Goal: Task Accomplishment & Management: Complete application form

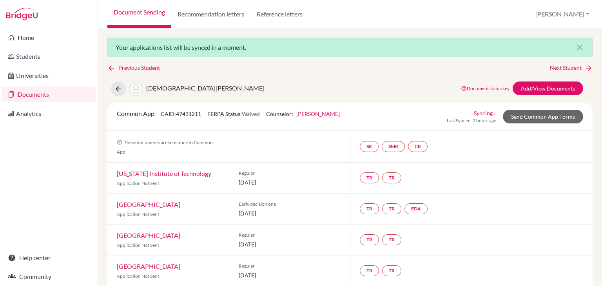
scroll to position [196, 0]
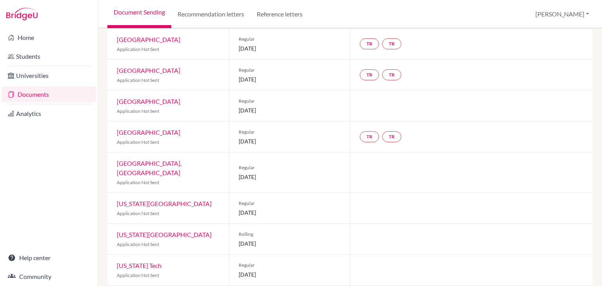
click at [50, 96] on link "Documents" at bounding box center [49, 95] width 95 height 16
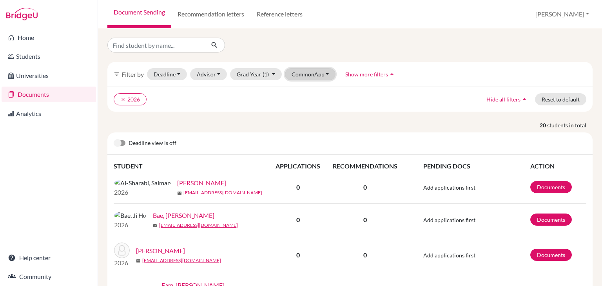
click at [320, 78] on button "CommonApp" at bounding box center [310, 74] width 51 height 12
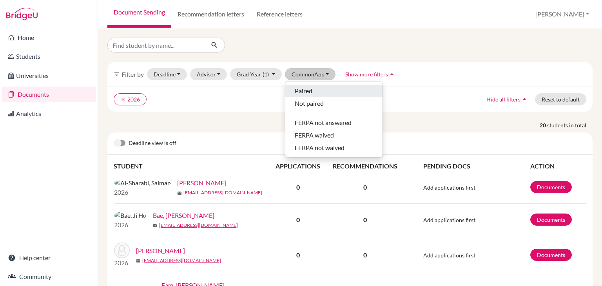
click at [307, 89] on span "Paired" at bounding box center [304, 90] width 18 height 9
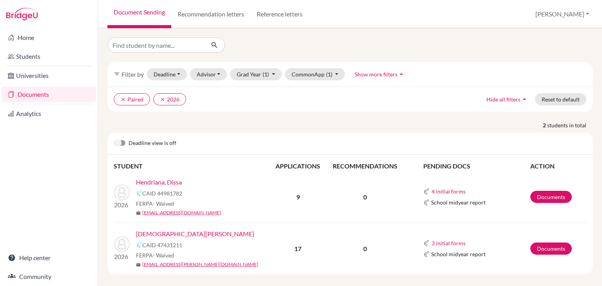
scroll to position [6, 0]
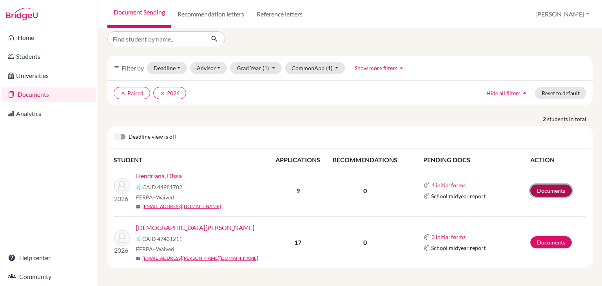
click at [542, 189] on link "Documents" at bounding box center [552, 191] width 42 height 12
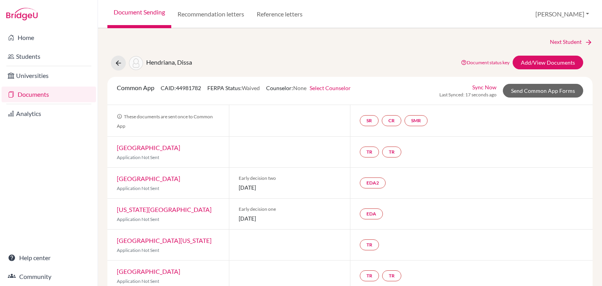
click at [344, 89] on link "Select Counselor" at bounding box center [330, 88] width 41 height 7
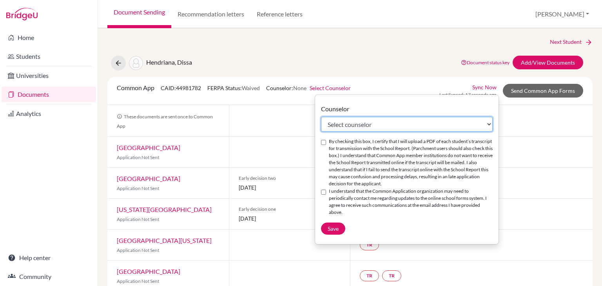
click at [339, 127] on select "Select counselor Kari Brown Kari Brown Stacey Frallicciardi Marci Russell Rosal…" at bounding box center [407, 124] width 172 height 15
select select "367750"
click at [321, 117] on select "Select counselor Kari Brown Kari Brown Stacey Frallicciardi Marci Russell Rosal…" at bounding box center [407, 124] width 172 height 15
click at [325, 143] on input "By checking this box, I certify that I will upload a PDF of each student’s tran…" at bounding box center [323, 142] width 5 height 5
checkbox input "true"
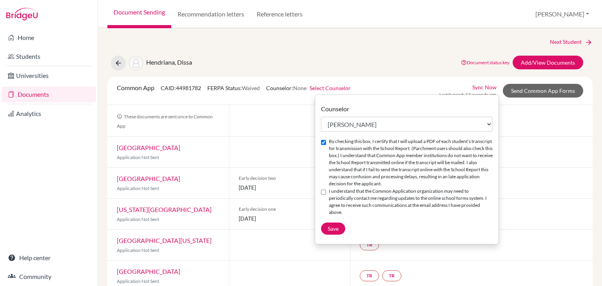
click at [324, 192] on input "I understand that the Common Application organization may need to periodically …" at bounding box center [323, 192] width 5 height 5
checkbox input "true"
click at [335, 225] on button "Save" at bounding box center [333, 229] width 24 height 12
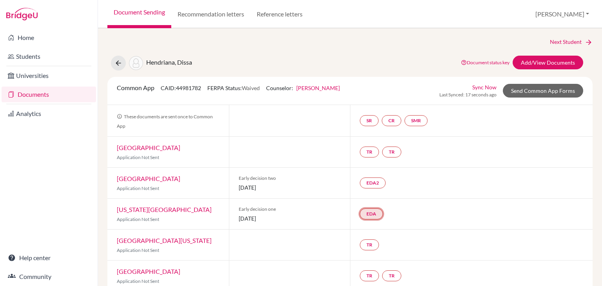
click at [371, 216] on link "EDA" at bounding box center [371, 214] width 23 height 11
click at [386, 189] on link "Early decision agreement" at bounding box center [370, 190] width 61 height 7
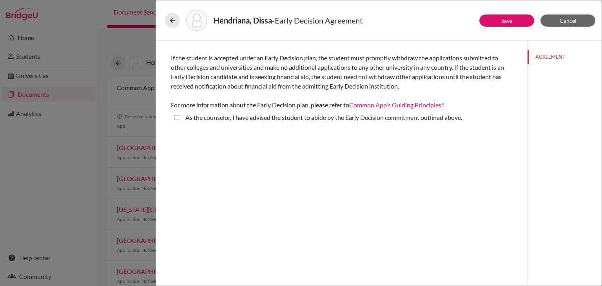
click at [179, 119] on above\ "As the counselor, I have advised the student to abide by the Early Decision com…" at bounding box center [176, 117] width 5 height 9
checkbox above\ "true"
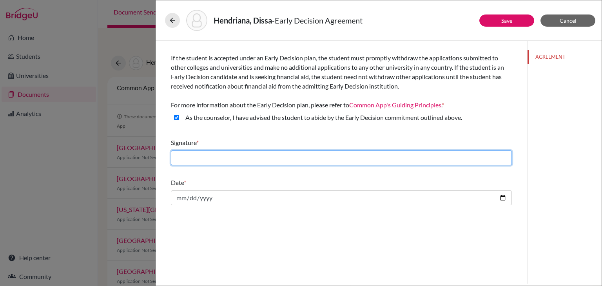
click at [190, 160] on input "text" at bounding box center [341, 158] width 341 height 15
type input "[PERSON_NAME]"
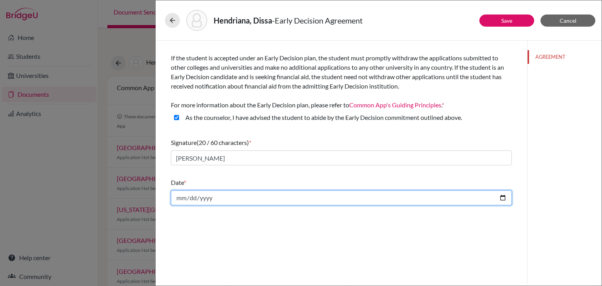
click at [219, 197] on input "date" at bounding box center [341, 198] width 341 height 15
type input "2025-10-10"
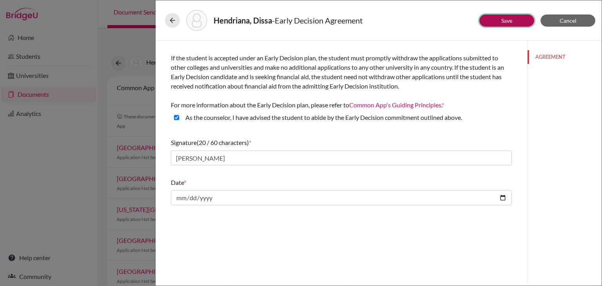
click at [505, 19] on link "Save" at bounding box center [507, 20] width 11 height 7
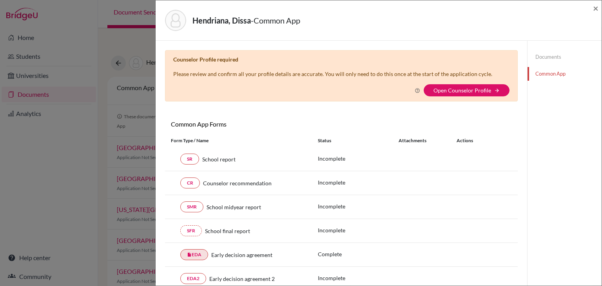
click at [599, 9] on div "Hendriana, Dissa - Common App ×" at bounding box center [379, 20] width 446 height 40
click at [596, 10] on span "×" at bounding box center [595, 7] width 5 height 11
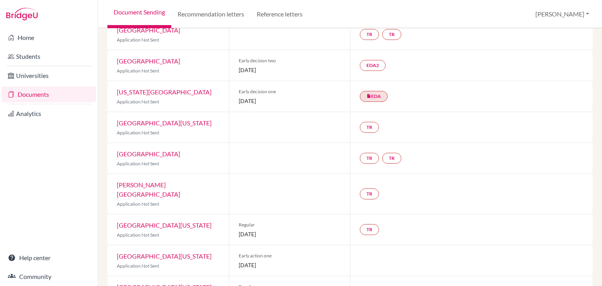
scroll to position [137, 0]
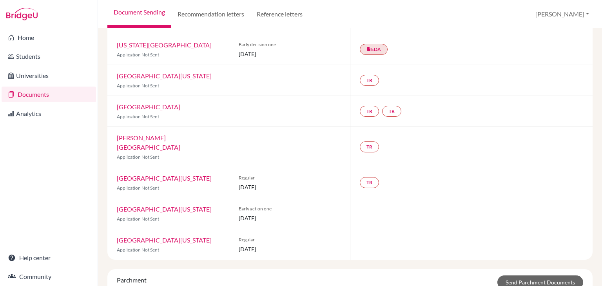
scroll to position [204, 0]
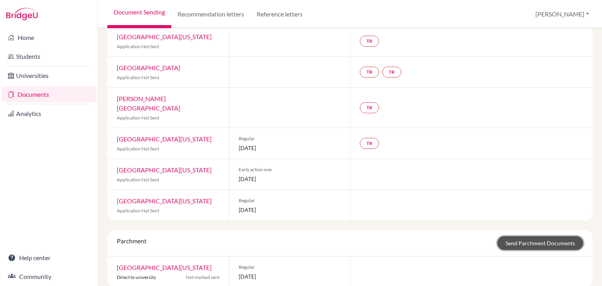
click at [533, 236] on link "Send Parchment Documents" at bounding box center [541, 243] width 86 height 14
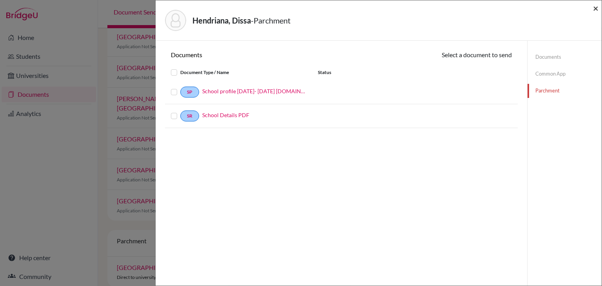
click at [598, 8] on span "×" at bounding box center [595, 7] width 5 height 11
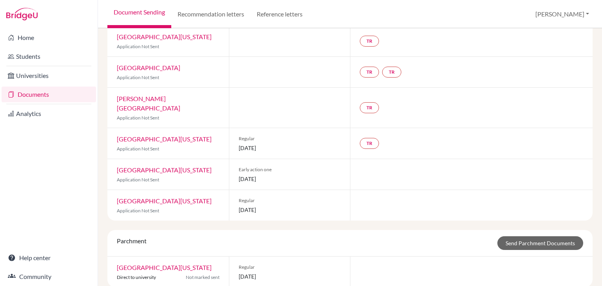
click at [33, 97] on link "Documents" at bounding box center [49, 95] width 95 height 16
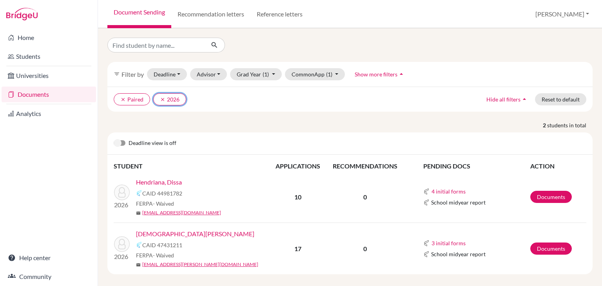
click at [174, 99] on button "clear 2026" at bounding box center [169, 99] width 33 height 12
click at [247, 78] on button "Grad Year" at bounding box center [251, 74] width 42 height 12
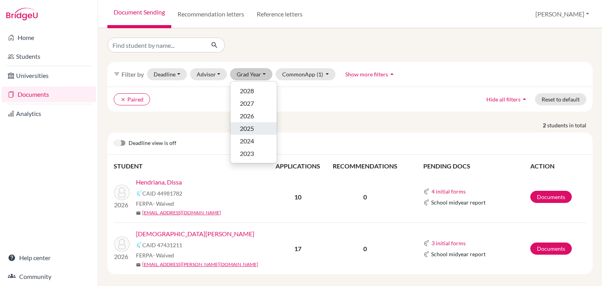
click at [250, 129] on span "2025" at bounding box center [247, 128] width 14 height 9
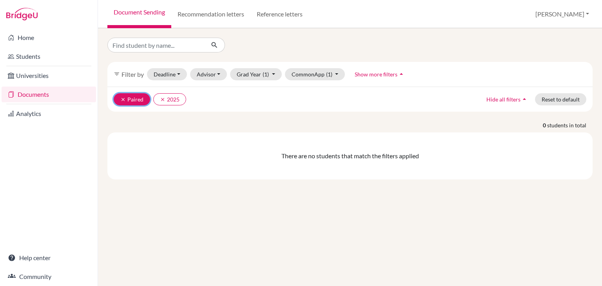
click at [124, 100] on icon "clear" at bounding box center [122, 99] width 5 height 5
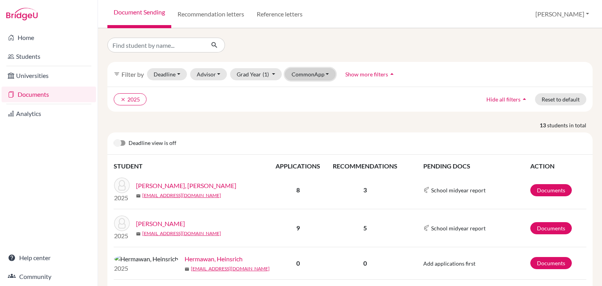
click at [296, 77] on button "CommonApp" at bounding box center [310, 74] width 51 height 12
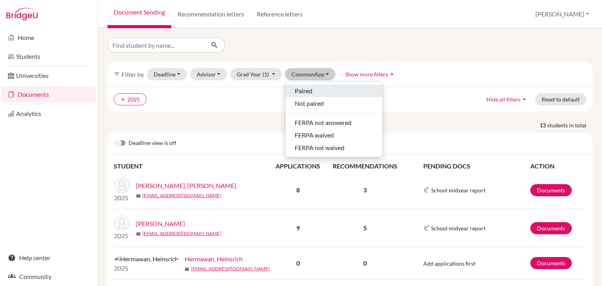
click at [307, 93] on span "Paired" at bounding box center [304, 90] width 18 height 9
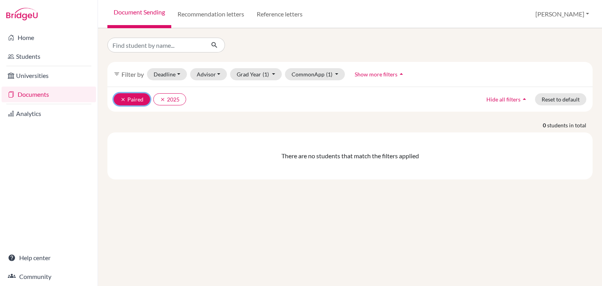
click at [124, 98] on icon "clear" at bounding box center [122, 99] width 5 height 5
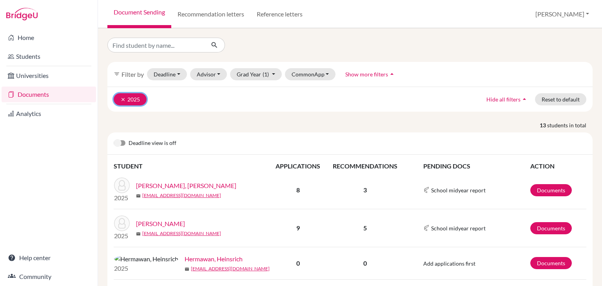
click at [121, 99] on icon "clear" at bounding box center [122, 99] width 5 height 5
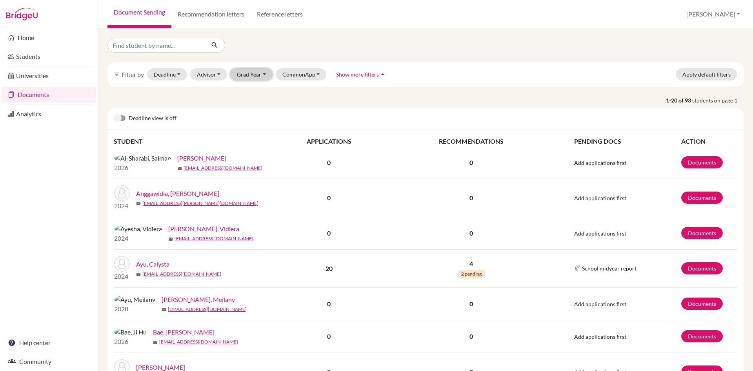
click at [237, 71] on button "Grad Year" at bounding box center [251, 74] width 42 height 12
click at [251, 116] on span "2026" at bounding box center [247, 115] width 14 height 9
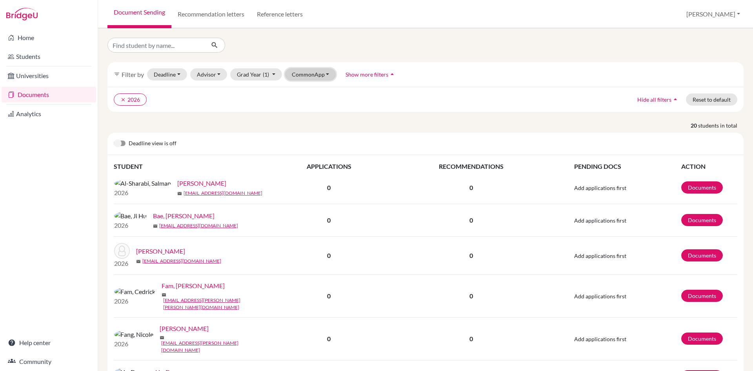
click at [318, 72] on button "CommonApp" at bounding box center [310, 74] width 51 height 12
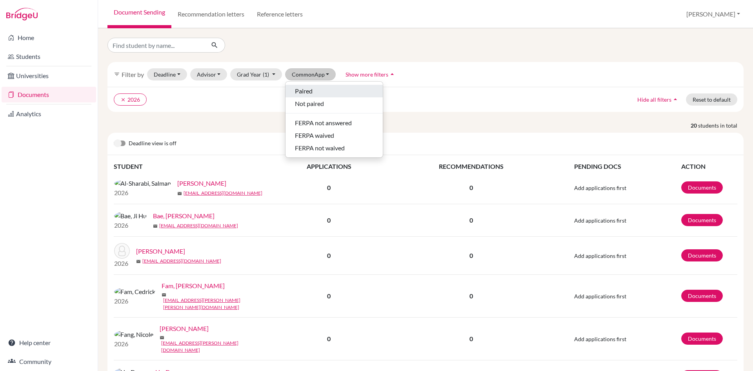
click at [314, 93] on div "Paired" at bounding box center [334, 90] width 78 height 9
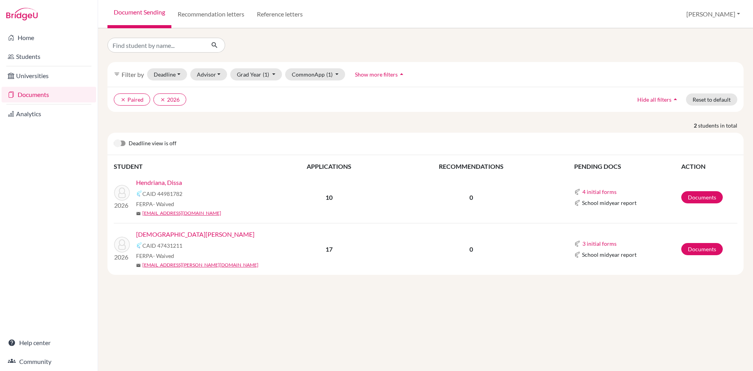
click at [168, 236] on link "[DEMOGRAPHIC_DATA][PERSON_NAME]" at bounding box center [195, 233] width 118 height 9
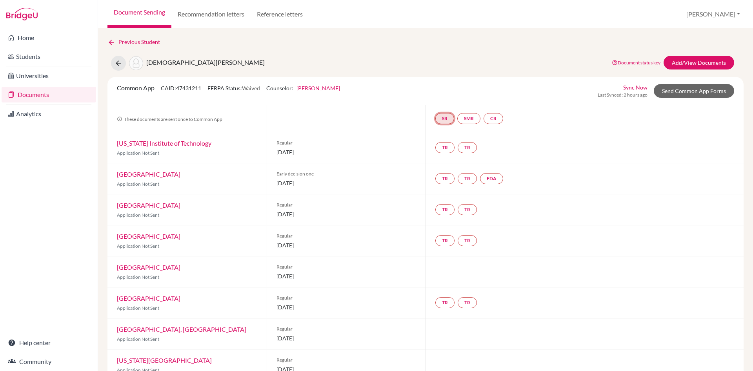
click at [438, 121] on link "SR" at bounding box center [444, 118] width 19 height 11
click at [445, 97] on link "School report" at bounding box center [444, 94] width 33 height 7
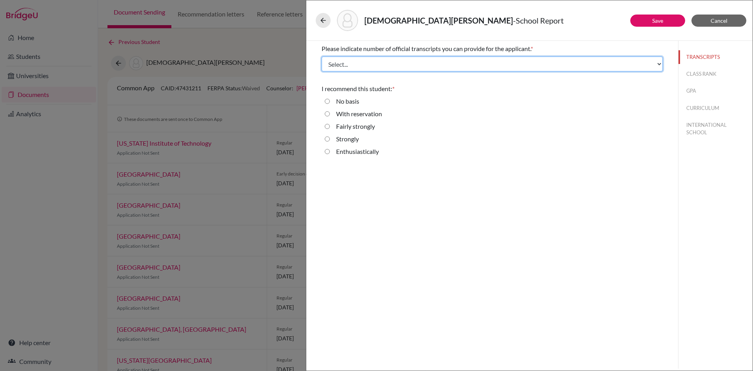
click at [422, 64] on select "Select... 1 2 3 4" at bounding box center [492, 63] width 341 height 15
select select "4"
click at [322, 56] on select "Select... 1 2 3 4" at bounding box center [492, 63] width 341 height 15
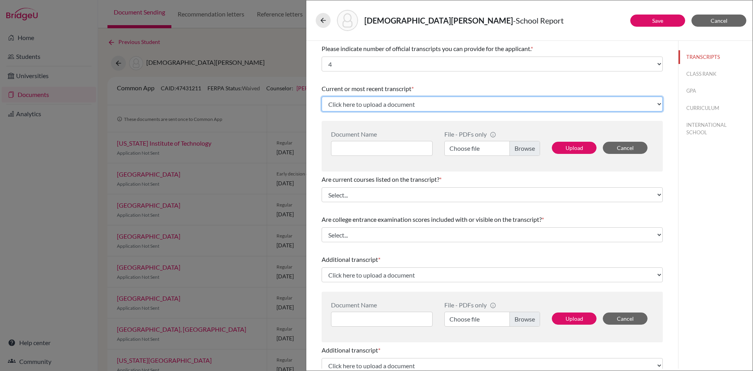
click at [424, 107] on select "Click here to upload a document Upload New File" at bounding box center [492, 103] width 341 height 15
select select "Upload New File"
click at [322, 96] on select "Click here to upload a document Upload New File" at bounding box center [492, 103] width 341 height 15
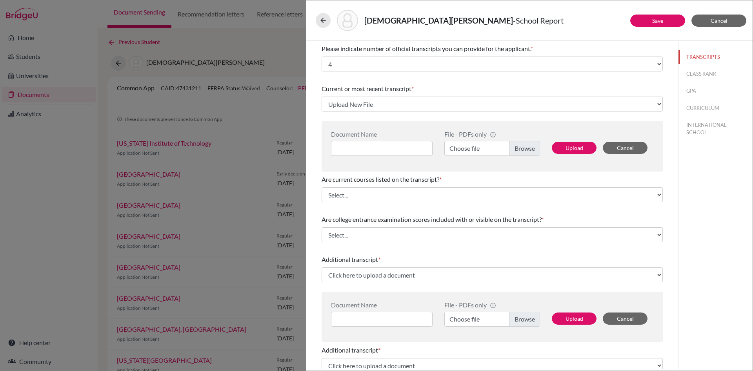
click at [522, 150] on label "Choose file" at bounding box center [492, 148] width 96 height 15
click at [522, 150] on input "Choose file" at bounding box center [492, 148] width 96 height 15
click at [353, 149] on input at bounding box center [382, 148] width 102 height 15
click at [389, 148] on input "Transcript G11" at bounding box center [382, 148] width 102 height 15
click at [487, 145] on label "Transcript - Matthew Roderick Wijono.pdf" at bounding box center [492, 148] width 96 height 15
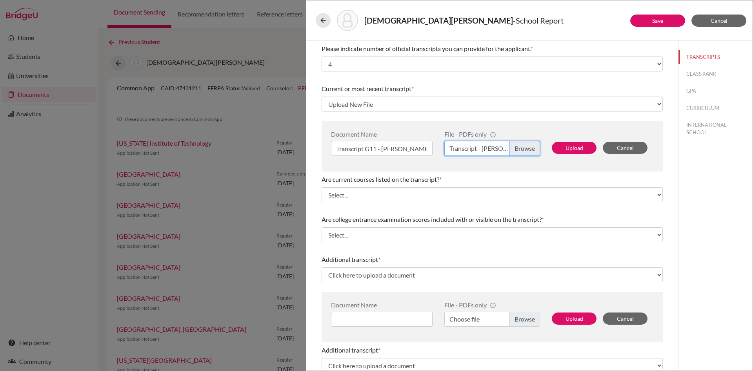
click at [487, 145] on input "Transcript - Matthew Roderick Wijono.pdf" at bounding box center [492, 148] width 96 height 15
click at [403, 150] on input "Transcript G11 - Matthew" at bounding box center [382, 148] width 102 height 15
click at [413, 148] on input "Transcript G11 - Matthew" at bounding box center [382, 148] width 102 height 15
drag, startPoint x: 413, startPoint y: 148, endPoint x: 379, endPoint y: 149, distance: 33.7
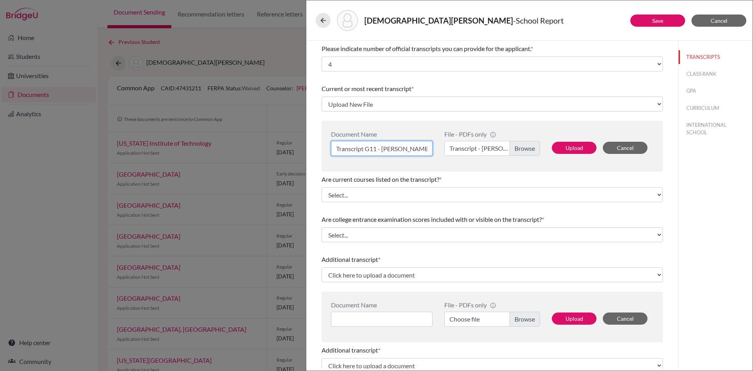
click at [382, 149] on input "Transcript G11 - Matthew" at bounding box center [382, 148] width 102 height 15
paste input "- Matthew Roderick Wijono"
click at [350, 148] on input "Transcript - Matthew Roderick Wijono" at bounding box center [382, 148] width 102 height 15
type input "Transcript G11 - Matthew Roderick Wijono"
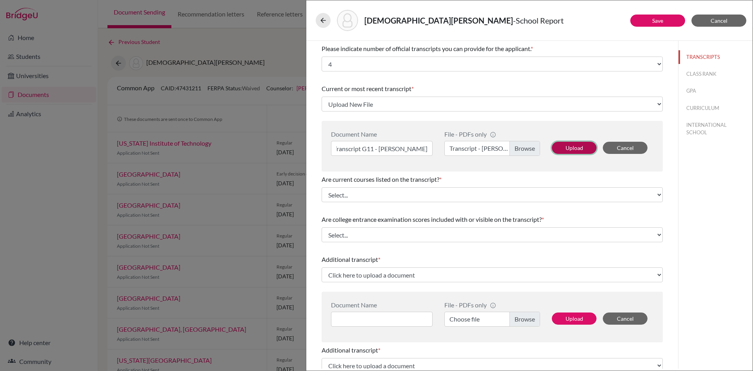
scroll to position [0, 0]
click at [564, 147] on button "Upload" at bounding box center [574, 148] width 45 height 12
select select "684760"
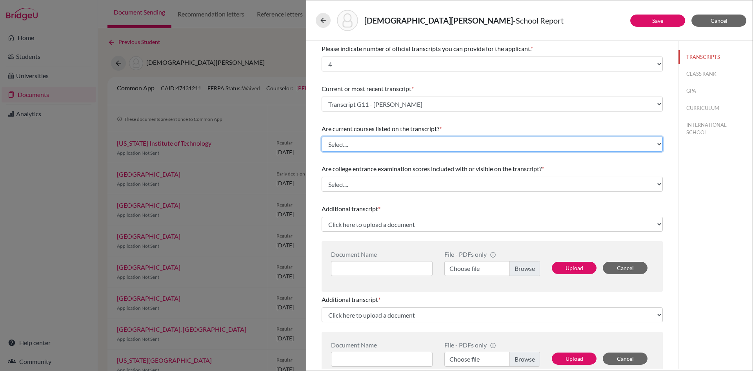
click at [346, 146] on select "Select... Yes No" at bounding box center [492, 143] width 341 height 15
select select "0"
click at [322, 136] on select "Select... Yes No" at bounding box center [492, 143] width 341 height 15
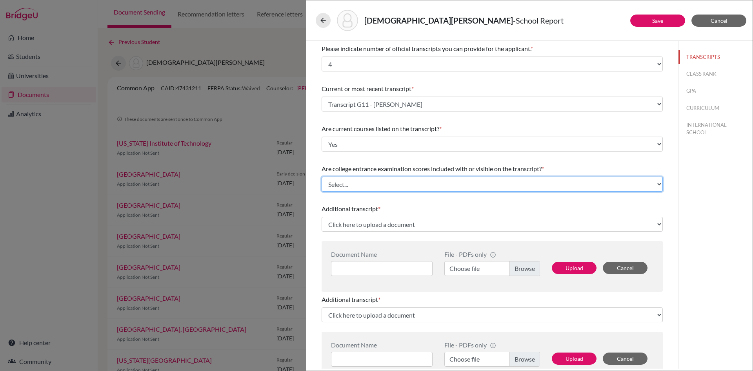
click at [393, 184] on select "Select... Yes No" at bounding box center [492, 183] width 341 height 15
select select "1"
click at [322, 176] on select "Select... Yes No" at bounding box center [492, 183] width 341 height 15
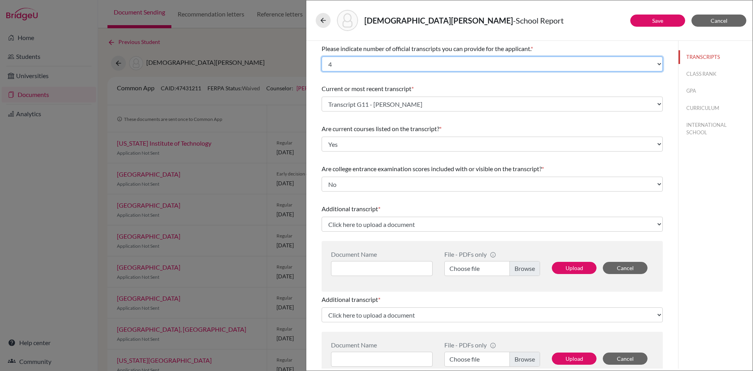
click at [339, 62] on select "Select... 1 2 3 4" at bounding box center [492, 63] width 341 height 15
select select "1"
click at [322, 56] on select "Select... 1 2 3 4" at bounding box center [492, 63] width 341 height 15
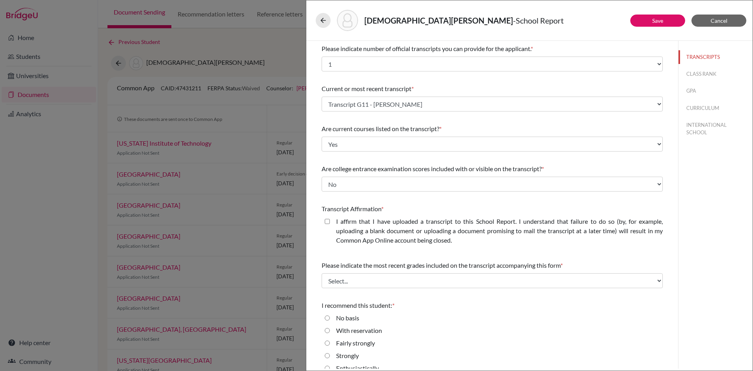
click at [329, 223] on closed\ "I affirm that I have uploaded a transcript to this School Report. I understand …" at bounding box center [327, 220] width 5 height 9
checkbox closed\ "true"
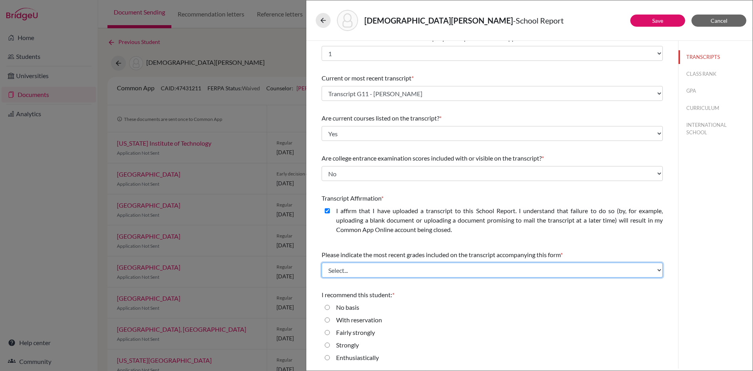
click at [382, 275] on select "Select... Final junior year grades 1st Quarter senior year grades 2nd Quarter/1…" at bounding box center [492, 269] width 341 height 15
select select "0"
click at [322, 262] on select "Select... Final junior year grades 1st Quarter senior year grades 2nd Quarter/1…" at bounding box center [492, 269] width 341 height 15
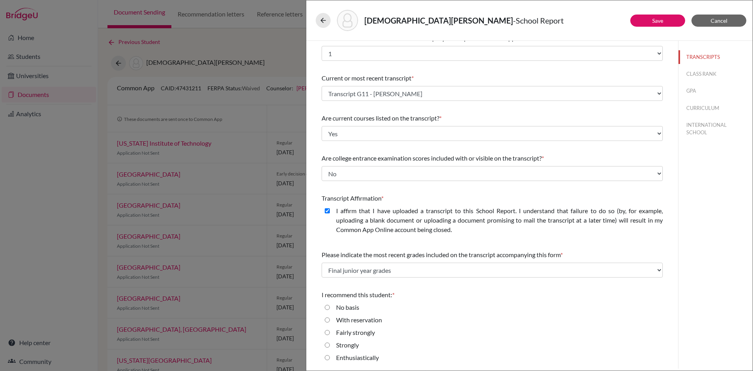
click at [328, 356] on input "Enthusiastically" at bounding box center [327, 357] width 5 height 9
radio input "true"
click at [700, 74] on button "CLASS RANK" at bounding box center [715, 74] width 74 height 14
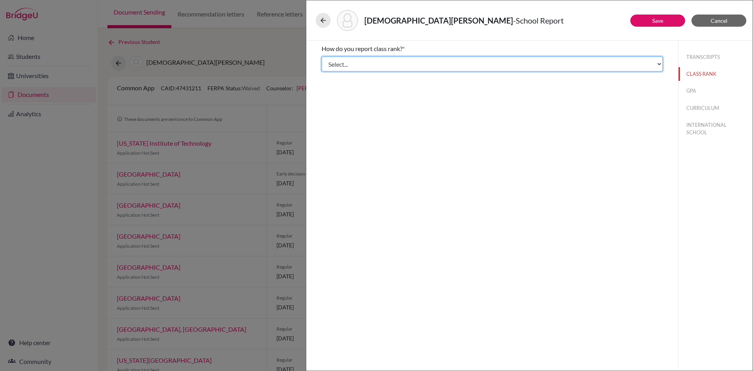
click at [362, 66] on select "Select... Exact Decile Quintile Quartile None" at bounding box center [492, 63] width 341 height 15
select select "5"
click at [322, 56] on select "Select... Exact Decile Quintile Quartile None" at bounding box center [492, 63] width 341 height 15
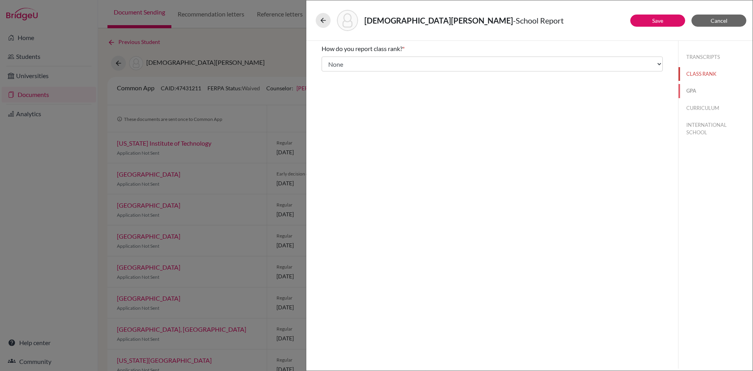
click at [693, 91] on button "GPA" at bounding box center [715, 91] width 74 height 14
click at [489, 97] on div "Do you report GPA (Grade Point Average)? * Yes No Cumulative GPA GPA Scale Sele…" at bounding box center [492, 204] width 372 height 327
click at [328, 62] on input "Yes" at bounding box center [327, 60] width 5 height 9
radio input "true"
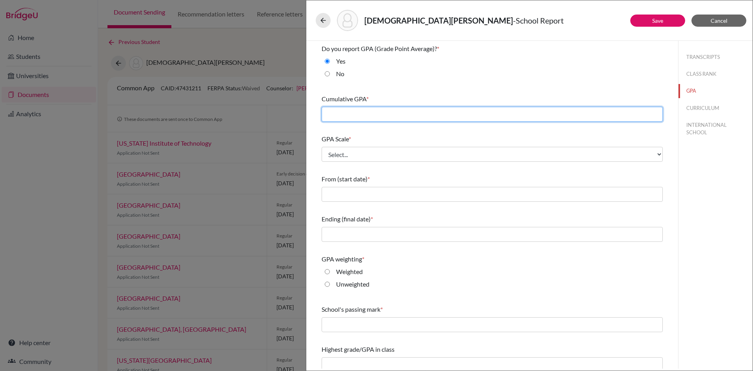
click at [347, 113] on input "text" at bounding box center [492, 114] width 341 height 15
type input "4.33"
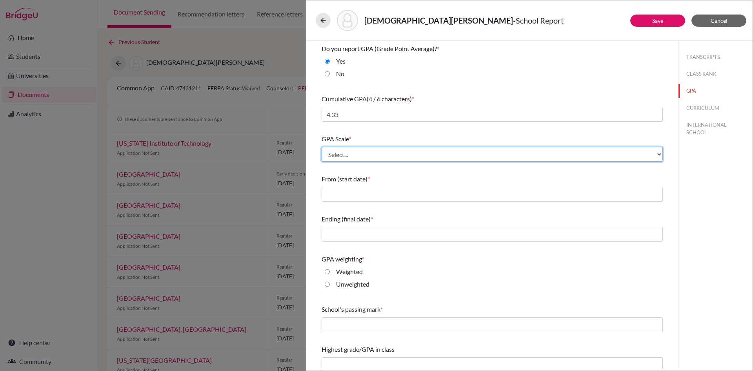
click at [355, 156] on select "Select... 4 5 6 7 8 9 10 11 12 13 14 15 16 17 18 19 20 100" at bounding box center [492, 154] width 341 height 15
select select "4"
click at [322, 147] on select "Select... 4 5 6 7 8 9 10 11 12 13 14 15 16 17 18 19 20 100" at bounding box center [492, 154] width 341 height 15
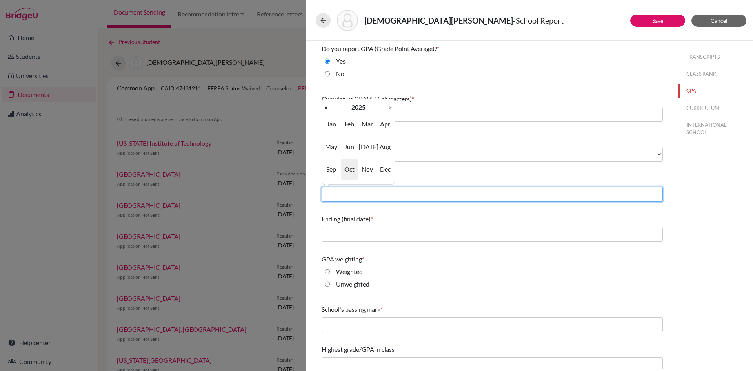
click at [362, 195] on input "text" at bounding box center [492, 194] width 341 height 15
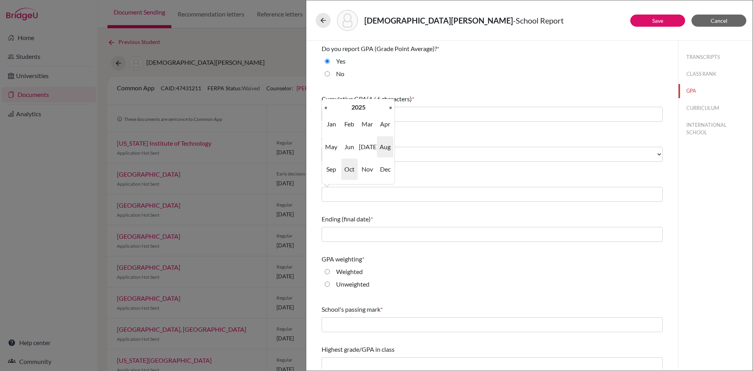
click at [387, 144] on span "Aug" at bounding box center [385, 146] width 16 height 21
type input "08/2025"
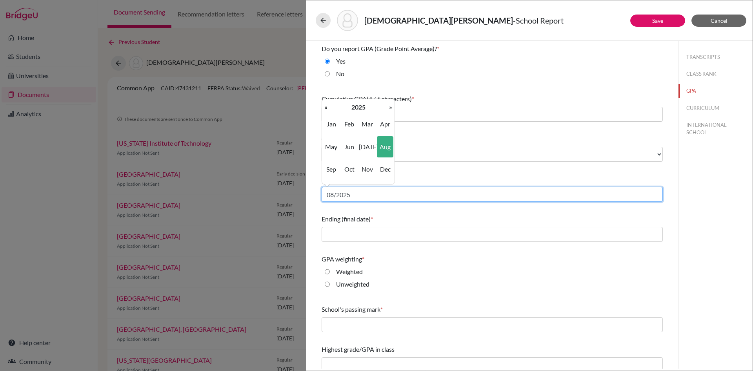
click at [364, 196] on input "08/2025" at bounding box center [492, 194] width 341 height 15
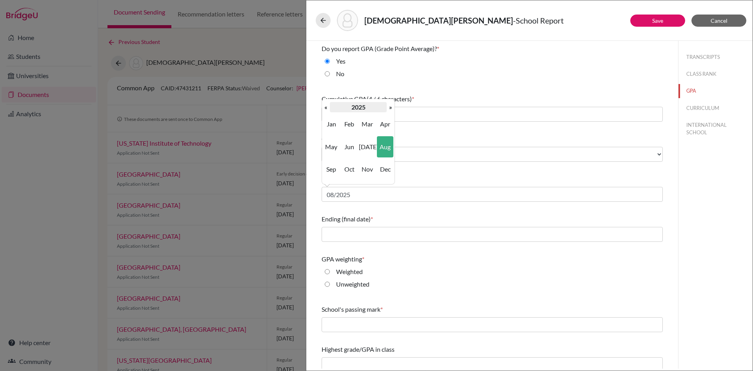
click at [357, 105] on th "2025" at bounding box center [358, 107] width 57 height 10
click at [349, 149] on span "2024" at bounding box center [349, 146] width 16 height 21
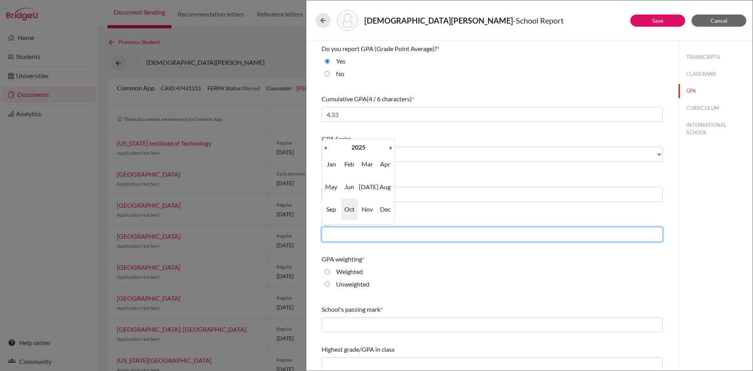
click at [350, 236] on input "text" at bounding box center [492, 234] width 341 height 15
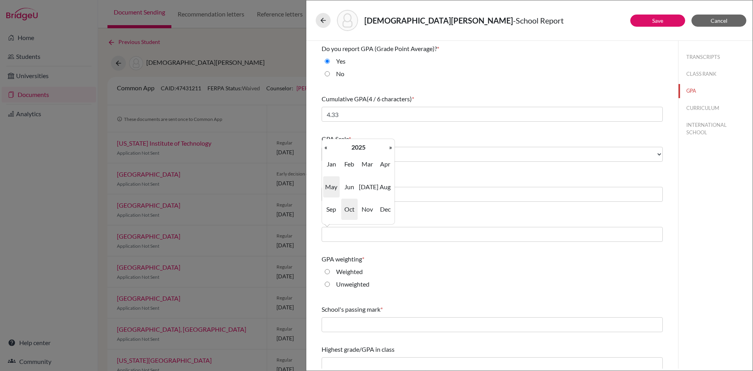
click at [331, 186] on span "May" at bounding box center [331, 186] width 16 height 21
type input "05/2025"
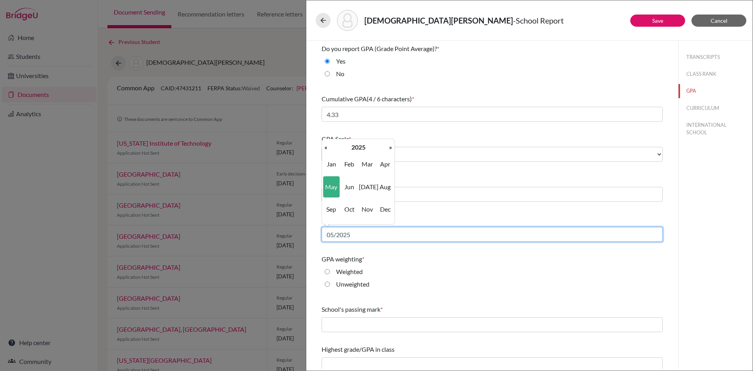
click at [363, 236] on input "05/2025" at bounding box center [492, 234] width 341 height 15
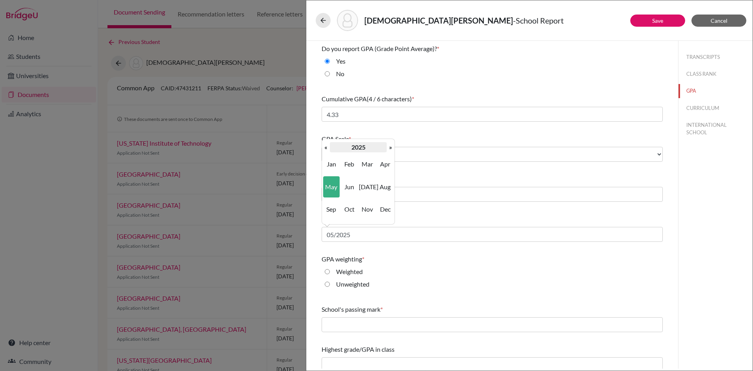
click at [364, 149] on th "2025" at bounding box center [358, 147] width 57 height 10
click at [386, 191] on span "2026" at bounding box center [385, 186] width 16 height 21
click at [393, 263] on div "GPA weighting *" at bounding box center [492, 258] width 341 height 9
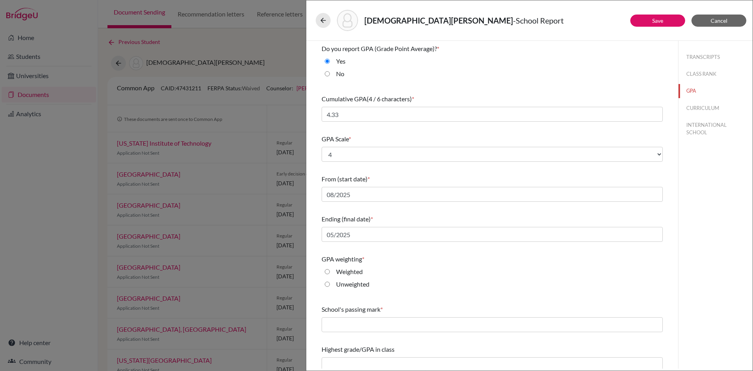
click at [327, 270] on input "Weighted" at bounding box center [327, 271] width 5 height 9
radio input "true"
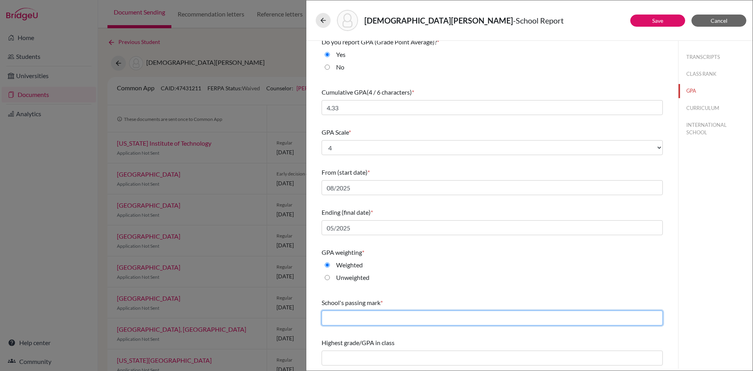
click at [343, 320] on input "text" at bounding box center [492, 317] width 341 height 15
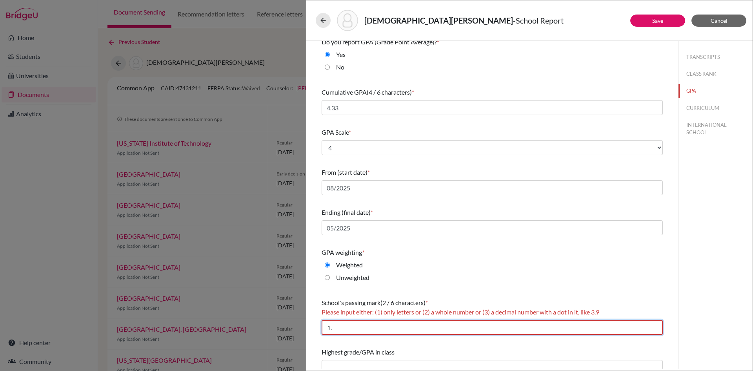
type input "1"
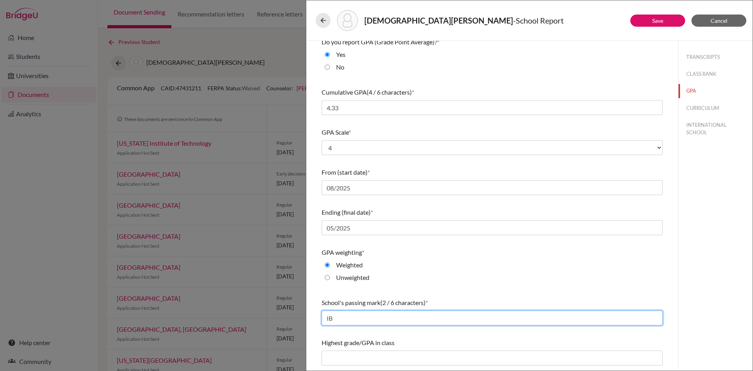
type input "I"
type input "1.0"
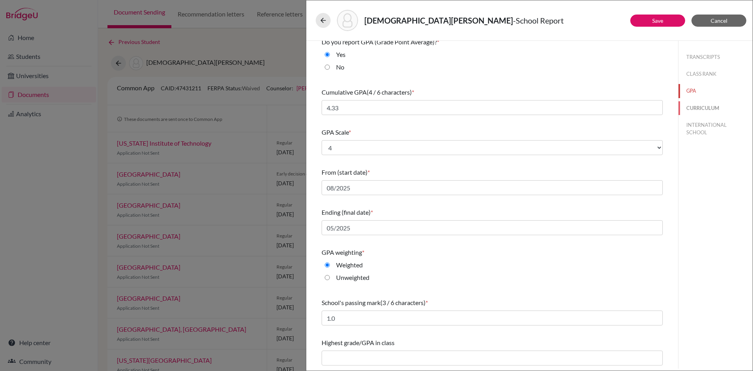
click at [708, 108] on button "CURRICULUM" at bounding box center [715, 108] width 74 height 14
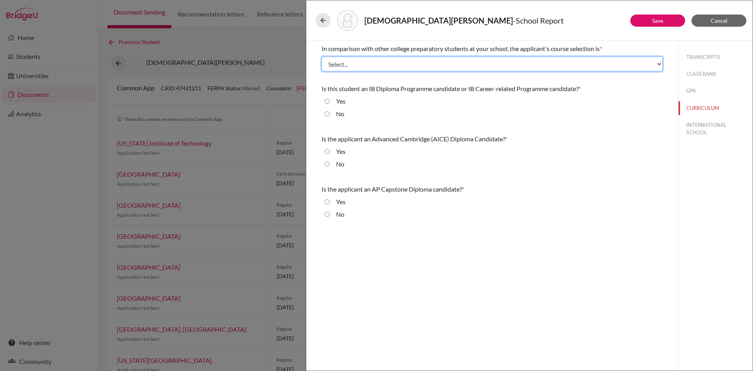
click at [376, 67] on select "Select... Less than demanding Average Demanding Very demanding Most demanding P…" at bounding box center [492, 63] width 341 height 15
select select "4"
click at [322, 56] on select "Select... Less than demanding Average Demanding Very demanding Most demanding P…" at bounding box center [492, 63] width 341 height 15
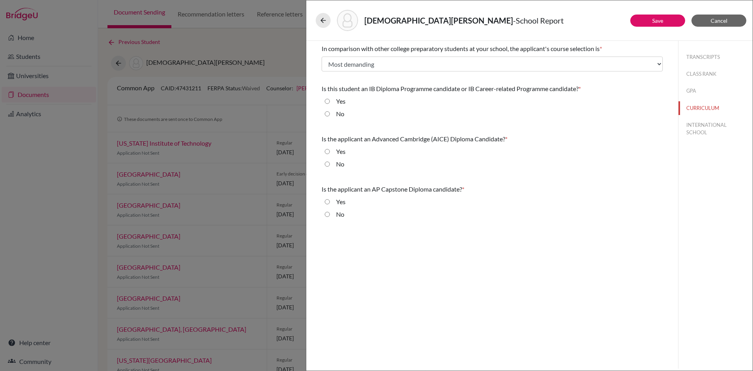
click at [326, 102] on input "Yes" at bounding box center [327, 100] width 5 height 9
radio input "true"
click at [327, 165] on input "No" at bounding box center [327, 163] width 5 height 9
radio input "true"
click at [328, 214] on input "No" at bounding box center [327, 213] width 5 height 9
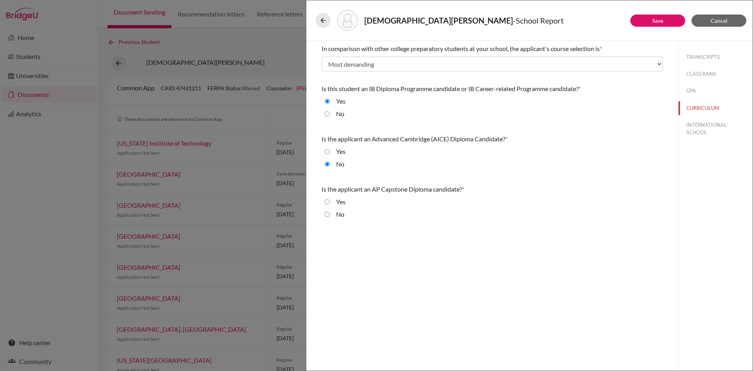
radio input "true"
click at [702, 131] on button "INTERNATIONAL SCHOOL" at bounding box center [715, 128] width 74 height 21
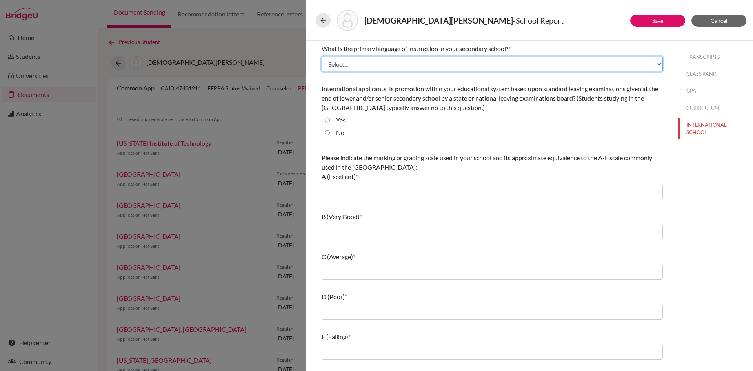
click at [393, 68] on select "Select... Albanian Arabic Armenian Assamese Azerbaijani Belarusian Bengali Bulg…" at bounding box center [492, 63] width 341 height 15
select select "14"
click at [322, 56] on select "Select... Albanian Arabic Armenian Assamese Azerbaijani Belarusian Bengali Bulg…" at bounding box center [492, 63] width 341 height 15
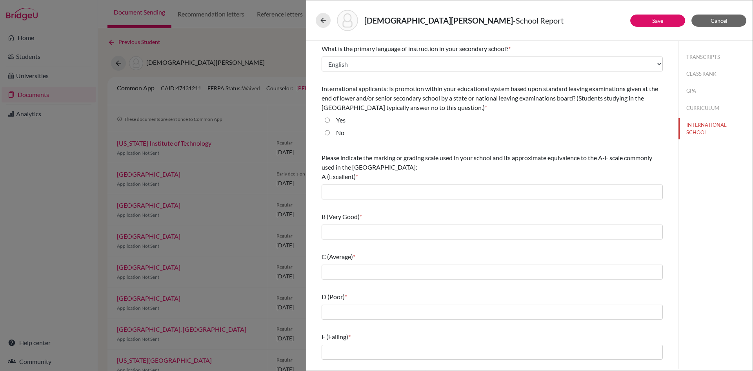
click at [327, 136] on input "No" at bounding box center [327, 132] width 5 height 9
radio input "true"
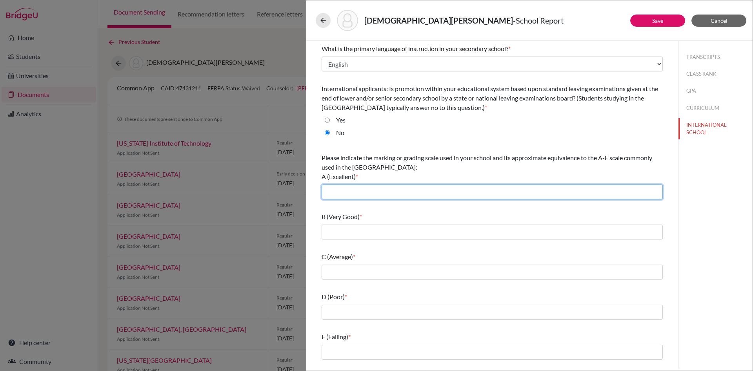
click at [351, 190] on input "text" at bounding box center [492, 191] width 341 height 15
type input "7"
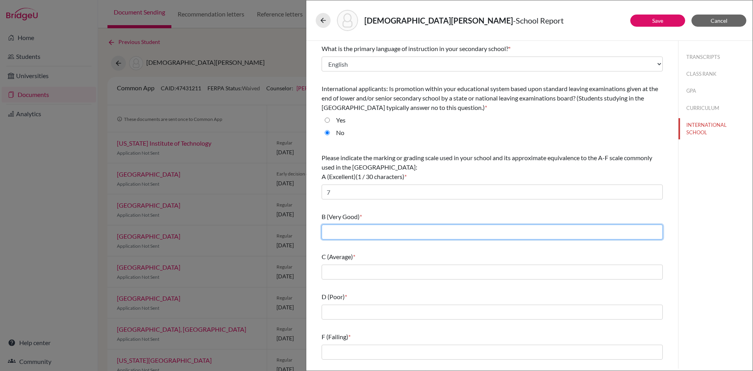
click at [347, 231] on input "text" at bounding box center [492, 231] width 341 height 15
type input "5-6"
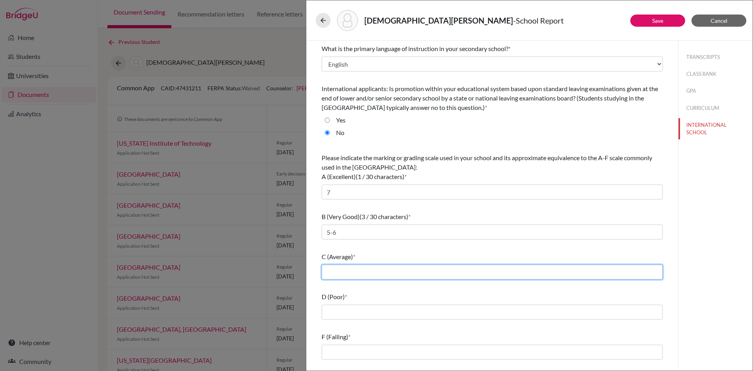
click at [332, 275] on input "text" at bounding box center [492, 271] width 341 height 15
type input "4-5"
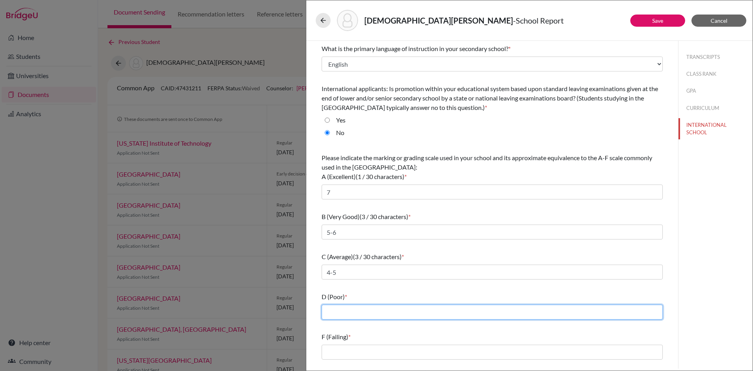
click at [351, 313] on input "text" at bounding box center [492, 311] width 341 height 15
type input "3"
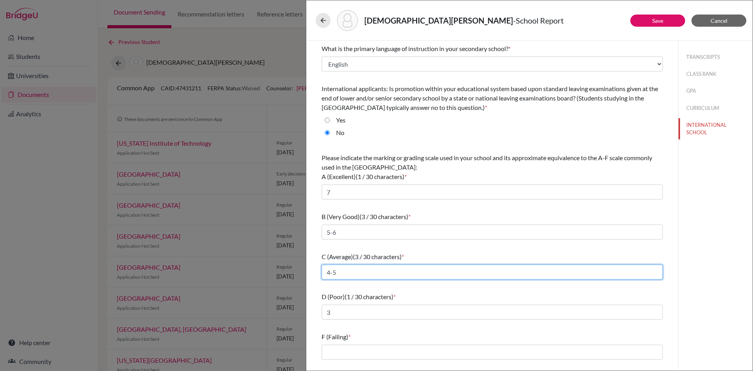
click at [340, 273] on input "4-5" at bounding box center [492, 271] width 341 height 15
type input "4"
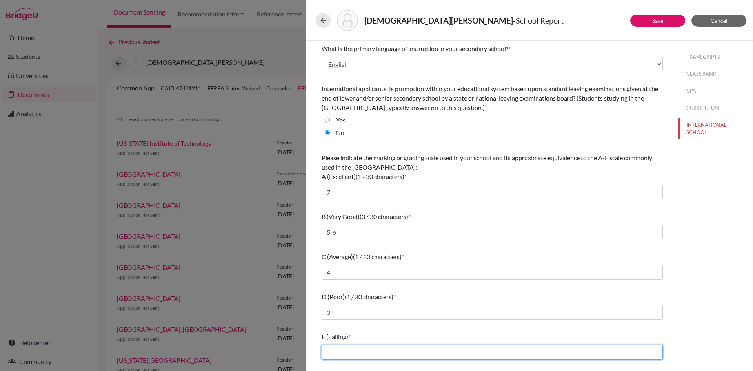
click at [344, 351] on input "text" at bounding box center [492, 351] width 341 height 15
type input "1-2"
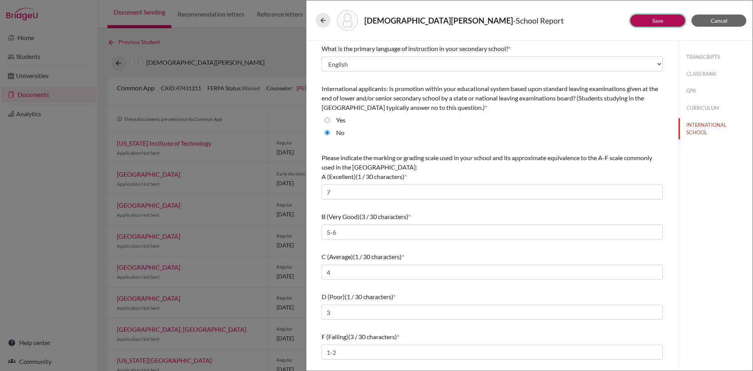
click at [654, 24] on link "Save" at bounding box center [657, 20] width 11 height 7
type input "05/2025"
type input "1.0"
select select "4"
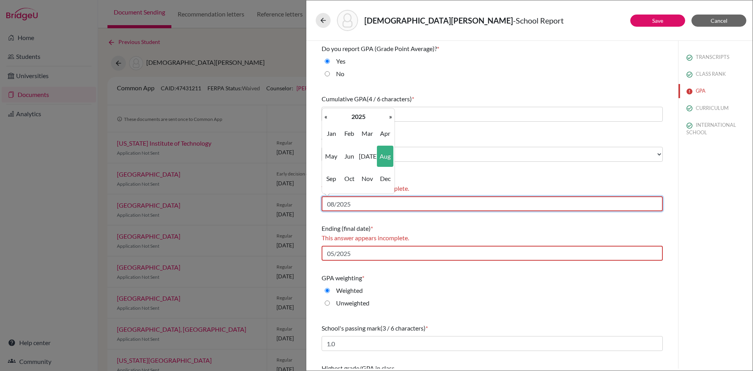
click at [378, 205] on input "08/2025" at bounding box center [492, 203] width 341 height 15
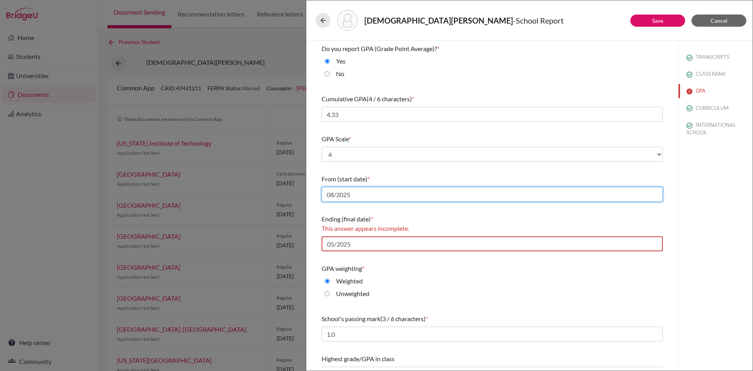
click at [374, 195] on input "08/2025" at bounding box center [492, 194] width 341 height 15
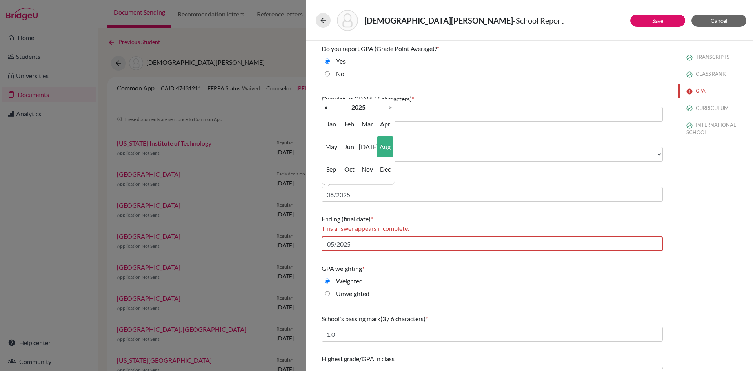
click at [388, 155] on span "Aug" at bounding box center [385, 146] width 16 height 21
click at [364, 244] on input "05/2025" at bounding box center [492, 243] width 341 height 15
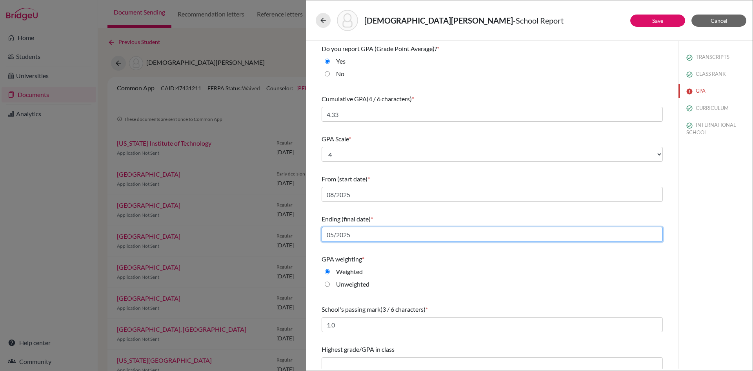
click at [356, 234] on input "05/2025" at bounding box center [492, 234] width 341 height 15
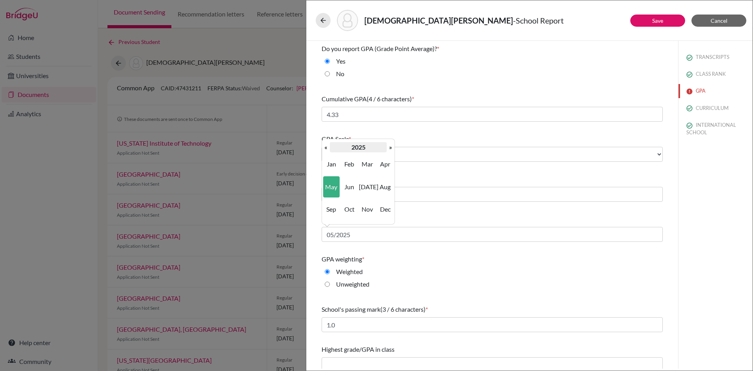
click at [362, 145] on th "2025" at bounding box center [358, 147] width 57 height 10
click at [388, 189] on span "2026" at bounding box center [385, 186] width 16 height 21
click at [335, 187] on span "May" at bounding box center [331, 186] width 16 height 21
type input "05/2026"
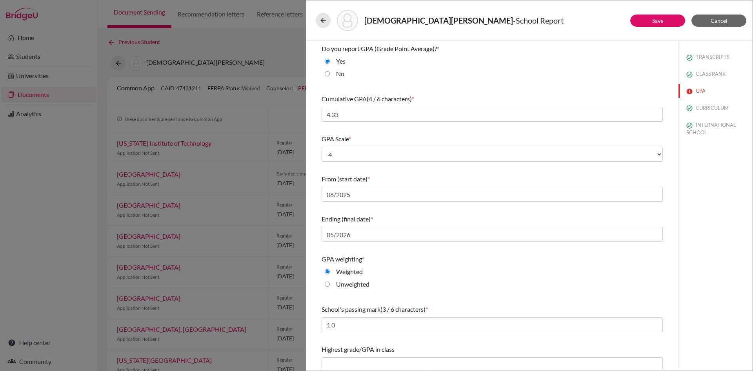
scroll to position [7, 0]
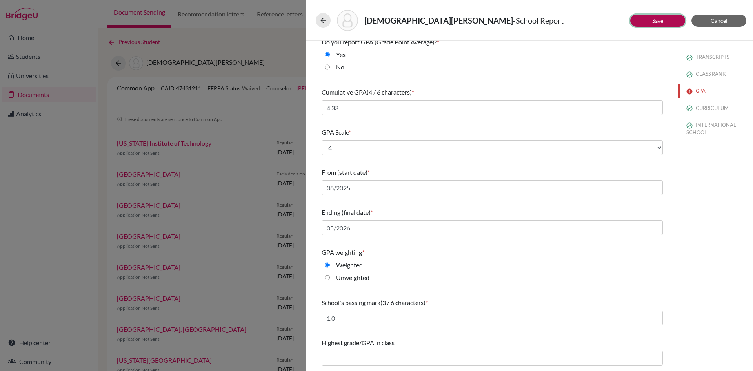
click at [653, 23] on link "Save" at bounding box center [657, 20] width 11 height 7
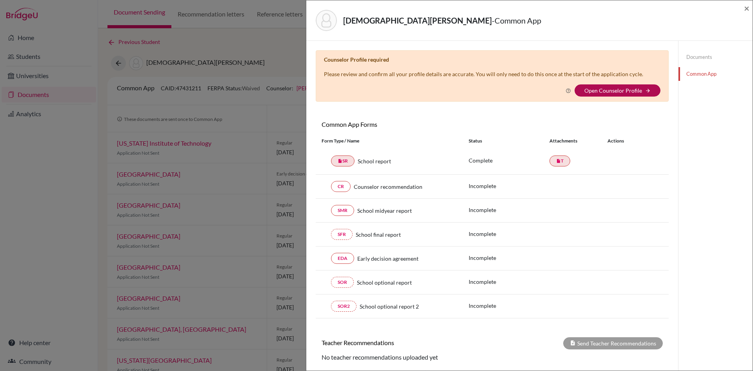
click at [623, 93] on link "Open Counselor Profile" at bounding box center [613, 90] width 58 height 7
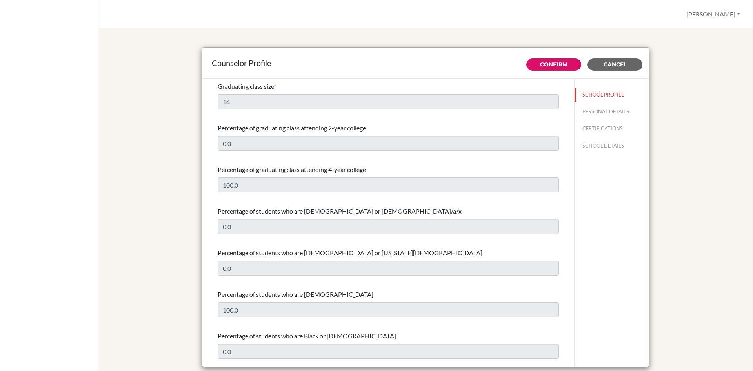
select select "0"
select select "282934"
click at [594, 145] on button "SCHOOL DETAILS" at bounding box center [612, 146] width 74 height 14
type input "672190"
type input "[URL][DOMAIN_NAME]"
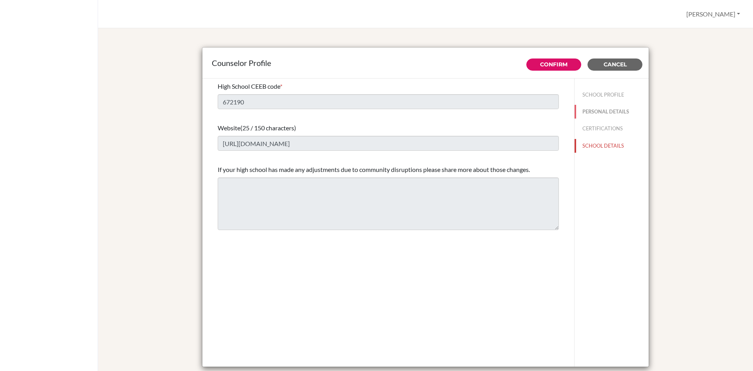
click at [612, 111] on button "PERSONAL DETAILS" at bounding box center [612, 112] width 74 height 14
type input "[PERSON_NAME]"
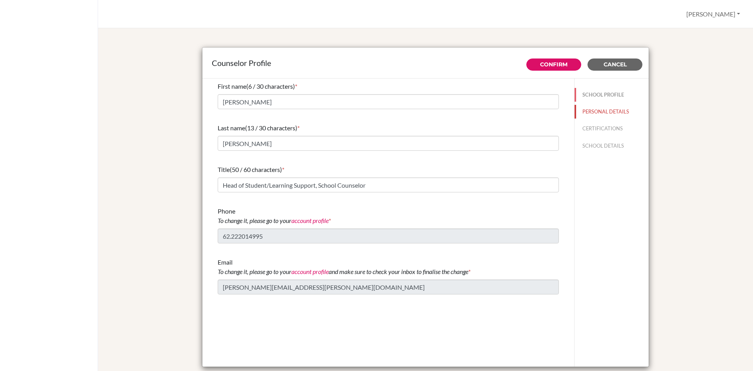
click at [607, 95] on button "SCHOOL PROFILE" at bounding box center [612, 95] width 74 height 14
type input "14"
type input "0.0"
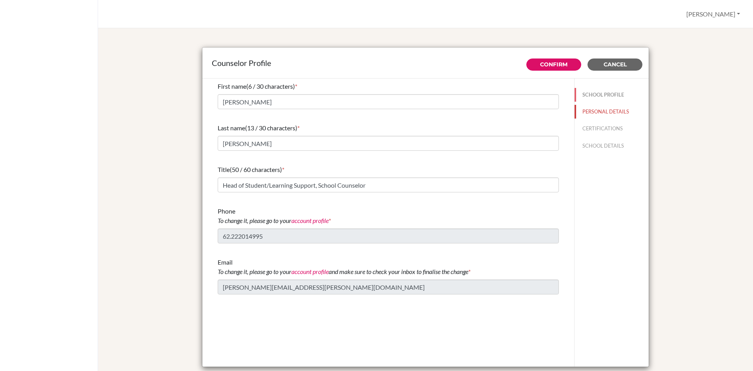
type input "100.0"
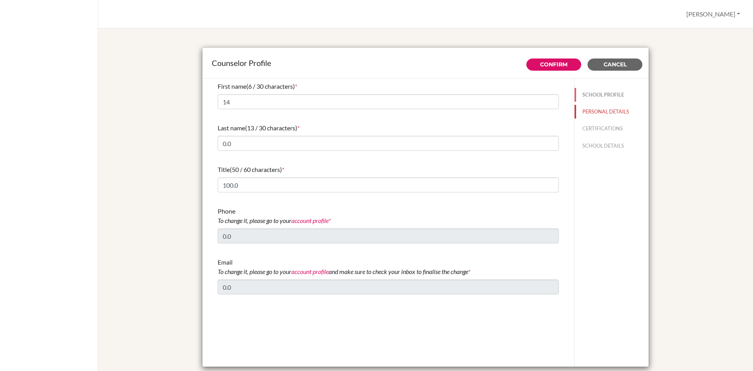
select select "0"
select select "282934"
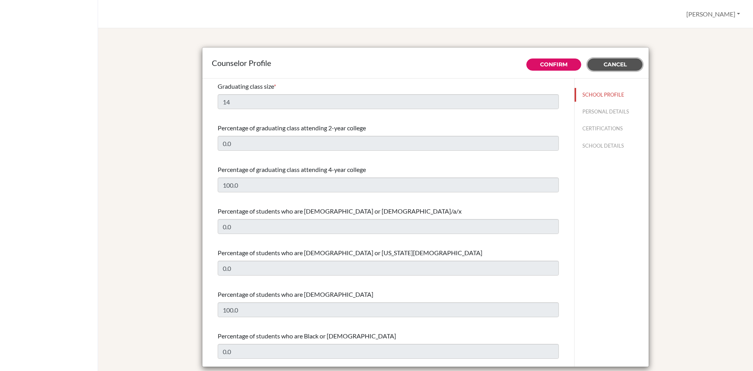
click at [614, 69] on button "Cancel" at bounding box center [614, 64] width 55 height 12
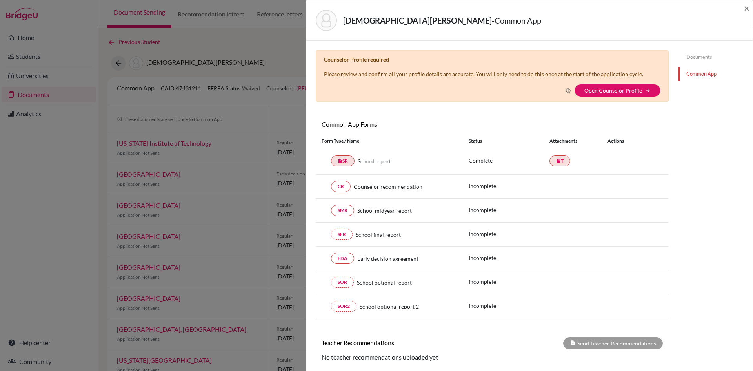
click at [30, 271] on div "Wijono, Matthew - Common App × × Counselor Profile required Please review and c…" at bounding box center [376, 185] width 753 height 371
click at [746, 7] on span "×" at bounding box center [746, 7] width 5 height 11
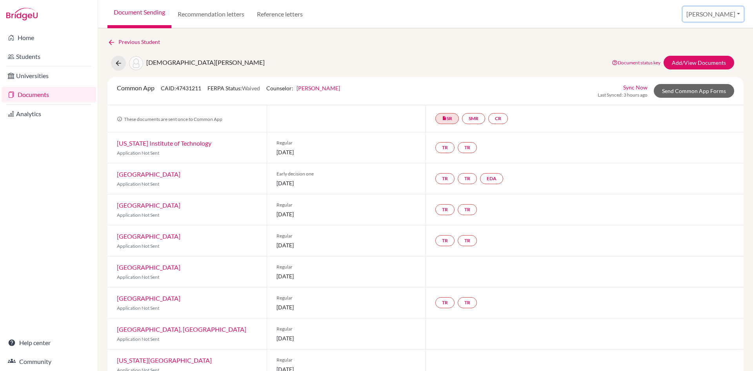
click at [726, 16] on button "[PERSON_NAME]" at bounding box center [713, 14] width 61 height 15
click at [701, 31] on link "Profile" at bounding box center [683, 32] width 62 height 13
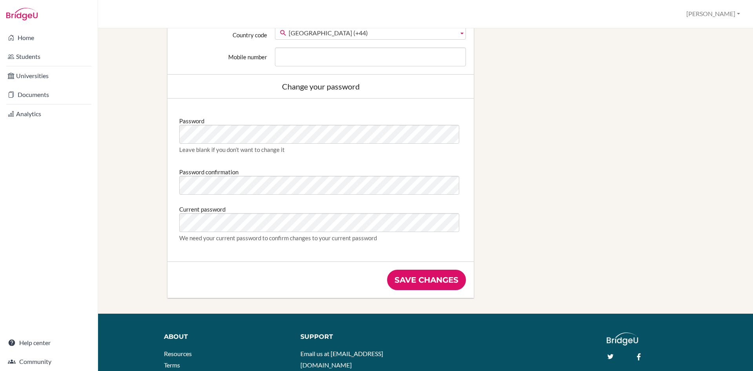
scroll to position [235, 0]
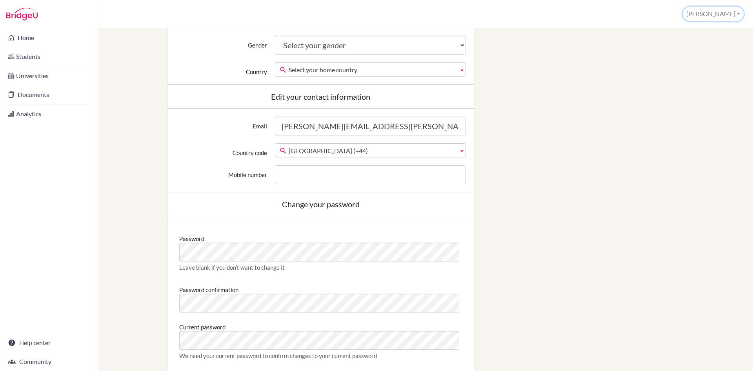
click at [731, 12] on button "[PERSON_NAME]" at bounding box center [713, 14] width 61 height 15
click at [708, 42] on link "School Settings" at bounding box center [712, 44] width 62 height 13
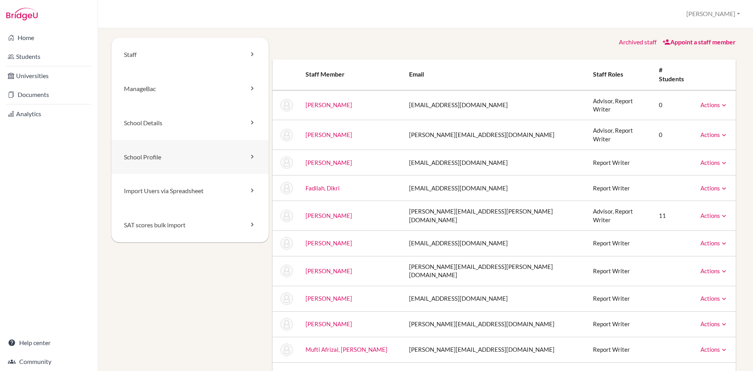
click at [222, 158] on link "School Profile" at bounding box center [189, 157] width 157 height 34
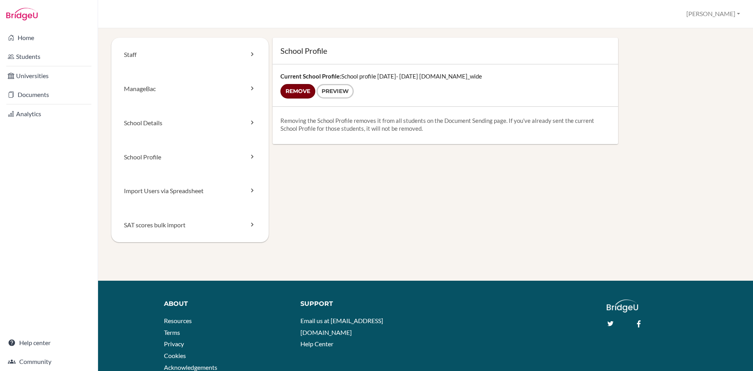
click at [295, 93] on input "Remove" at bounding box center [297, 91] width 35 height 15
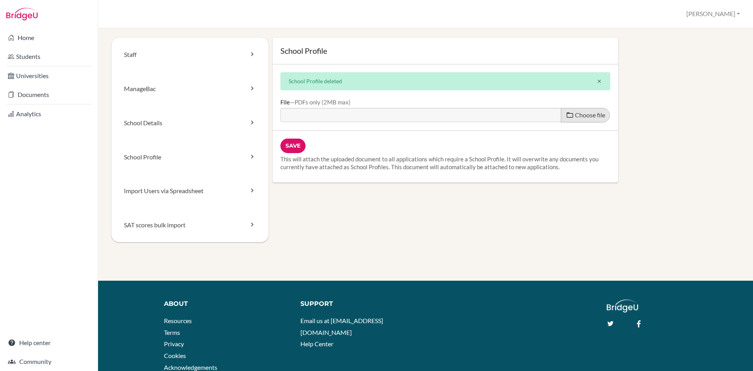
click at [585, 115] on span "Choose file" at bounding box center [590, 114] width 30 height 7
click at [400, 115] on input "Choose file" at bounding box center [340, 112] width 120 height 9
type input "C:\fakepath\School profile 2025-2026 r.pdf_compressed.pdf"
type input "School profile 2025-2026 r.pdf_compressed.pdf"
click at [294, 147] on input "Save" at bounding box center [292, 145] width 25 height 15
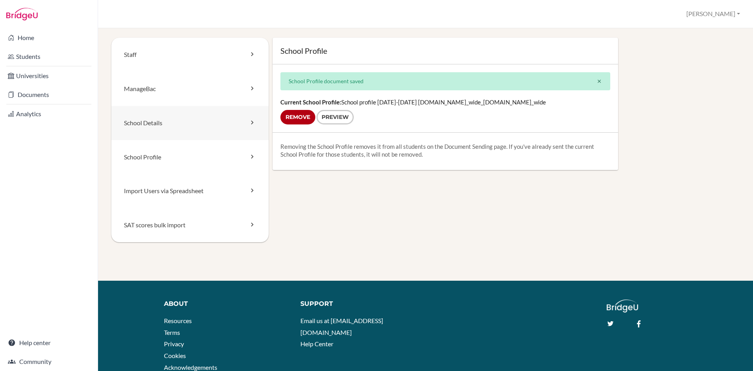
click at [248, 122] on icon at bounding box center [252, 122] width 8 height 8
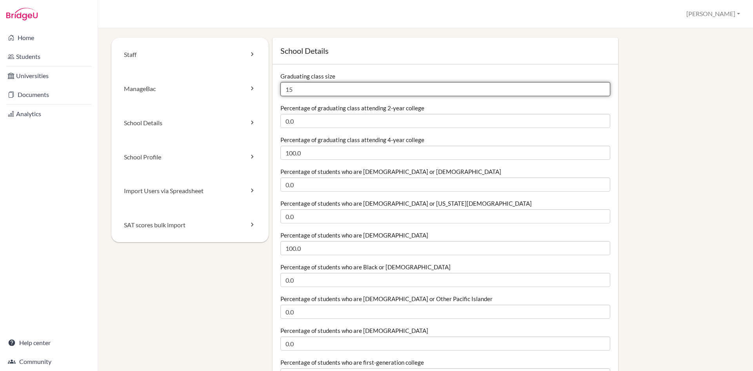
click at [598, 86] on input "15" at bounding box center [445, 89] width 330 height 14
click at [598, 86] on input "16" at bounding box center [445, 89] width 330 height 14
click at [598, 86] on input "17" at bounding box center [445, 89] width 330 height 14
click at [598, 86] on input "18" at bounding box center [445, 89] width 330 height 14
click at [598, 86] on input "19" at bounding box center [445, 89] width 330 height 14
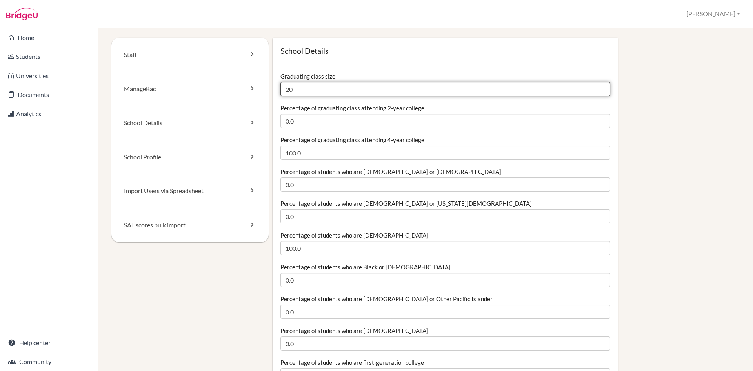
type input "20"
click at [598, 86] on input "20" at bounding box center [445, 89] width 330 height 14
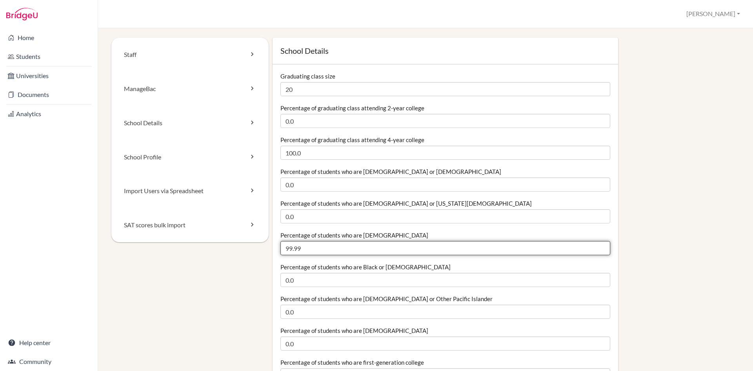
click at [597, 250] on input "99.99" at bounding box center [445, 248] width 330 height 14
click at [597, 250] on input "99.98" at bounding box center [445, 248] width 330 height 14
click at [597, 250] on input "99.97" at bounding box center [445, 248] width 330 height 14
click at [597, 250] on input "99.96" at bounding box center [445, 248] width 330 height 14
click at [597, 250] on input "99.95" at bounding box center [445, 248] width 330 height 14
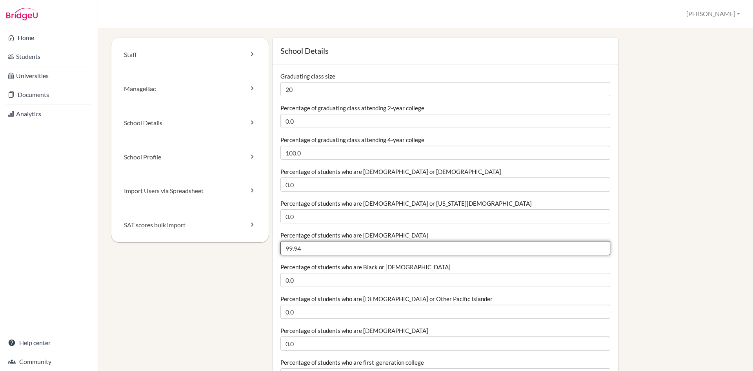
click at [597, 250] on input "99.94" at bounding box center [445, 248] width 330 height 14
click at [597, 250] on input "99.93" at bounding box center [445, 248] width 330 height 14
click at [597, 250] on input "99.92" at bounding box center [445, 248] width 330 height 14
click at [597, 250] on input "99.91" at bounding box center [445, 248] width 330 height 14
click at [597, 250] on input "99.9" at bounding box center [445, 248] width 330 height 14
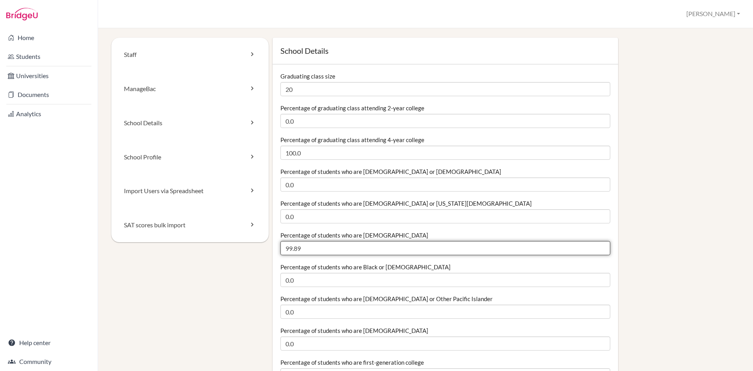
click at [597, 250] on input "99.89" at bounding box center [445, 248] width 330 height 14
click at [597, 250] on input "99.88" at bounding box center [445, 248] width 330 height 14
click at [597, 250] on input "99.87" at bounding box center [445, 248] width 330 height 14
click at [597, 250] on input "99.86" at bounding box center [445, 248] width 330 height 14
click at [597, 250] on input "99.85" at bounding box center [445, 248] width 330 height 14
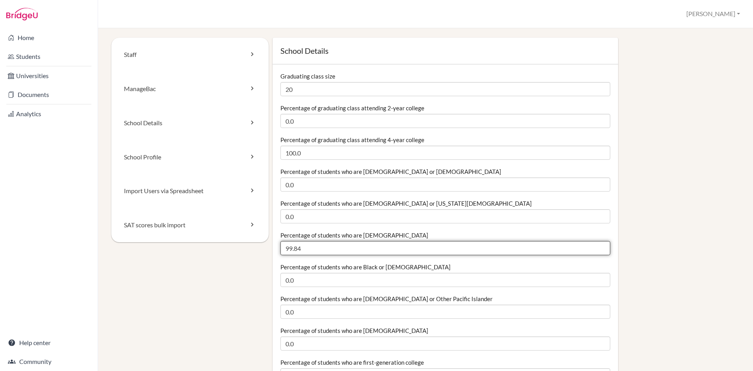
click at [597, 250] on input "99.84" at bounding box center [445, 248] width 330 height 14
click at [597, 250] on input "99.83" at bounding box center [445, 248] width 330 height 14
click at [597, 249] on input "99.82" at bounding box center [445, 248] width 330 height 14
click at [597, 249] on input "99.81" at bounding box center [445, 248] width 330 height 14
click at [597, 249] on input "99.8" at bounding box center [445, 248] width 330 height 14
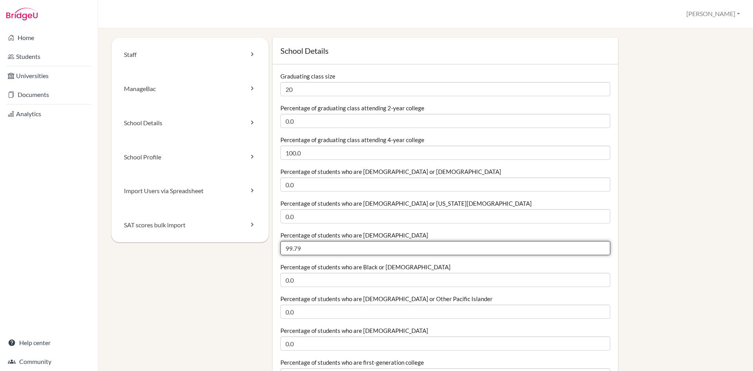
click at [597, 249] on input "99.79" at bounding box center [445, 248] width 330 height 14
click at [597, 249] on input "99.78" at bounding box center [445, 248] width 330 height 14
click at [597, 249] on input "99.77" at bounding box center [445, 248] width 330 height 14
click at [597, 249] on input "99.76" at bounding box center [445, 248] width 330 height 14
click at [597, 249] on input "99.75" at bounding box center [445, 248] width 330 height 14
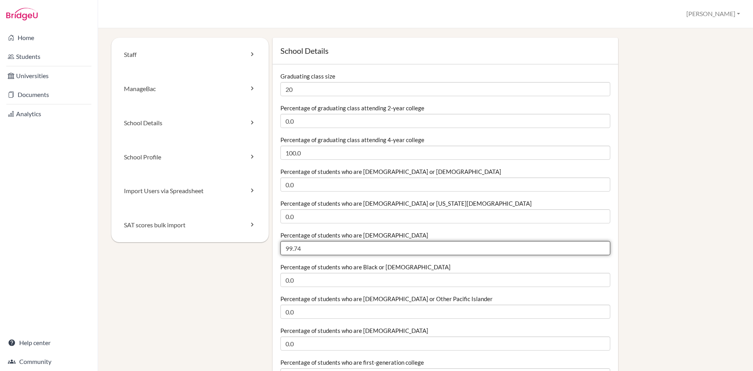
click at [597, 249] on input "99.74" at bounding box center [445, 248] width 330 height 14
drag, startPoint x: 306, startPoint y: 247, endPoint x: 281, endPoint y: 249, distance: 25.2
click at [281, 249] on input "99.74" at bounding box center [445, 248] width 330 height 14
type input "90"
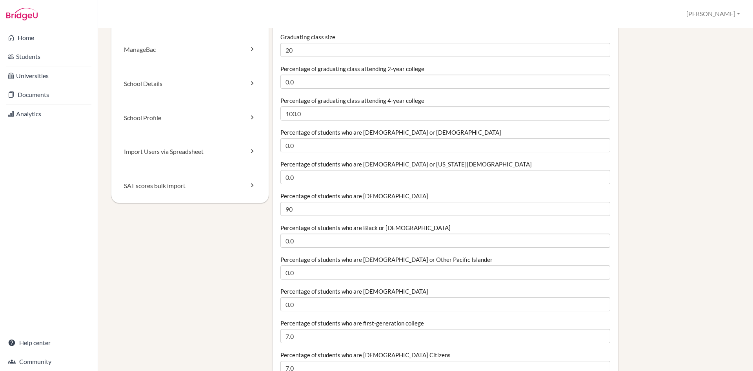
scroll to position [78, 0]
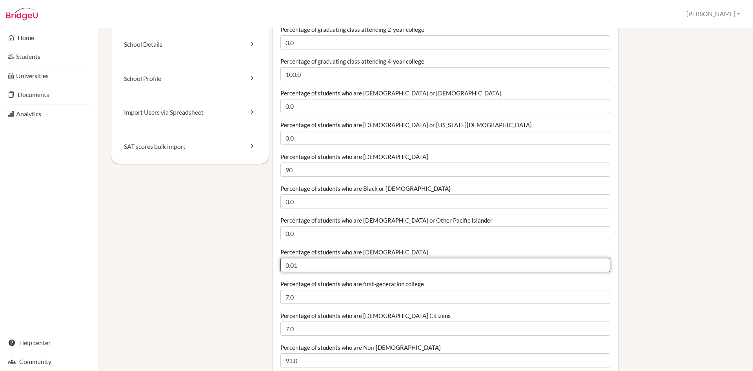
click at [598, 263] on input "0.01" at bounding box center [445, 265] width 330 height 14
click at [598, 263] on input "0.02" at bounding box center [445, 265] width 330 height 14
click at [598, 263] on input "0.03" at bounding box center [445, 265] width 330 height 14
drag, startPoint x: 302, startPoint y: 263, endPoint x: 279, endPoint y: 265, distance: 23.6
click at [280, 265] on input "0.03" at bounding box center [445, 265] width 330 height 14
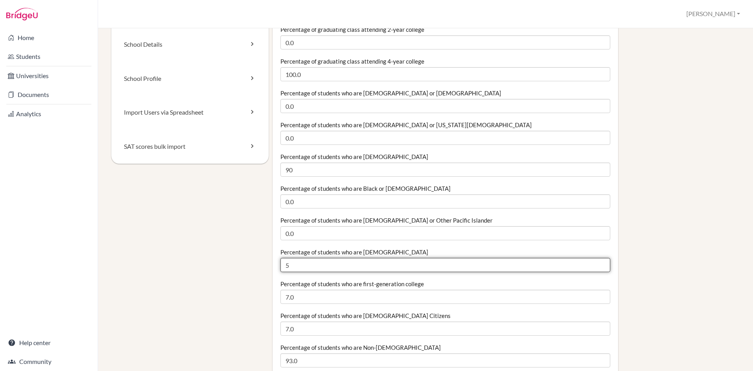
scroll to position [118, 0]
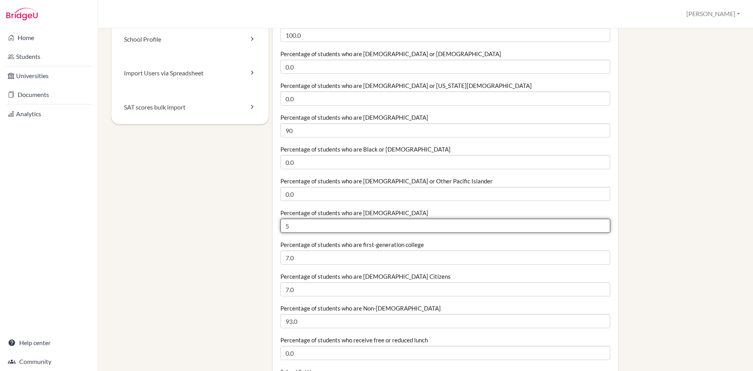
type input "5"
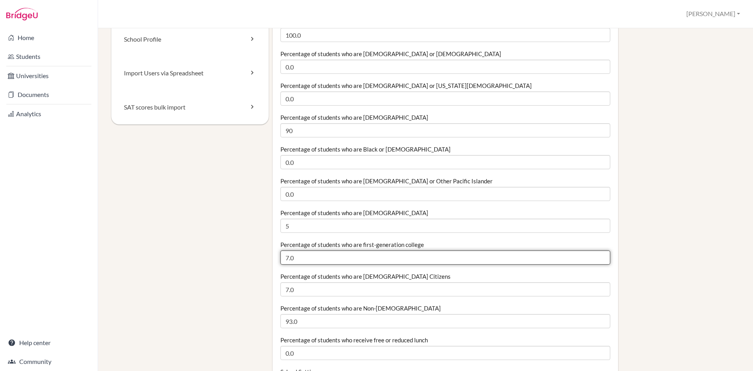
drag, startPoint x: 298, startPoint y: 258, endPoint x: 281, endPoint y: 257, distance: 16.5
click at [281, 257] on input "7.0" at bounding box center [445, 257] width 330 height 14
type input "30"
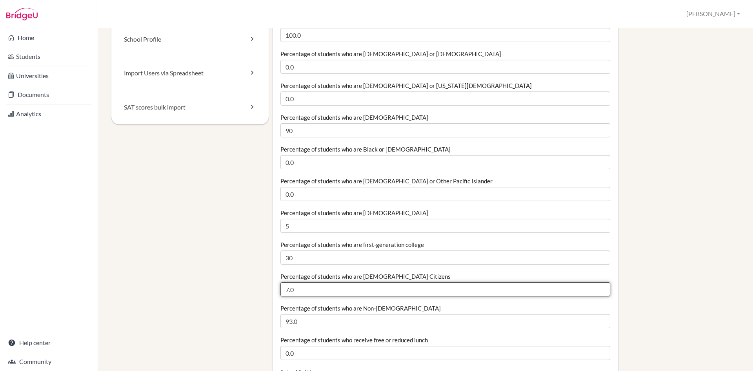
drag, startPoint x: 295, startPoint y: 292, endPoint x: 278, endPoint y: 291, distance: 16.9
type input "10"
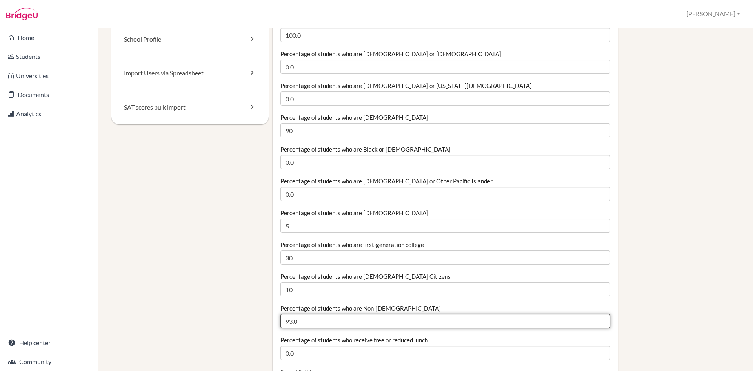
drag, startPoint x: 302, startPoint y: 322, endPoint x: 278, endPoint y: 321, distance: 23.5
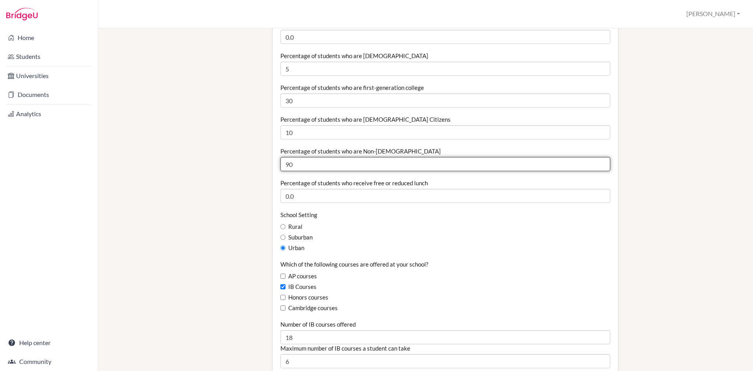
scroll to position [353, 0]
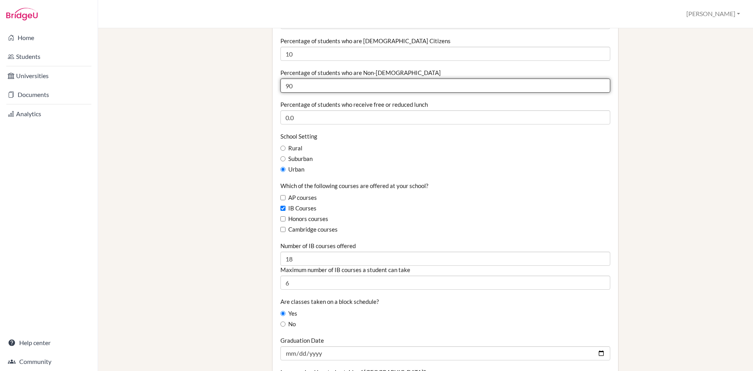
type input "90"
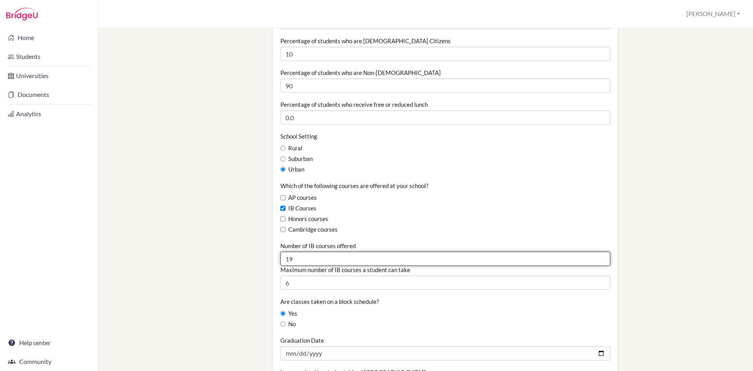
click at [597, 258] on input "19" at bounding box center [445, 258] width 330 height 14
click at [597, 258] on input "20" at bounding box center [445, 258] width 330 height 14
click at [597, 258] on input "21" at bounding box center [445, 258] width 330 height 14
click at [597, 258] on input "22" at bounding box center [445, 258] width 330 height 14
click at [597, 258] on input "23" at bounding box center [445, 258] width 330 height 14
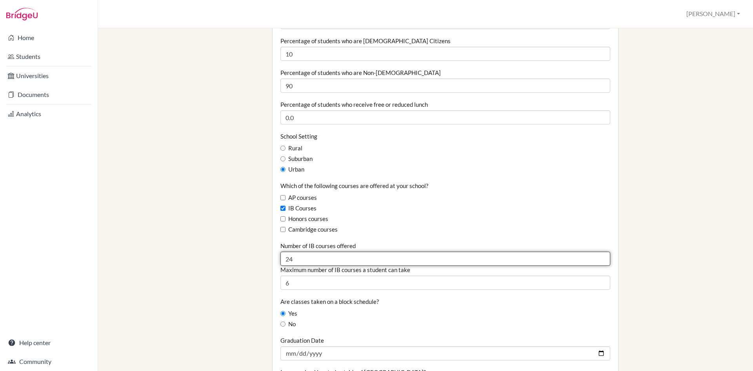
type input "24"
click at [597, 258] on input "24" at bounding box center [445, 258] width 330 height 14
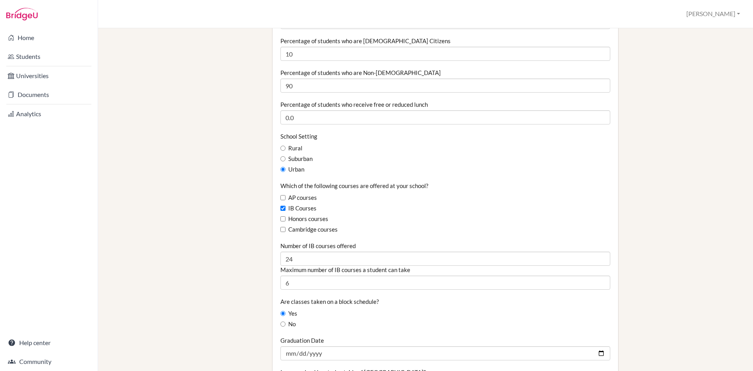
click at [653, 260] on div "School Details Graduating class size 20 Percentage of graduating class attendin…" at bounding box center [504, 277] width 471 height 1184
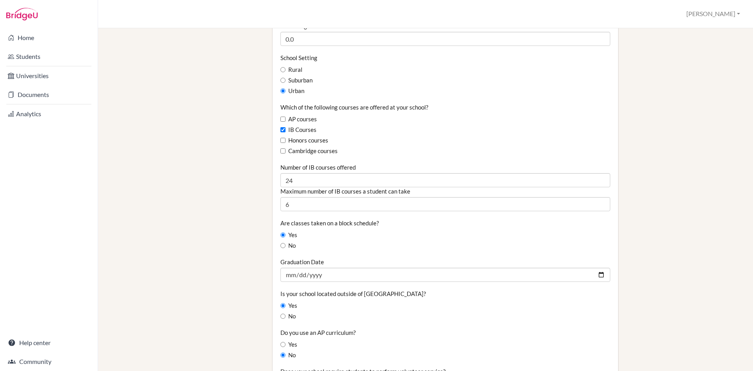
scroll to position [471, 0]
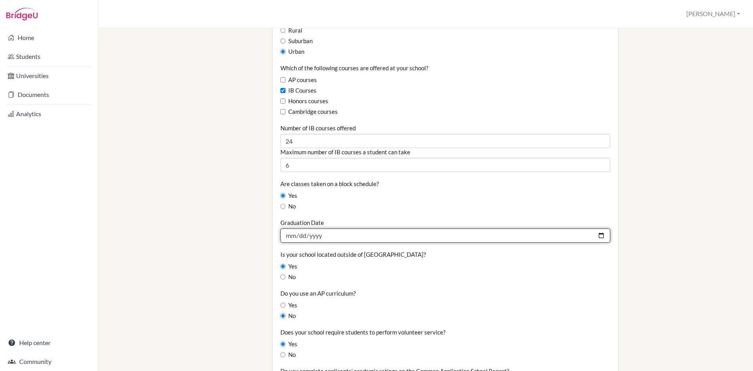
click at [598, 235] on input "2025-05-23" at bounding box center [445, 235] width 330 height 14
click at [337, 233] on input "2025-05-23" at bounding box center [445, 235] width 330 height 14
click at [593, 234] on input "2025-05-23" at bounding box center [445, 235] width 330 height 14
click at [316, 235] on input "2025-05-22" at bounding box center [445, 235] width 330 height 14
click at [319, 234] on input "2025-05-22" at bounding box center [445, 235] width 330 height 14
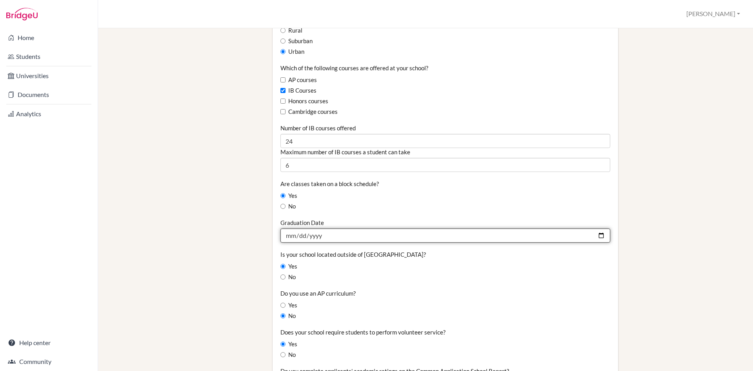
click at [319, 234] on input "2025-05-22" at bounding box center [445, 235] width 330 height 14
click at [597, 236] on input "2025-05-22" at bounding box center [445, 235] width 330 height 14
type input "2026-05-22"
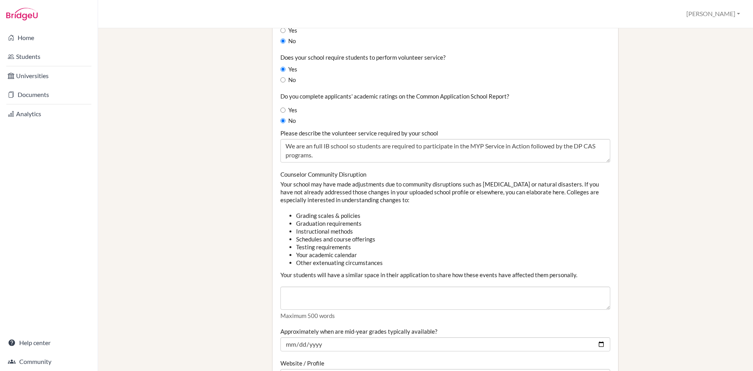
scroll to position [863, 0]
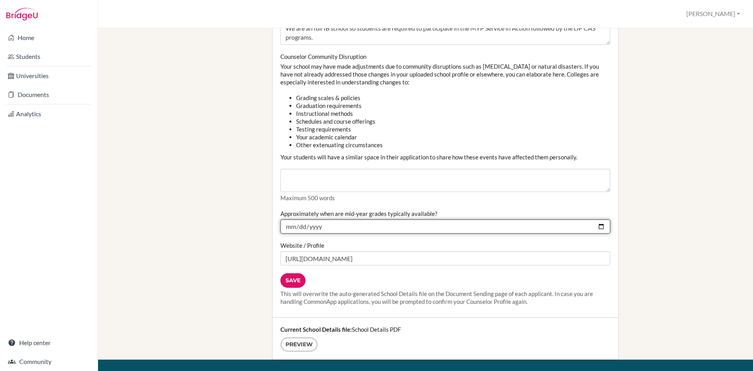
click at [595, 227] on input "2024-12-17" at bounding box center [445, 226] width 330 height 14
click at [597, 227] on input "2025-12-17" at bounding box center [445, 226] width 330 height 14
type input "2025-12-19"
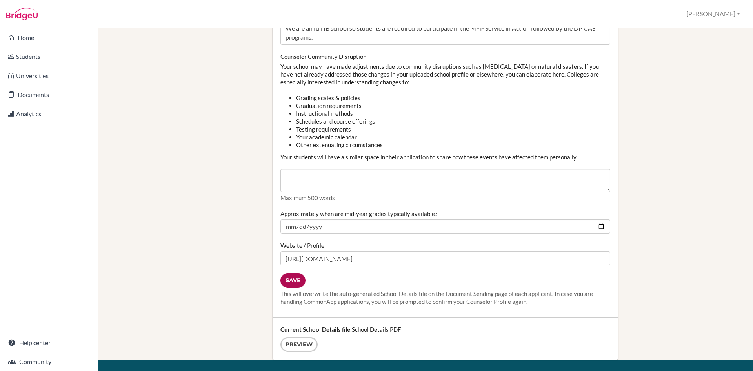
click at [289, 282] on input "Save" at bounding box center [292, 280] width 25 height 15
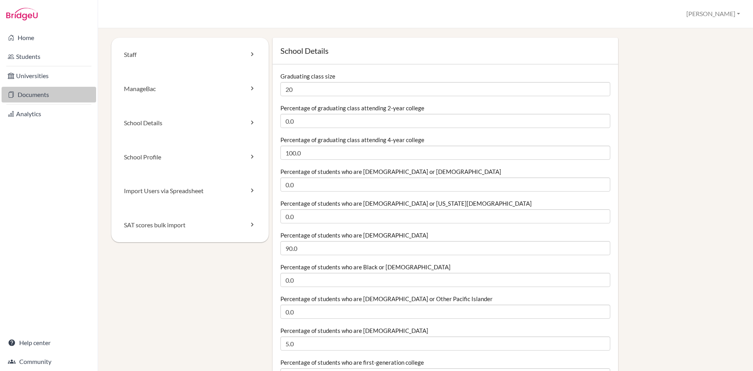
click at [27, 95] on link "Documents" at bounding box center [49, 95] width 95 height 16
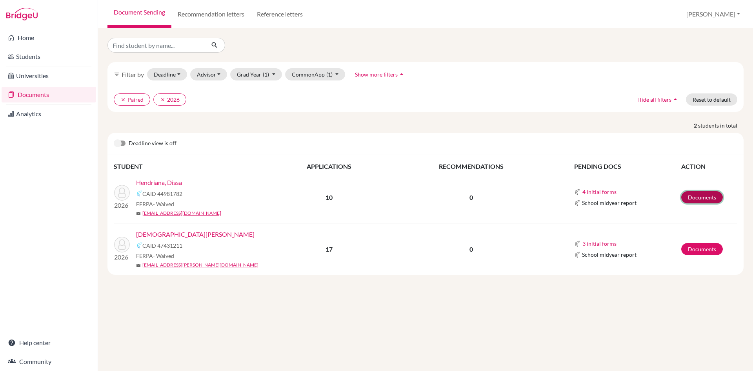
click at [699, 200] on link "Documents" at bounding box center [702, 197] width 42 height 12
click at [713, 251] on link "Documents" at bounding box center [702, 249] width 42 height 12
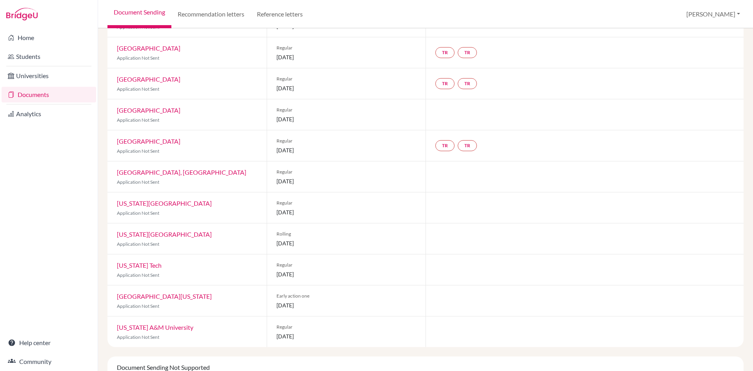
scroll to position [78, 0]
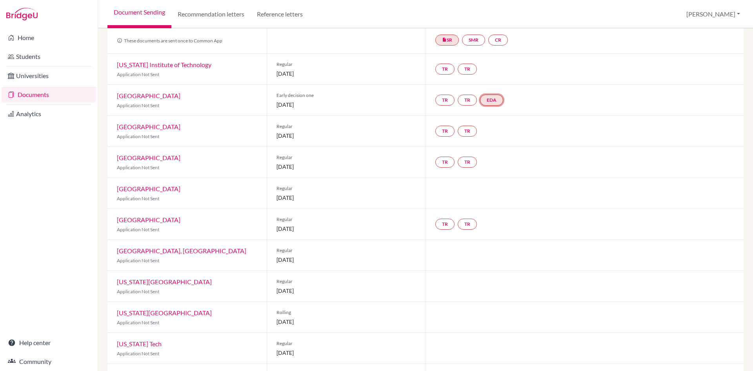
click at [490, 101] on link "EDA" at bounding box center [491, 100] width 23 height 11
click at [491, 76] on link "Early decision agreement" at bounding box center [492, 76] width 61 height 7
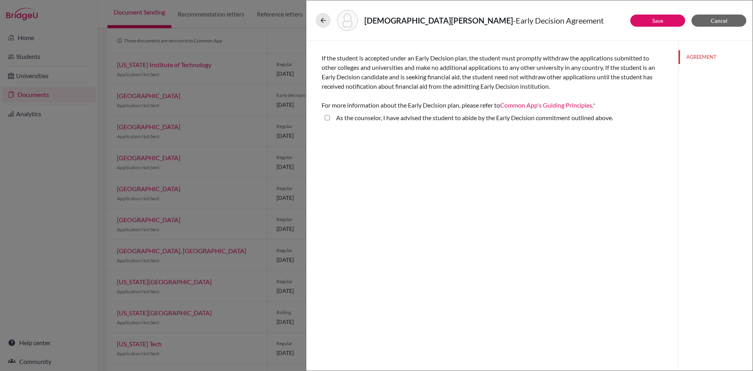
click at [328, 116] on above\ "As the counselor, I have advised the student to abide by the Early Decision com…" at bounding box center [327, 117] width 5 height 9
checkbox above\ "true"
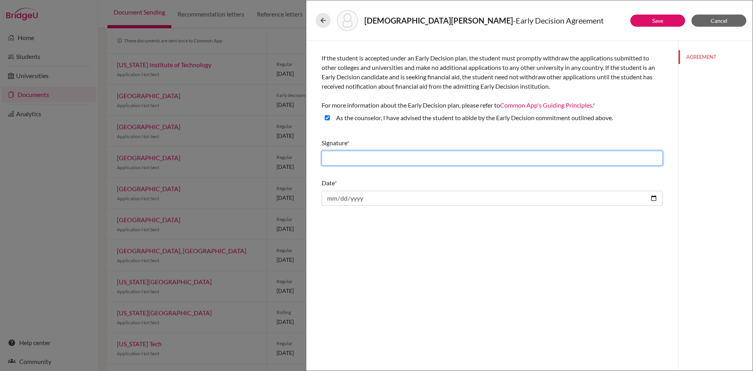
click at [340, 160] on input "text" at bounding box center [492, 158] width 341 height 15
type input "[PERSON_NAME]"
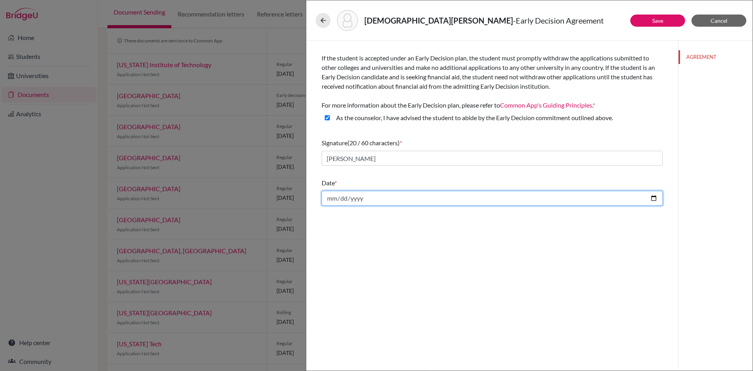
click at [371, 199] on input "date" at bounding box center [492, 198] width 341 height 15
type input "2025-10-10"
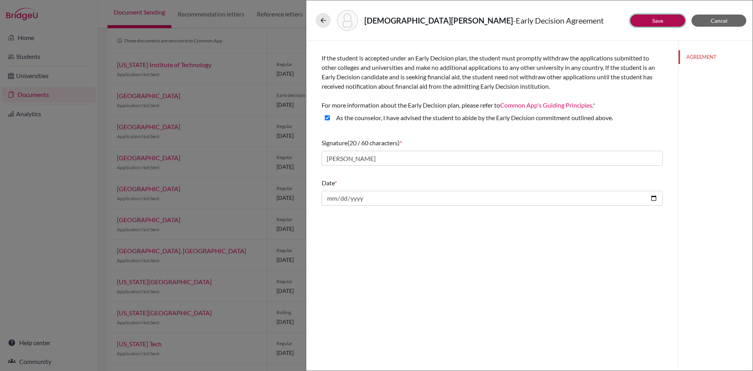
click at [657, 21] on link "Save" at bounding box center [657, 20] width 11 height 7
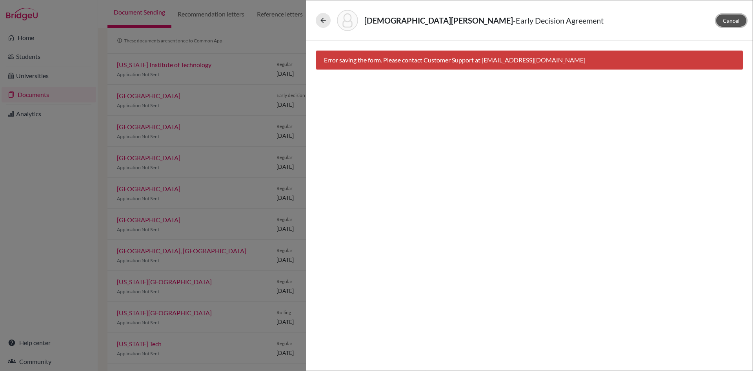
click at [729, 21] on span "Cancel" at bounding box center [731, 20] width 17 height 7
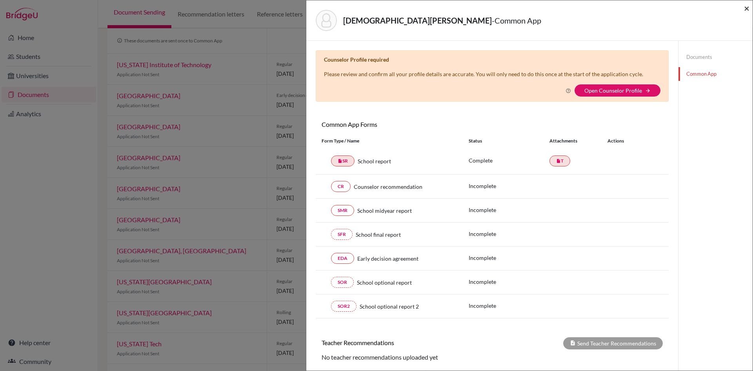
click at [746, 6] on span "×" at bounding box center [746, 7] width 5 height 11
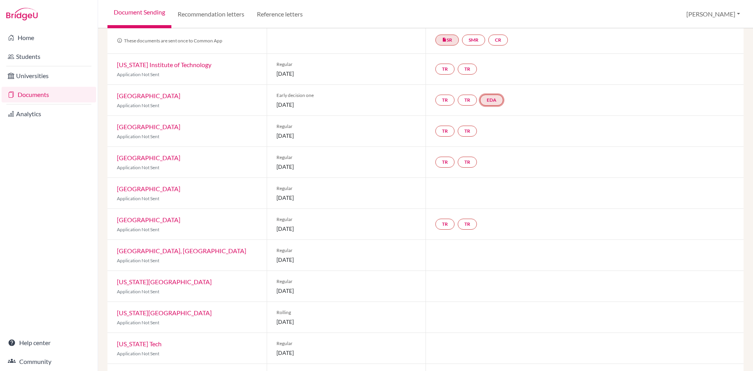
click at [492, 101] on link "EDA" at bounding box center [491, 100] width 23 height 11
click at [499, 74] on link "Early decision agreement" at bounding box center [492, 76] width 61 height 7
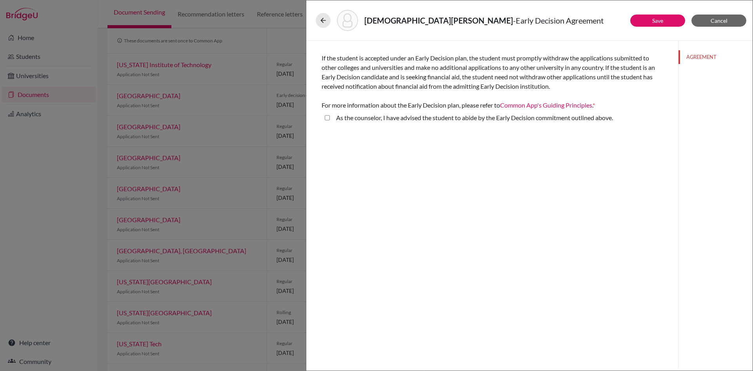
click at [329, 117] on above\ "As the counselor, I have advised the student to abide by the Early Decision com…" at bounding box center [327, 117] width 5 height 9
checkbox above\ "true"
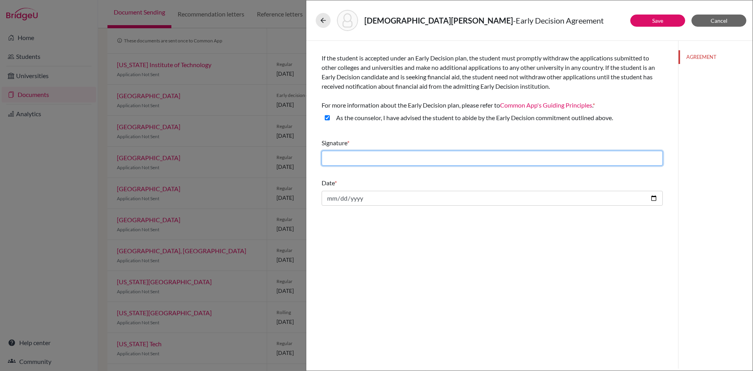
click at [345, 156] on input "text" at bounding box center [492, 158] width 341 height 15
type input "[PERSON_NAME]"
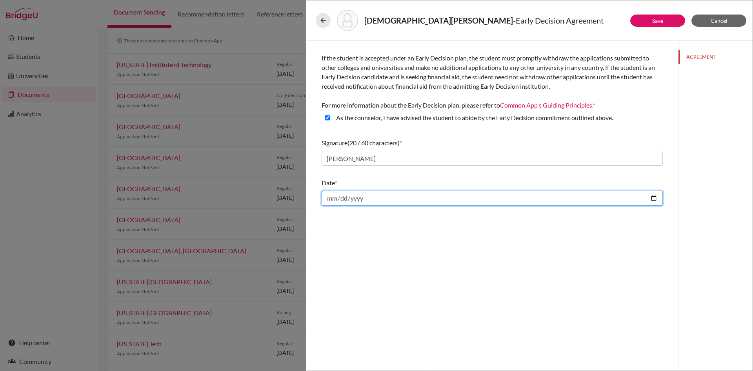
click at [355, 198] on input "date" at bounding box center [492, 198] width 341 height 15
click at [652, 199] on input "date" at bounding box center [492, 198] width 341 height 15
type input "2025-10-10"
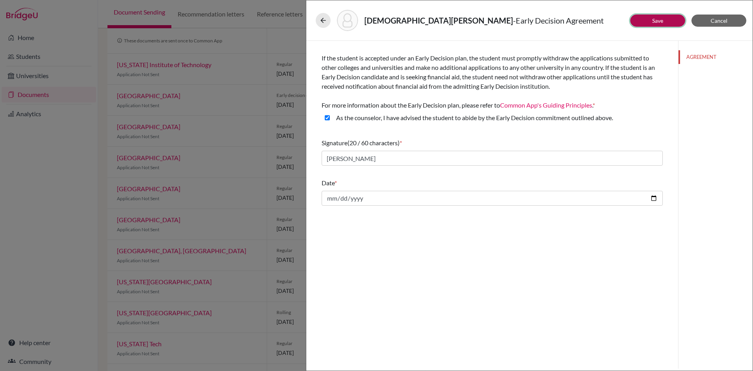
click at [655, 24] on button "Save" at bounding box center [657, 21] width 55 height 12
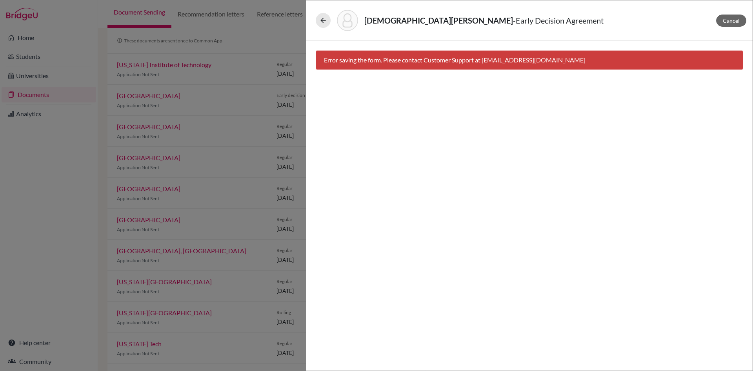
click at [492, 60] on div "Error saving the form. Please contact Customer Support at hi@bridge-u.com" at bounding box center [529, 60] width 427 height 20
click at [327, 22] on button at bounding box center [323, 20] width 15 height 15
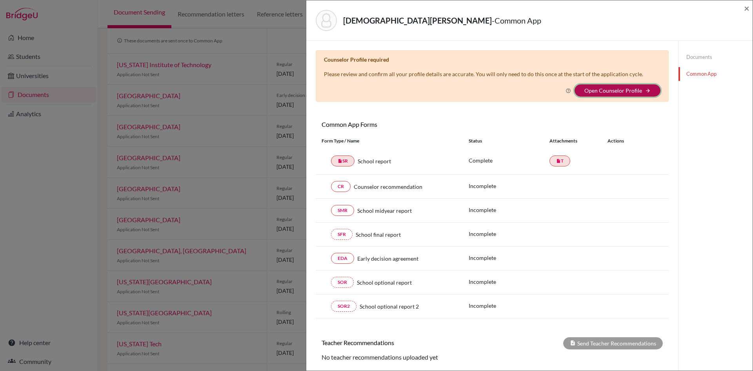
click at [645, 91] on icon "arrow_forward" at bounding box center [647, 90] width 5 height 5
click at [605, 91] on link "Open Counselor Profile" at bounding box center [613, 90] width 58 height 7
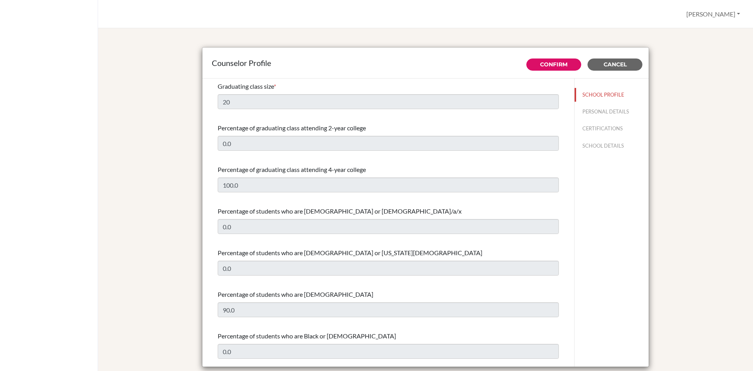
select select "0"
select select "353095"
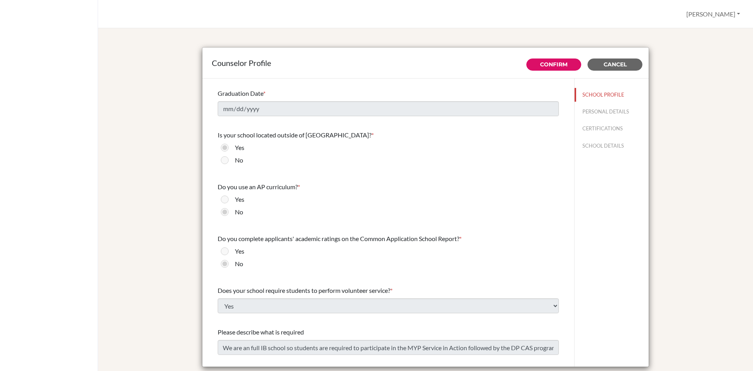
scroll to position [818, 0]
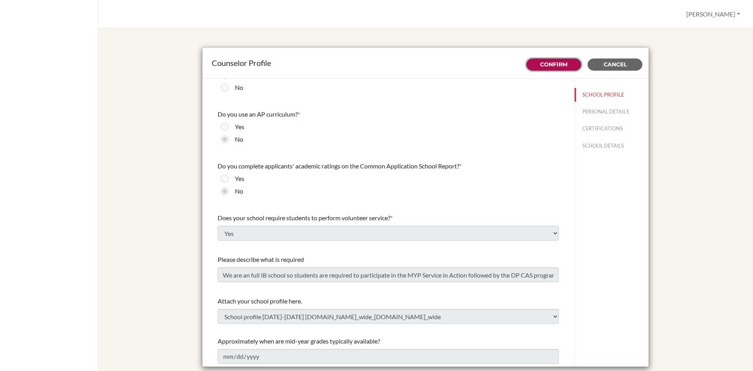
click at [542, 63] on link "Confirm" at bounding box center [553, 64] width 27 height 7
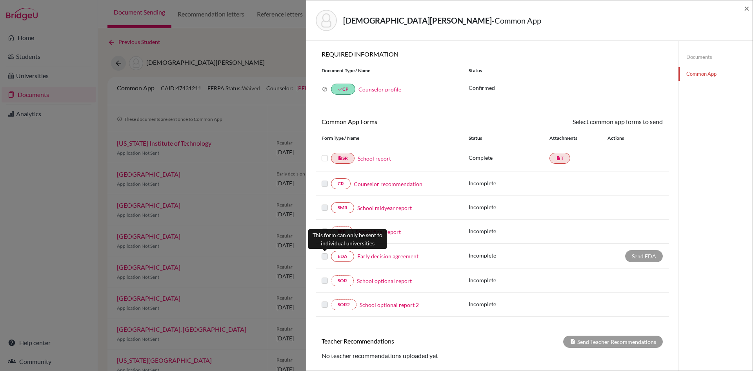
click at [322, 251] on label at bounding box center [325, 251] width 6 height 0
click at [324, 251] on label at bounding box center [325, 251] width 6 height 0
click at [389, 255] on link "Early decision agreement" at bounding box center [387, 256] width 61 height 8
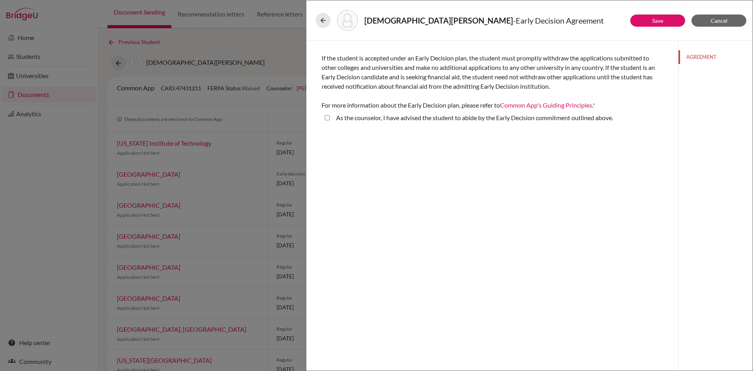
click at [326, 118] on above\ "As the counselor, I have advised the student to abide by the Early Decision com…" at bounding box center [327, 117] width 5 height 9
checkbox above\ "true"
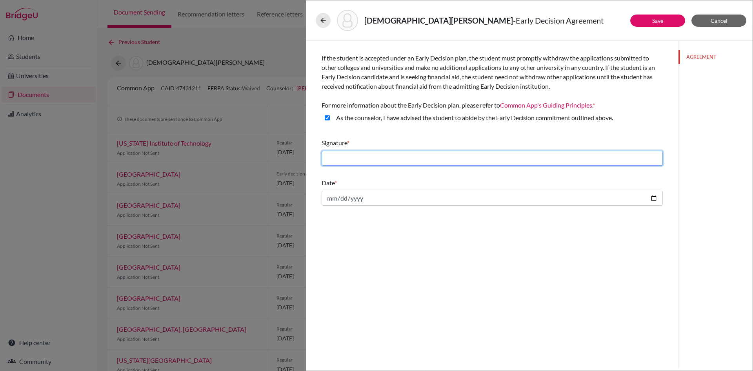
click at [349, 160] on input "text" at bounding box center [492, 158] width 341 height 15
type input "[PERSON_NAME]"
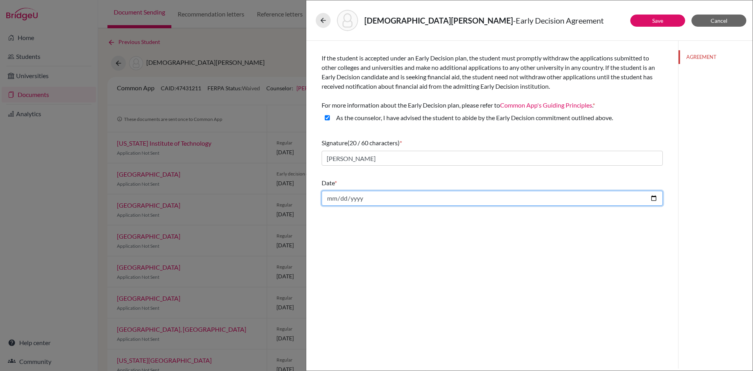
click at [364, 197] on input "date" at bounding box center [492, 198] width 341 height 15
click at [651, 202] on input "date" at bounding box center [492, 198] width 341 height 15
click at [653, 196] on input "date" at bounding box center [492, 198] width 341 height 15
type input "[DATE]"
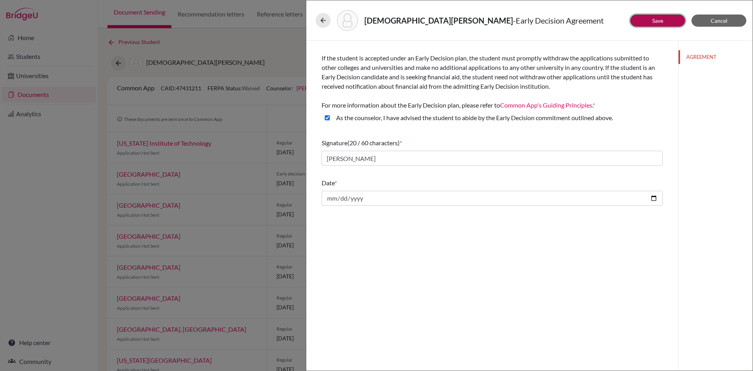
click at [659, 22] on link "Save" at bounding box center [657, 20] width 11 height 7
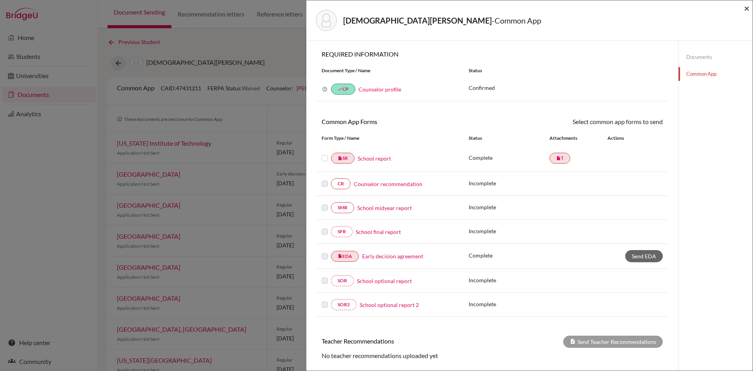
click at [745, 6] on span "×" at bounding box center [746, 7] width 5 height 11
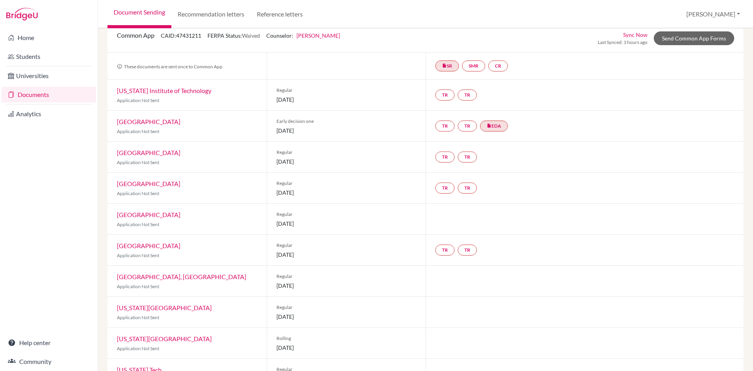
scroll to position [13, 0]
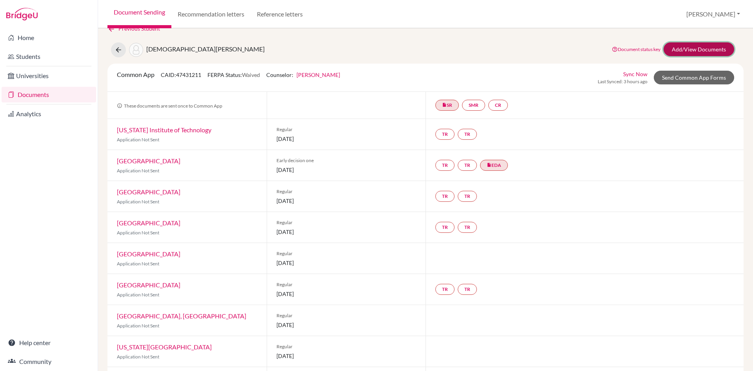
click at [676, 49] on link "Add/View Documents" at bounding box center [699, 49] width 71 height 14
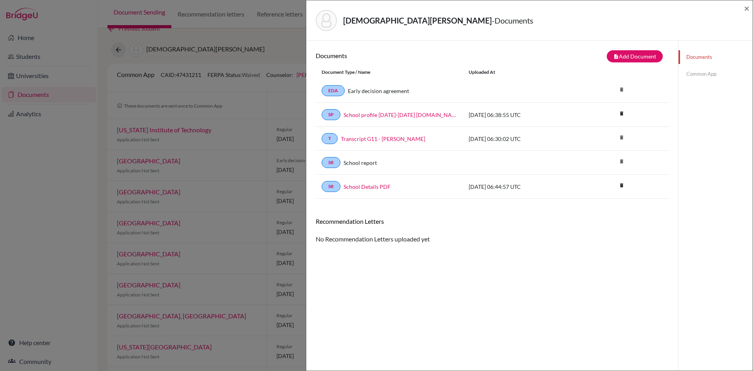
click at [698, 75] on link "Common App" at bounding box center [715, 74] width 74 height 14
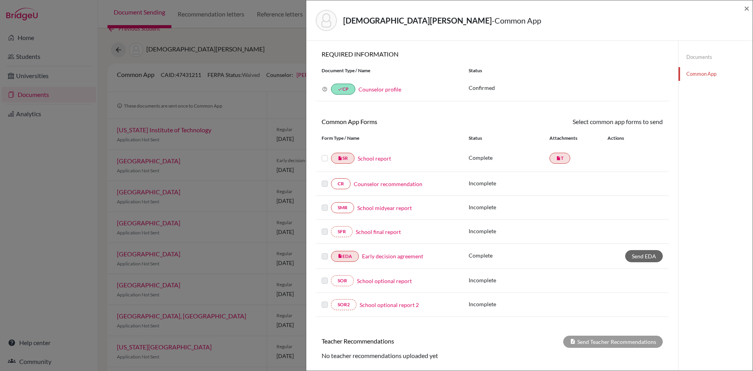
click at [699, 55] on link "Documents" at bounding box center [715, 57] width 74 height 14
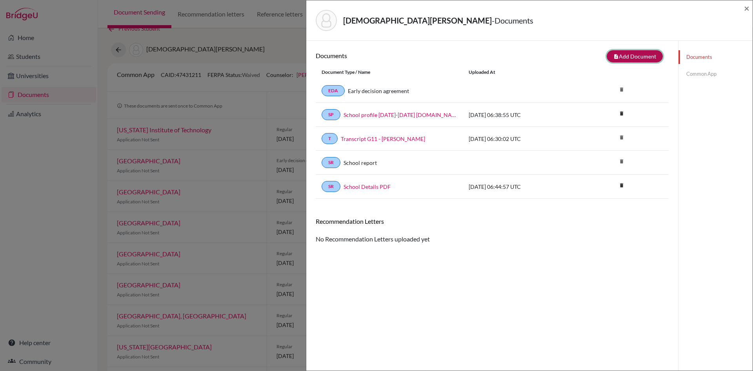
click at [646, 57] on button "note_add Add Document" at bounding box center [635, 56] width 56 height 12
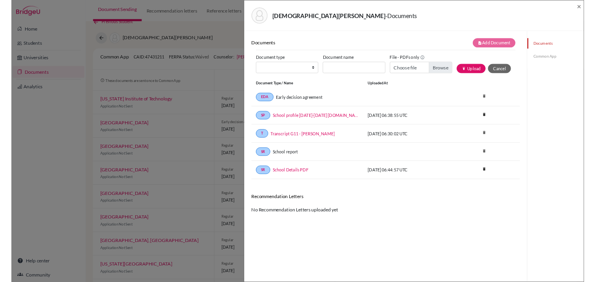
scroll to position [13, 0]
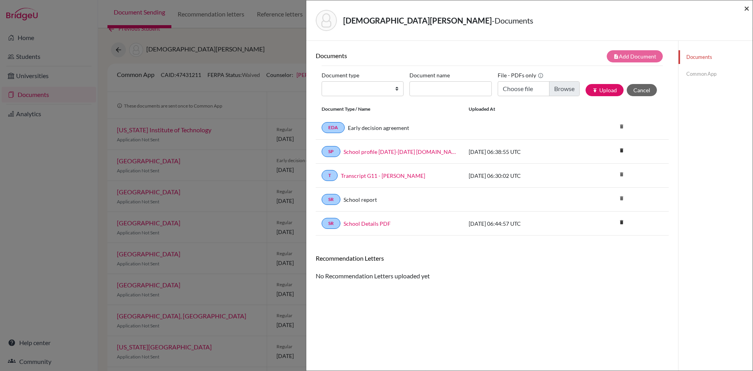
click at [748, 7] on span "×" at bounding box center [746, 7] width 5 height 11
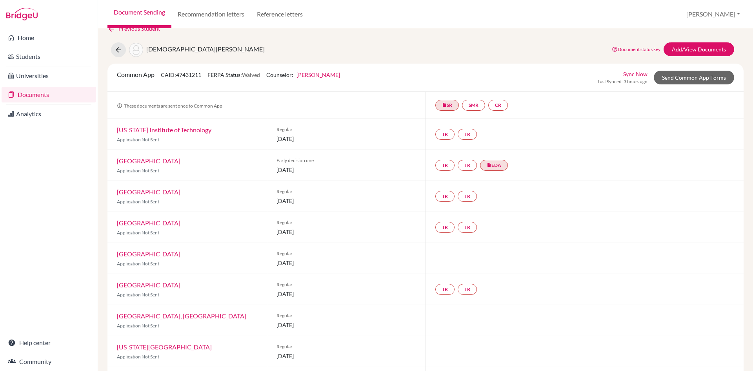
click at [156, 48] on span "[DEMOGRAPHIC_DATA][PERSON_NAME]" at bounding box center [205, 48] width 118 height 7
copy span "Wijono"
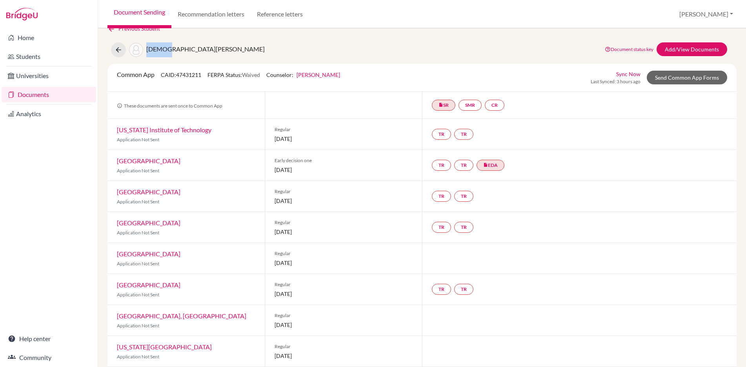
scroll to position [13, 0]
click at [493, 105] on link "CR" at bounding box center [495, 105] width 20 height 11
click at [495, 82] on link "Counselor recommendation" at bounding box center [496, 81] width 69 height 7
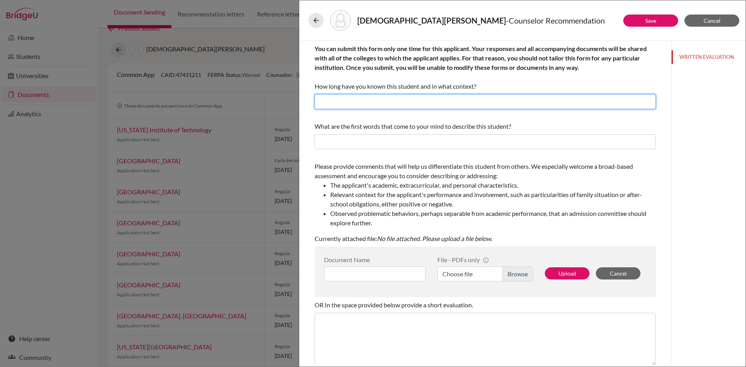
click at [350, 102] on input "text" at bounding box center [485, 101] width 341 height 15
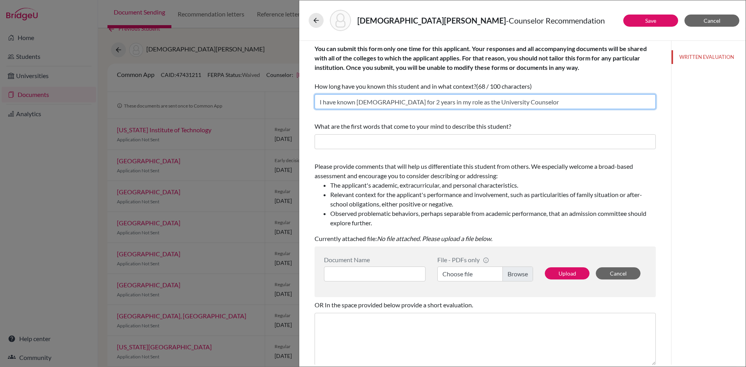
click at [364, 103] on input "I have known Isha for 2 years in my role as the University Counselor" at bounding box center [485, 101] width 341 height 15
drag, startPoint x: 357, startPoint y: 102, endPoint x: 317, endPoint y: 102, distance: 40.0
click at [317, 102] on input "I have known Mathew for 2 years in my role as the University Counselor" at bounding box center [485, 101] width 341 height 15
drag, startPoint x: 410, startPoint y: 101, endPoint x: 382, endPoint y: 102, distance: 28.6
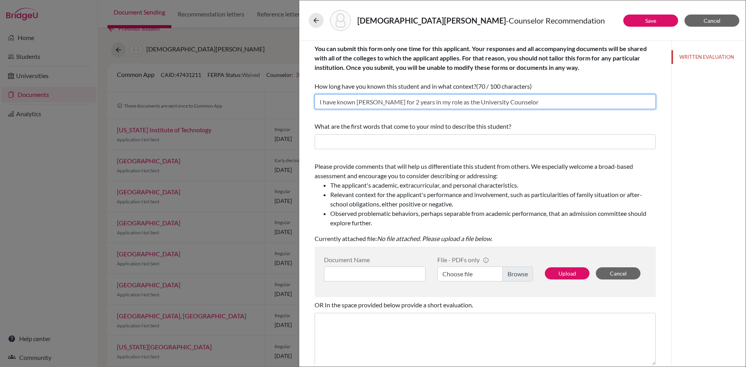
click at [382, 102] on input "I have known Mathew for 2 years in my role as the University Counselor" at bounding box center [485, 101] width 341 height 15
drag, startPoint x: 355, startPoint y: 103, endPoint x: 316, endPoint y: 104, distance: 39.2
click at [316, 104] on input "I have known Mathew in my role as the University Counselor" at bounding box center [485, 101] width 341 height 15
type input "This is my 2nd year working with Mathew in my role as the University Counselor"
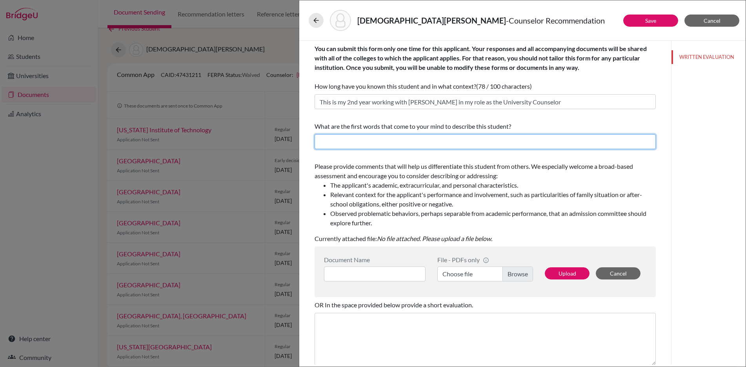
click at [328, 144] on input "text" at bounding box center [485, 141] width 341 height 15
paste input "Analytical, motivated, and principled"
click at [360, 144] on input "Analytical, motivated, and principled" at bounding box center [485, 141] width 341 height 15
click at [360, 143] on input "Analytical, motivated, and principled" at bounding box center [485, 141] width 341 height 15
paste input "diligent"
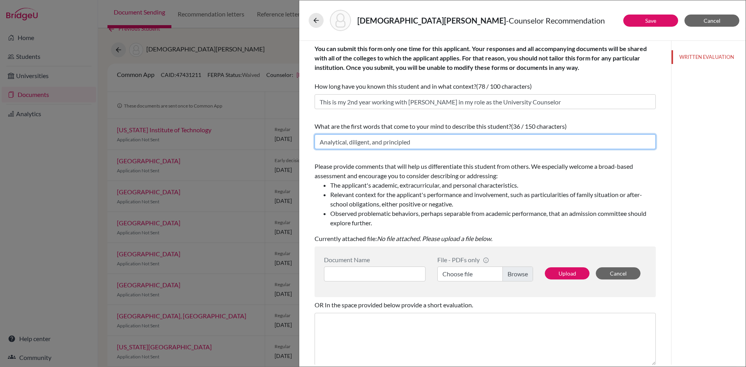
type input "Analytical, diligent, and principled"
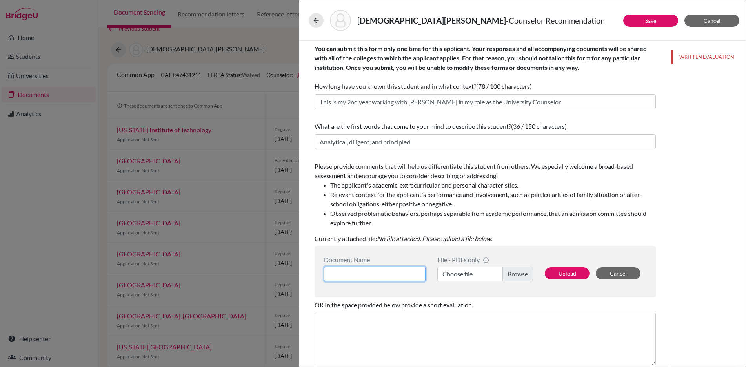
click at [343, 273] on input at bounding box center [375, 273] width 102 height 15
paste input "diligent"
click at [339, 271] on input "diligent" at bounding box center [375, 273] width 102 height 15
click at [340, 272] on input "diligent" at bounding box center [375, 273] width 102 height 15
click at [349, 274] on input "diligent" at bounding box center [375, 273] width 102 height 15
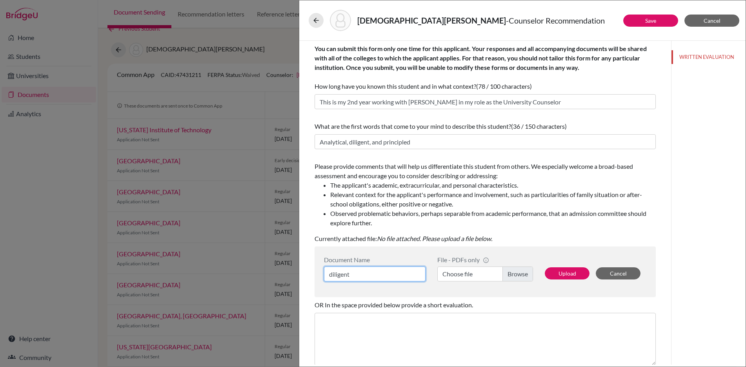
drag, startPoint x: 358, startPoint y: 275, endPoint x: 328, endPoint y: 275, distance: 29.8
click at [328, 275] on input "diligent" at bounding box center [375, 273] width 102 height 15
paste input "Matthew Wijono - Counselor Rec Letter"
type input "Matthew Wijono - Counselor Rec Letter"
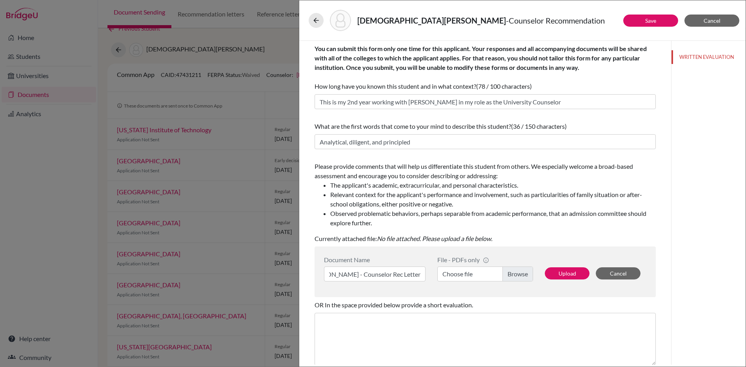
click at [518, 272] on label "Choose file" at bounding box center [485, 273] width 96 height 15
click at [518, 272] on input "Choose file" at bounding box center [485, 273] width 96 height 15
click at [564, 276] on button "Upload" at bounding box center [567, 273] width 45 height 12
click at [647, 22] on link "Save" at bounding box center [650, 20] width 11 height 7
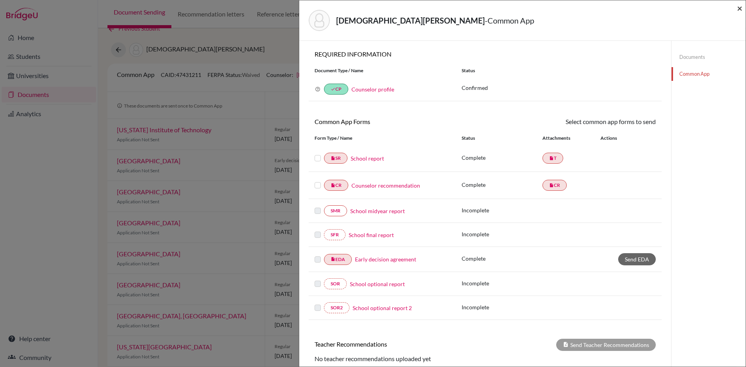
click at [739, 8] on span "×" at bounding box center [739, 7] width 5 height 11
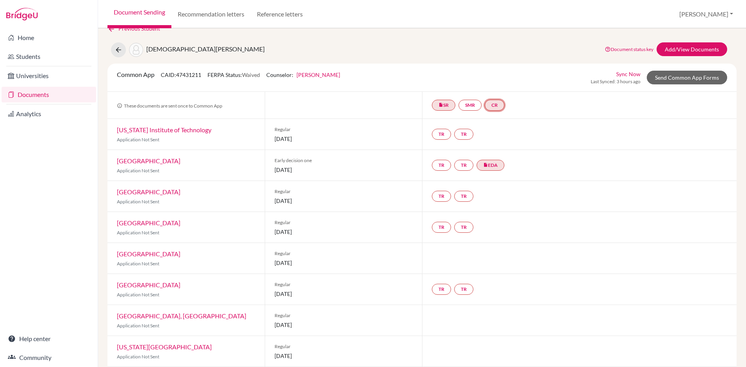
click at [492, 104] on link "CR" at bounding box center [495, 105] width 20 height 11
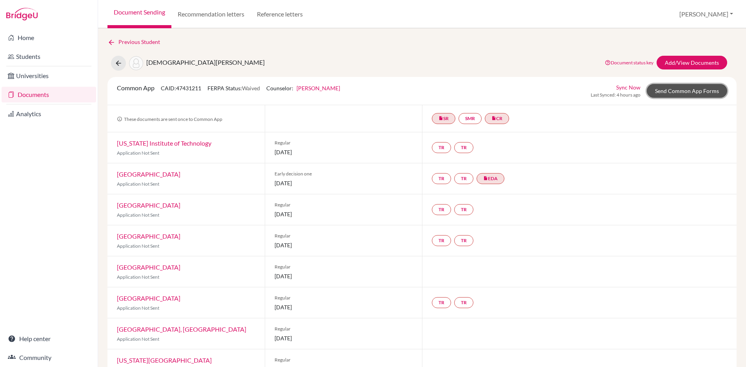
click at [691, 92] on link "Send Common App Forms" at bounding box center [687, 91] width 80 height 14
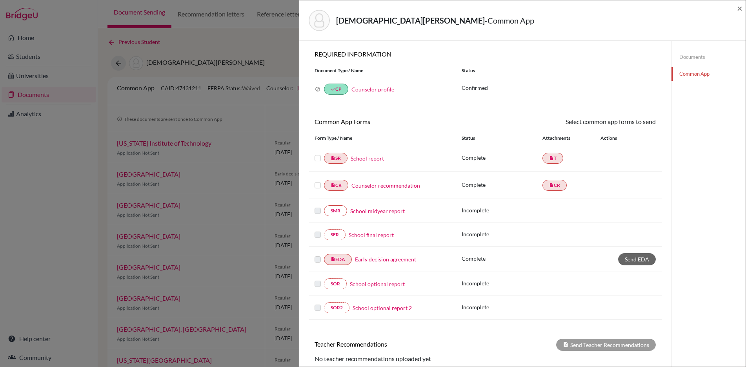
click at [318, 153] on label at bounding box center [318, 153] width 6 height 0
click at [0, 0] on input "checkbox" at bounding box center [0, 0] width 0 height 0
click at [317, 181] on label at bounding box center [318, 181] width 6 height 0
click at [0, 0] on input "checkbox" at bounding box center [0, 0] width 0 height 0
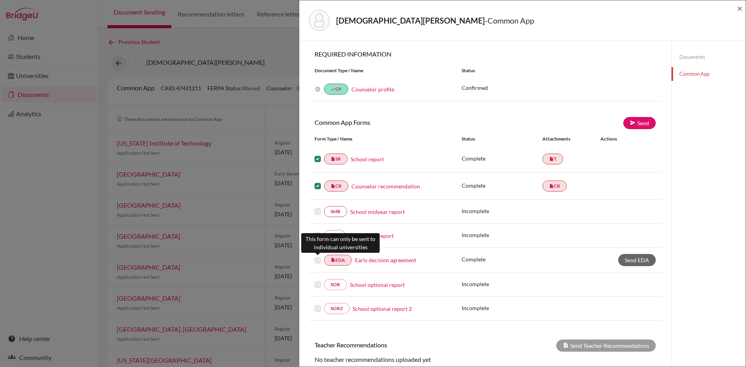
click at [317, 255] on label at bounding box center [318, 255] width 6 height 0
click at [635, 127] on link "Send" at bounding box center [639, 123] width 33 height 12
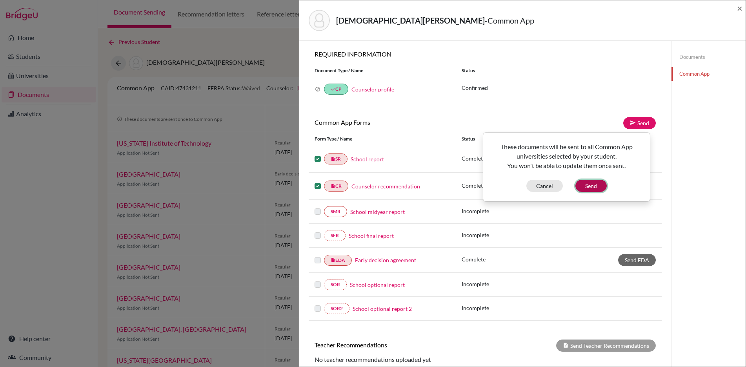
click at [595, 189] on button "Send" at bounding box center [590, 186] width 31 height 12
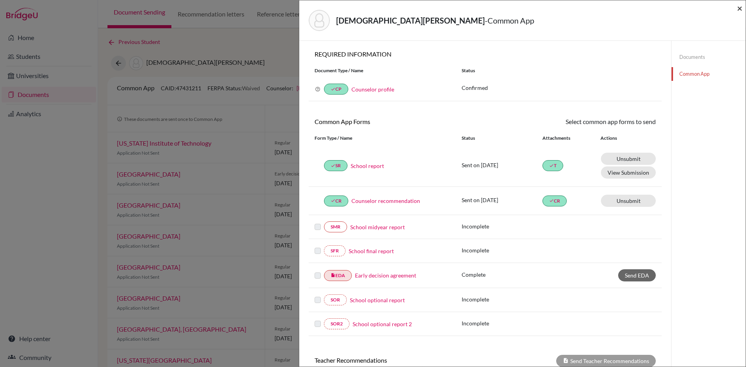
click at [738, 9] on span "×" at bounding box center [739, 7] width 5 height 11
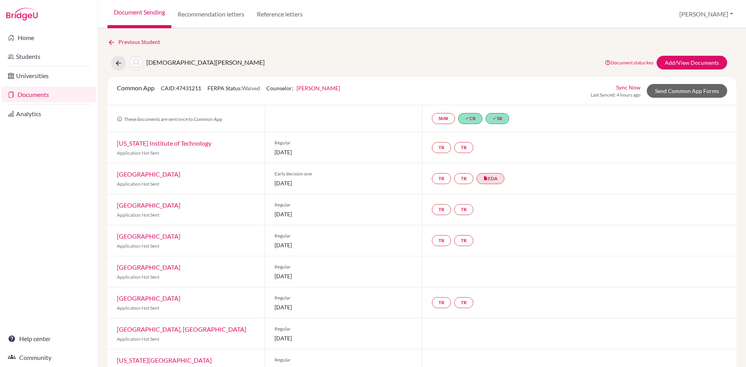
click at [157, 61] on span "[DEMOGRAPHIC_DATA][PERSON_NAME]" at bounding box center [205, 61] width 118 height 7
click at [157, 62] on span "[DEMOGRAPHIC_DATA][PERSON_NAME]" at bounding box center [205, 61] width 118 height 7
copy span "Wijono"
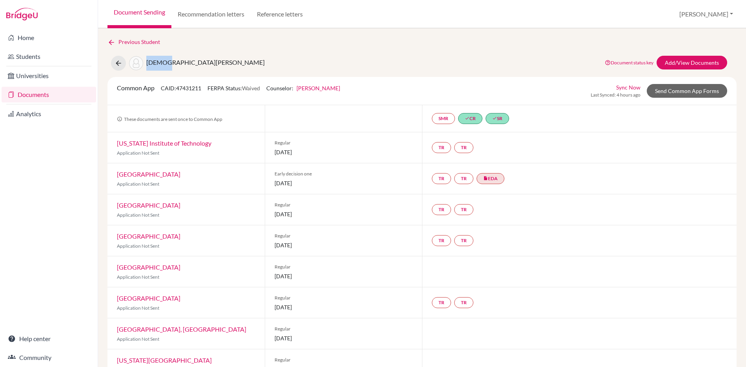
click at [33, 99] on link "Documents" at bounding box center [49, 95] width 95 height 16
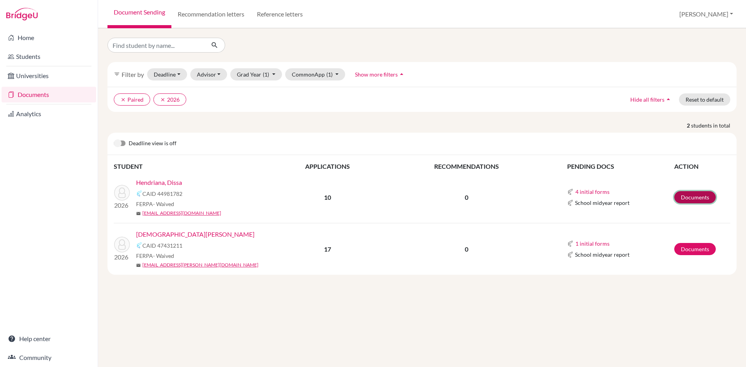
click at [690, 198] on link "Documents" at bounding box center [695, 197] width 42 height 12
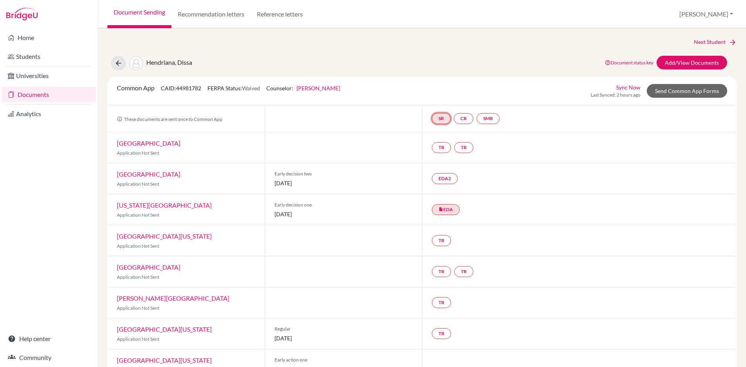
click at [439, 120] on link "SR" at bounding box center [441, 118] width 19 height 11
click at [448, 95] on link "School report" at bounding box center [440, 94] width 33 height 7
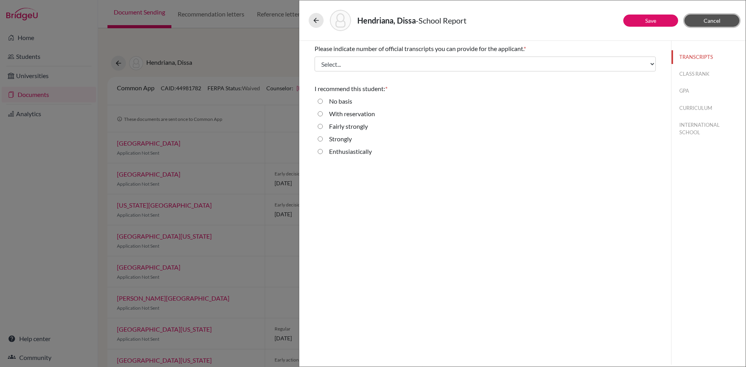
click at [711, 20] on span "Cancel" at bounding box center [712, 20] width 17 height 7
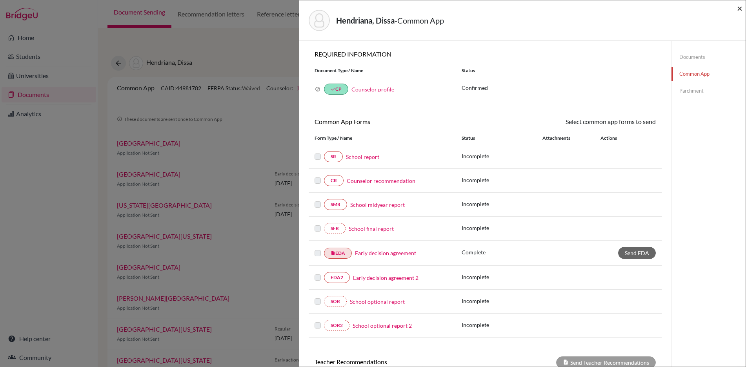
click at [740, 10] on span "×" at bounding box center [739, 7] width 5 height 11
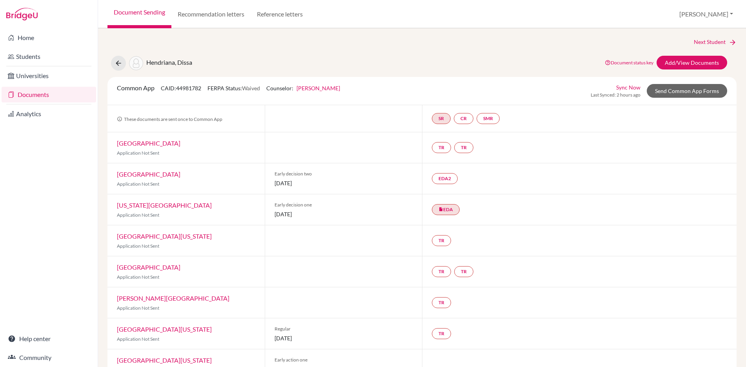
click at [46, 93] on link "Documents" at bounding box center [49, 95] width 95 height 16
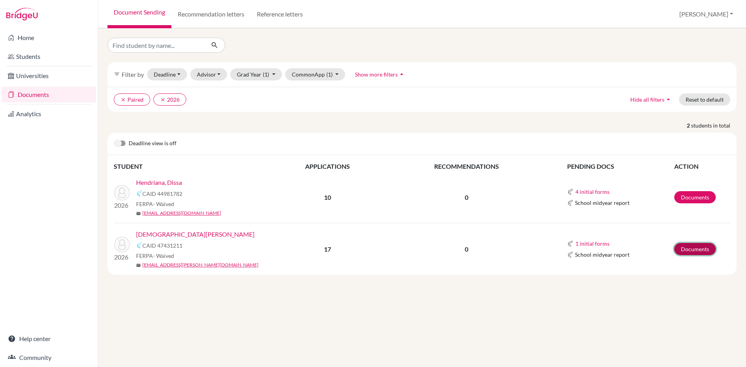
click at [704, 252] on link "Documents" at bounding box center [695, 249] width 42 height 12
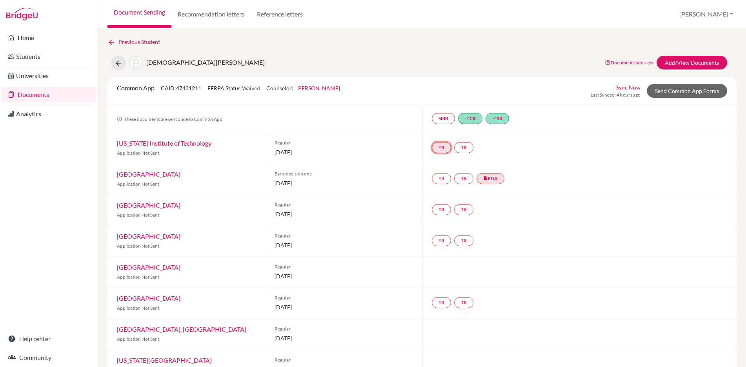
click at [443, 149] on link "TR" at bounding box center [441, 147] width 19 height 11
click at [439, 116] on h3 "Teacher recommendation" at bounding box center [441, 118] width 78 height 14
click at [439, 119] on h3 "Teacher recommendation" at bounding box center [441, 118] width 78 height 14
click at [436, 149] on link "TR" at bounding box center [441, 147] width 19 height 11
click at [442, 119] on h3 "Teacher recommendation" at bounding box center [441, 118] width 78 height 14
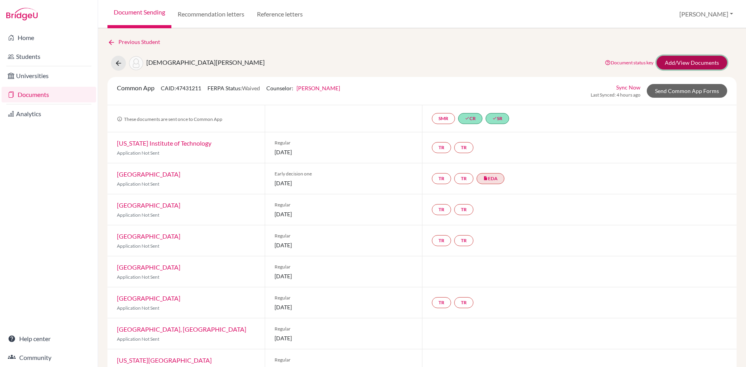
click at [689, 64] on link "Add/View Documents" at bounding box center [692, 63] width 71 height 14
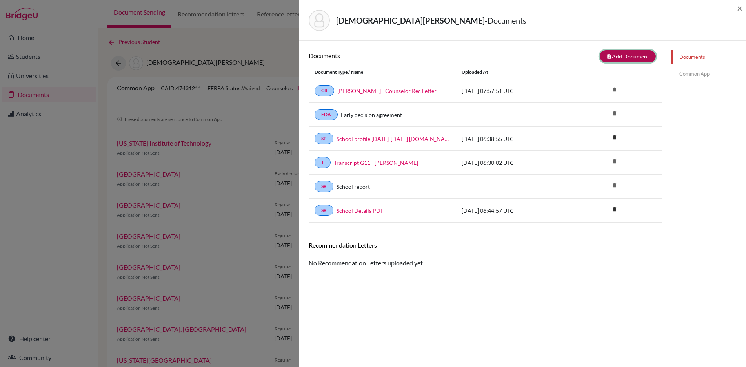
click at [631, 58] on button "note_add Add Document" at bounding box center [628, 56] width 56 height 12
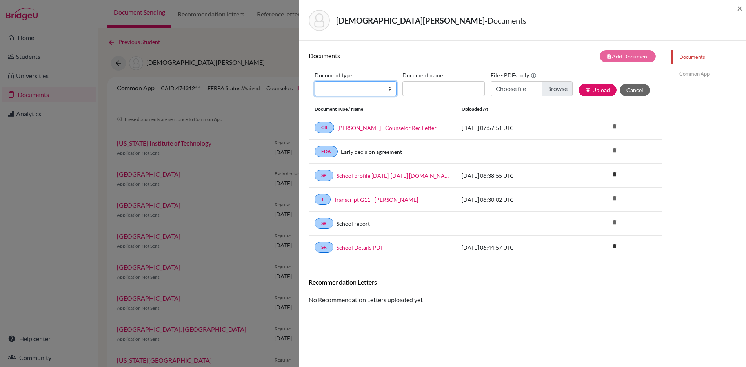
click at [342, 91] on select "Change explanation for Common App reports Counselor recommendation Internationa…" at bounding box center [356, 88] width 82 height 15
select select "5"
click at [315, 81] on select "Change explanation for Common App reports Counselor recommendation Internationa…" at bounding box center [356, 88] width 82 height 15
click at [438, 89] on input "Recommender's name" at bounding box center [443, 88] width 82 height 15
type input "Sushma Kumar"
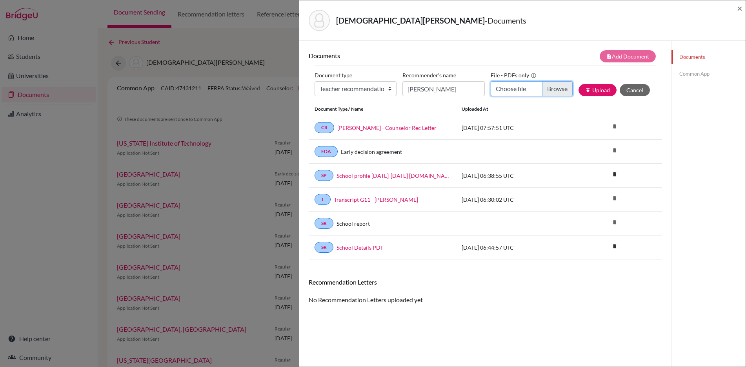
click at [549, 87] on input "Choose file" at bounding box center [532, 88] width 82 height 15
type input "C:\fakepath\Matthew Wijono - Rec letter - Kumar.pdf"
click at [594, 89] on button "publish Upload" at bounding box center [597, 90] width 38 height 12
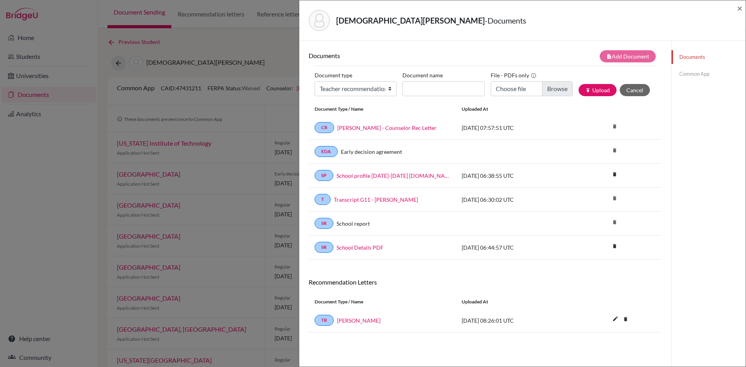
click at [692, 75] on link "Common App" at bounding box center [708, 74] width 74 height 14
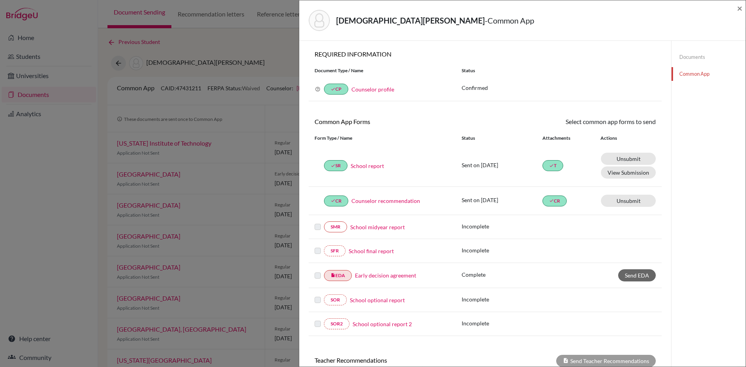
scroll to position [78, 0]
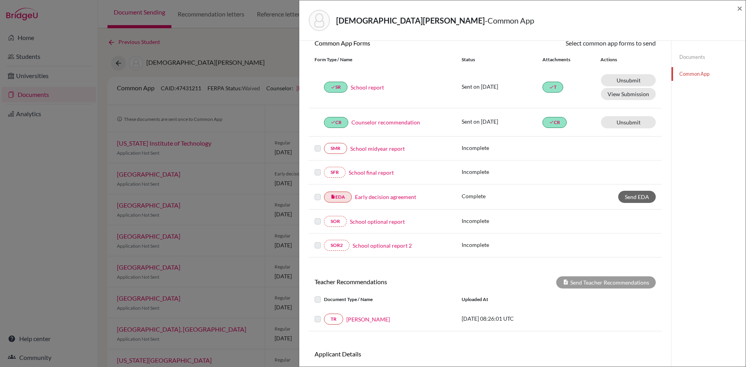
click at [324, 314] on label at bounding box center [324, 314] width 0 height 0
click at [366, 321] on link "Sushma Kumar" at bounding box center [368, 319] width 44 height 8
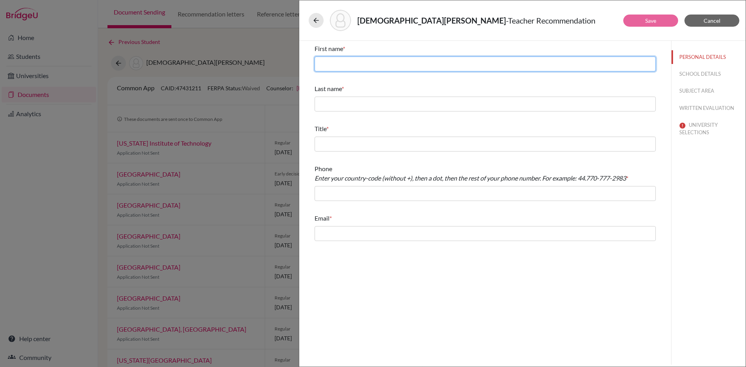
click at [327, 63] on input "text" at bounding box center [485, 63] width 341 height 15
type input "Sushma"
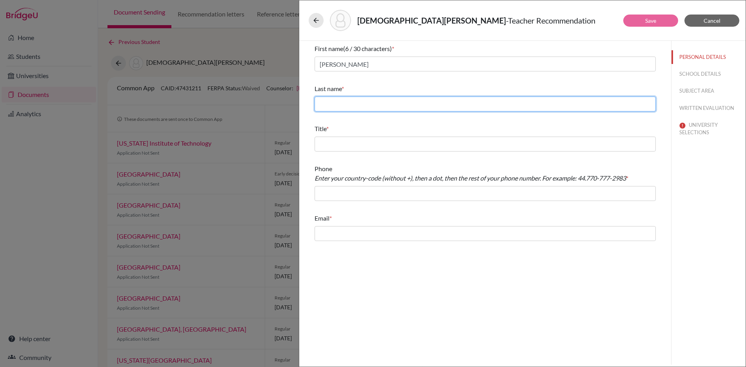
click at [331, 105] on input "text" at bounding box center [485, 103] width 341 height 15
type input "Kumar"
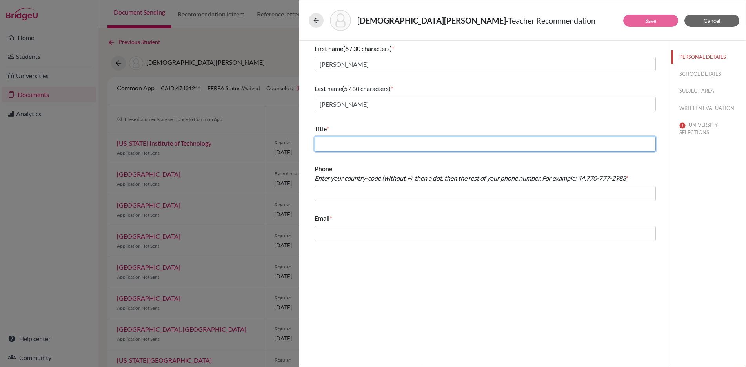
click at [340, 142] on input "text" at bounding box center [485, 143] width 341 height 15
type input "IBDP Chemistry Teacher"
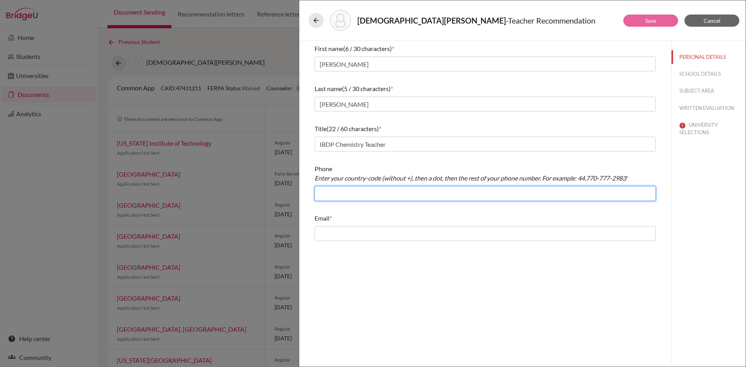
click at [338, 194] on input "text" at bounding box center [485, 193] width 341 height 15
type input "62.22 2014995"
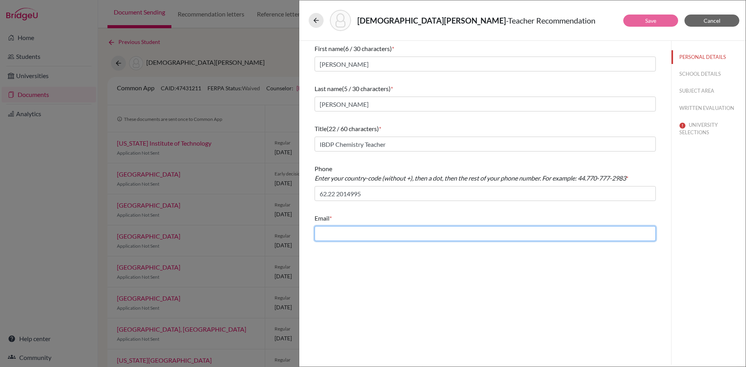
click at [324, 236] on input "text" at bounding box center [485, 233] width 341 height 15
type input "sushma.kumar@bisedu.or.id"
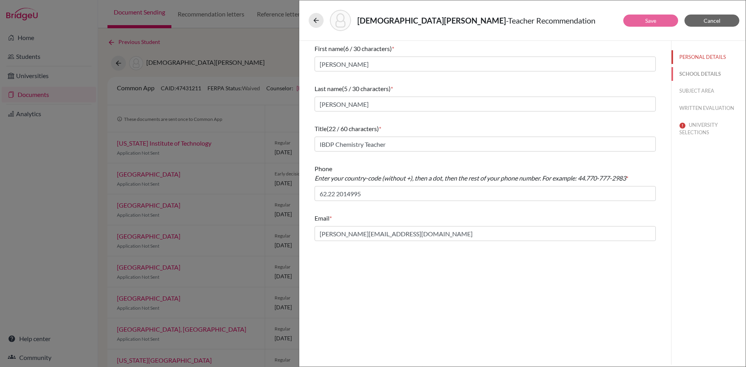
click at [711, 74] on button "SCHOOL DETAILS" at bounding box center [708, 74] width 74 height 14
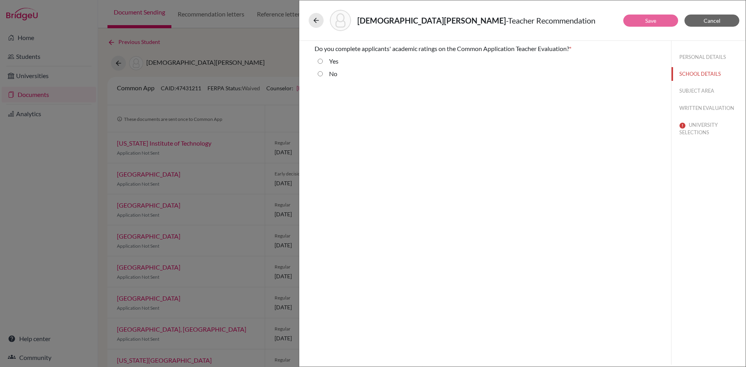
click at [320, 74] on input "No" at bounding box center [320, 73] width 5 height 9
radio input "true"
click at [709, 90] on button "SUBJECT AREA" at bounding box center [708, 91] width 74 height 14
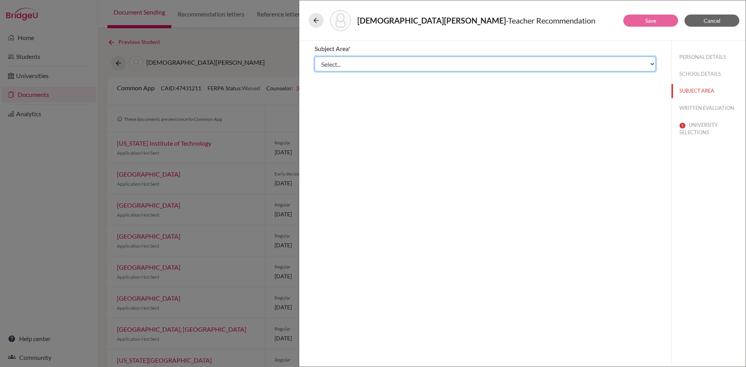
click at [426, 67] on select "Select... Math English Science World Language Social Studies Other Computer Sci…" at bounding box center [485, 63] width 341 height 15
select select "2"
click at [315, 56] on select "Select... Math English Science World Language Social Studies Other Computer Sci…" at bounding box center [485, 63] width 341 height 15
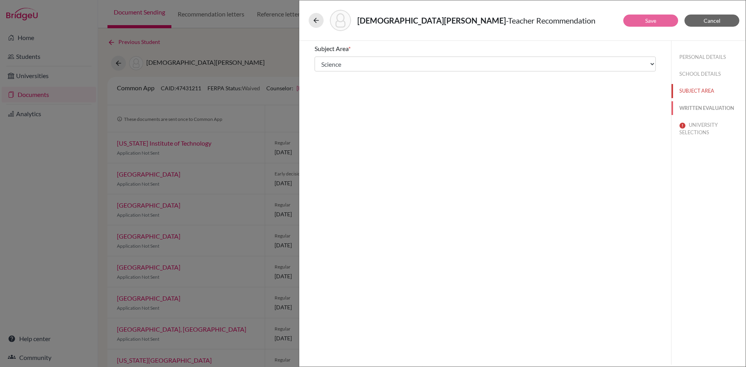
click at [718, 107] on button "WRITTEN EVALUATION" at bounding box center [708, 108] width 74 height 14
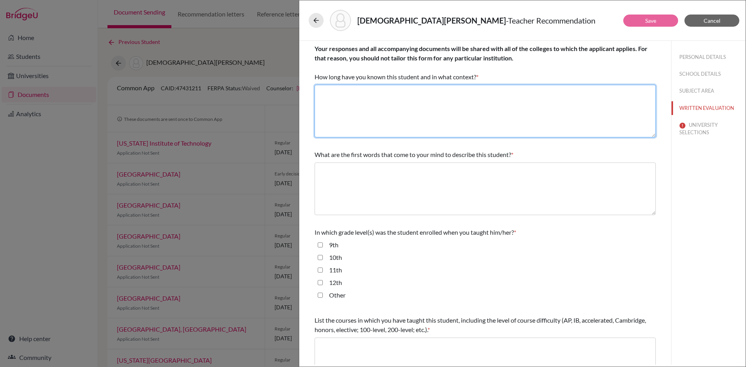
click at [386, 92] on textarea at bounding box center [485, 111] width 341 height 53
type textarea "I"
type textarea "Matthew has been a student in my IBDP Chemistry course since August 2023"
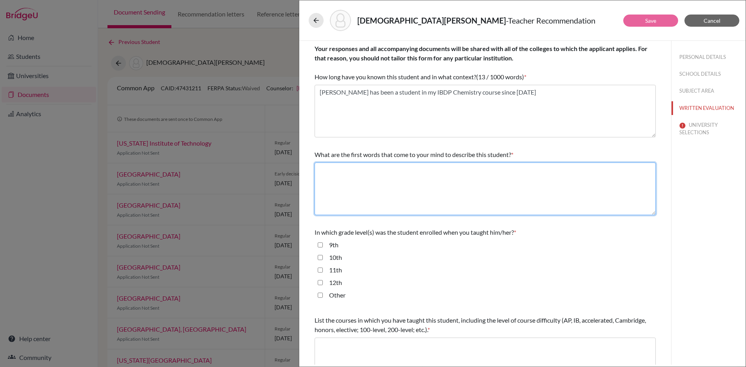
click at [335, 170] on textarea at bounding box center [485, 188] width 341 height 53
paste textarea "Diligent, meticulous, sincere, independent"
type textarea "Diligent, meticulous, sincere, independent"
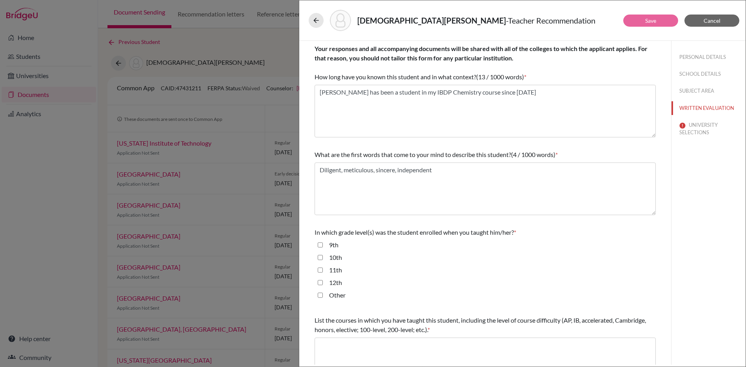
click at [320, 269] on input "11th" at bounding box center [320, 269] width 5 height 9
checkbox input "true"
click at [321, 285] on input "12th" at bounding box center [320, 282] width 5 height 9
checkbox input "true"
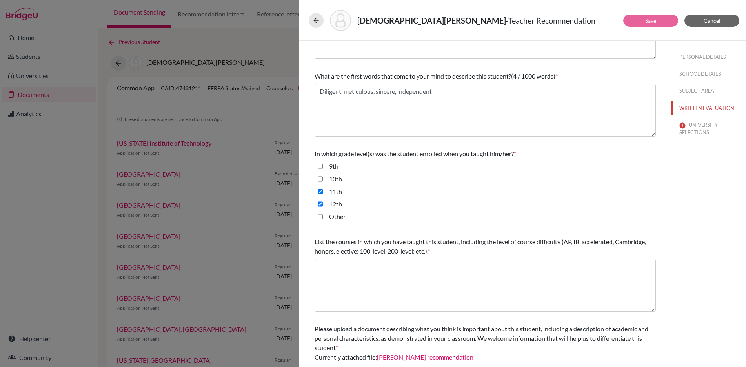
scroll to position [118, 0]
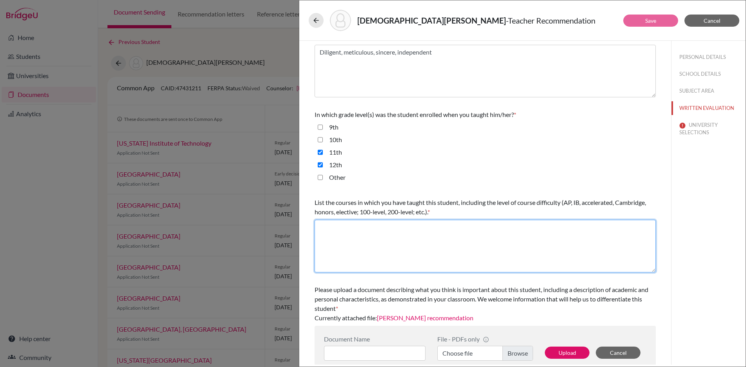
click at [338, 230] on textarea at bounding box center [485, 246] width 341 height 53
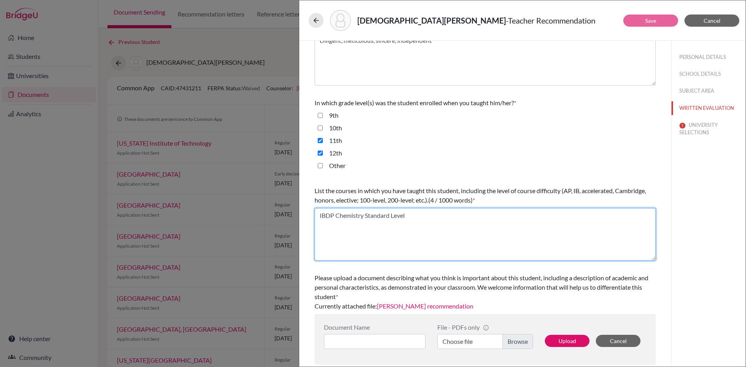
type textarea "IBDP Chemistry Standard Level"
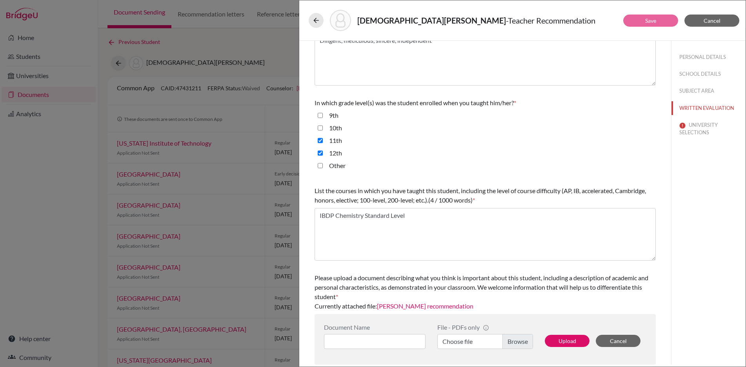
click at [515, 344] on label "Choose file" at bounding box center [485, 341] width 96 height 15
click at [515, 344] on input "Choose file" at bounding box center [485, 341] width 96 height 15
click at [337, 340] on input at bounding box center [375, 341] width 102 height 15
paste input "Matthew Wijono - Rec letter - Kumar"
type input "Matthew Wijono - Rec letter - Kumar"
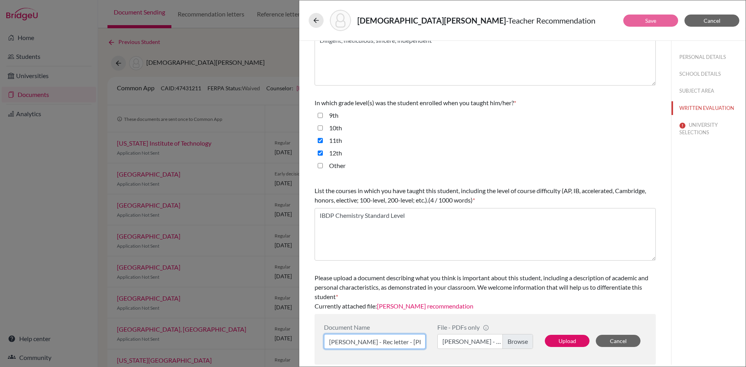
scroll to position [0, 11]
click at [419, 341] on input "Matthew Wijono - Rec letter - Kumar" at bounding box center [375, 341] width 102 height 15
drag, startPoint x: 419, startPoint y: 341, endPoint x: 307, endPoint y: 340, distance: 112.2
click at [307, 340] on div "Your responses and all accompanying documents will be shared with all of the co…" at bounding box center [485, 137] width 360 height 453
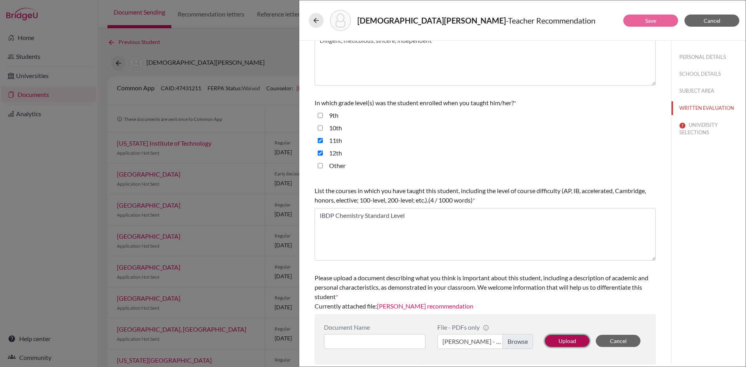
click at [566, 340] on button "Upload" at bounding box center [567, 341] width 45 height 12
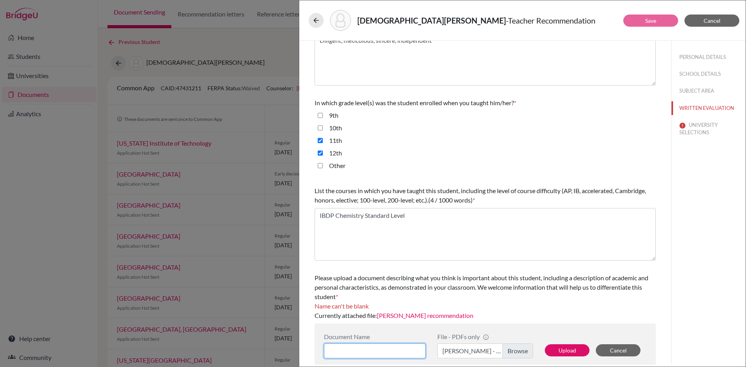
click at [355, 352] on input at bounding box center [375, 350] width 102 height 15
paste input "Matthew Wijono - Rec letter - Kumar"
click at [398, 351] on input "Matthew Wijono - Rec letter - Kumar" at bounding box center [375, 350] width 102 height 15
click at [400, 351] on input "Matthew Wijono - Rec letter - Kumar" at bounding box center [375, 350] width 102 height 15
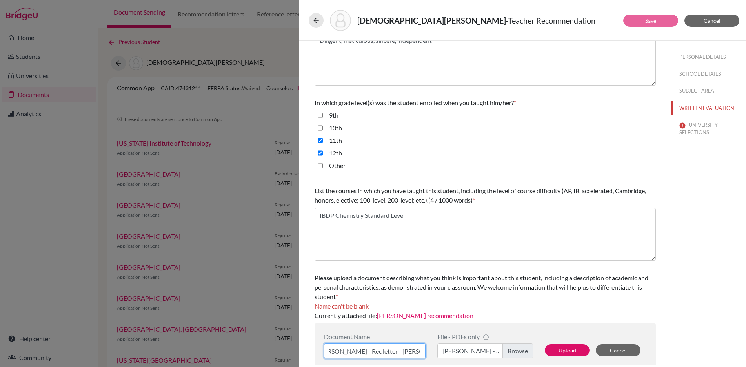
click at [400, 350] on input "Matthew Wijono - Rec letter - Kumar" at bounding box center [375, 350] width 102 height 15
drag, startPoint x: 399, startPoint y: 351, endPoint x: 406, endPoint y: 350, distance: 7.1
click at [399, 351] on input "Matthew Wijono - Rec letter - Kumar" at bounding box center [375, 350] width 102 height 15
type input "Matthew Wijono - Rec letter - Sushma Kumar"
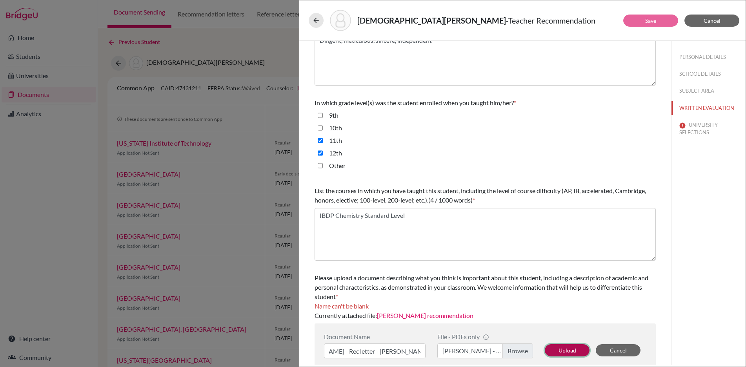
scroll to position [0, 0]
click at [565, 352] on button "Upload" at bounding box center [567, 350] width 45 height 12
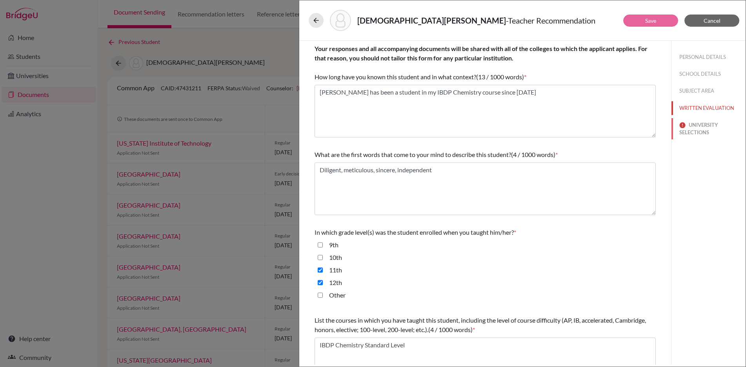
click at [693, 125] on button "UNIVERSITY SELECTIONS" at bounding box center [708, 128] width 74 height 21
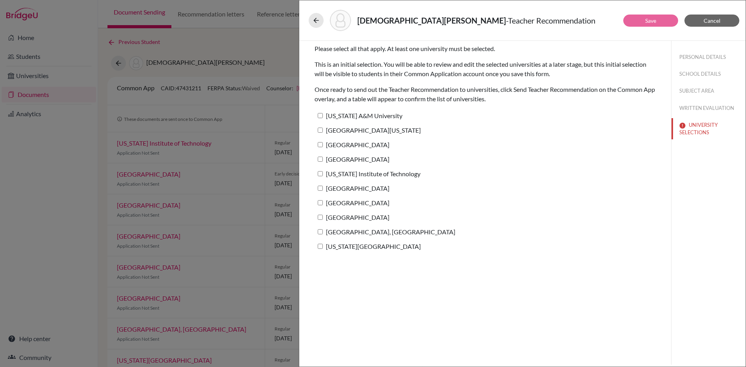
click at [320, 132] on input "University of Texas at Austin" at bounding box center [320, 129] width 5 height 5
checkbox input "true"
click at [655, 23] on link "Save" at bounding box center [650, 20] width 11 height 7
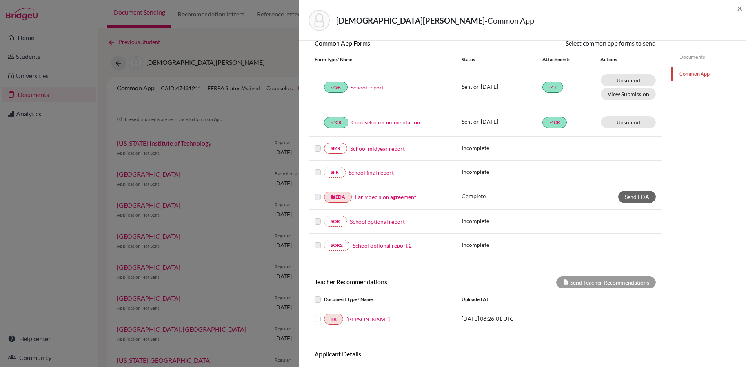
scroll to position [127, 0]
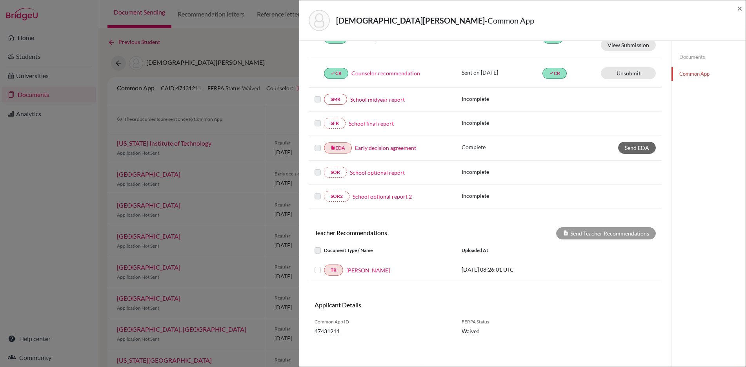
click at [324, 265] on label at bounding box center [324, 265] width 0 height 0
click at [0, 0] on input "checkbox" at bounding box center [0, 0] width 0 height 0
click at [616, 233] on button "Send Teacher Recommendations" at bounding box center [606, 233] width 100 height 12
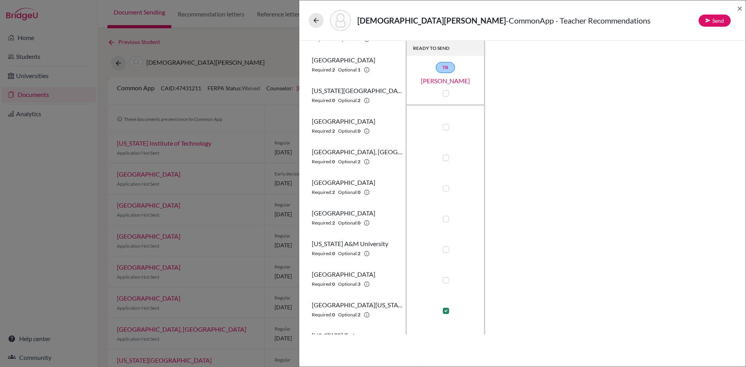
scroll to position [138, 0]
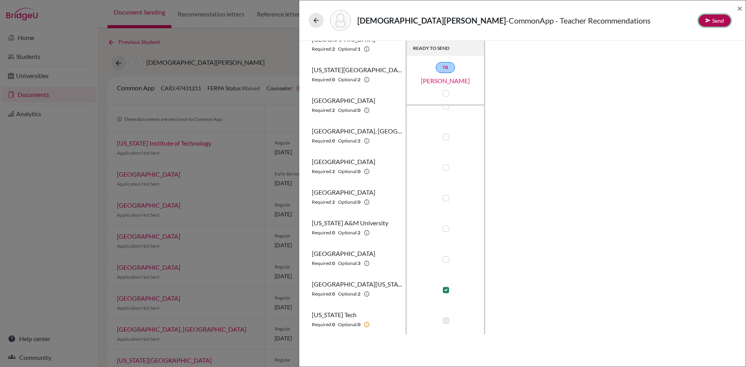
click at [718, 21] on button "Send" at bounding box center [714, 21] width 32 height 12
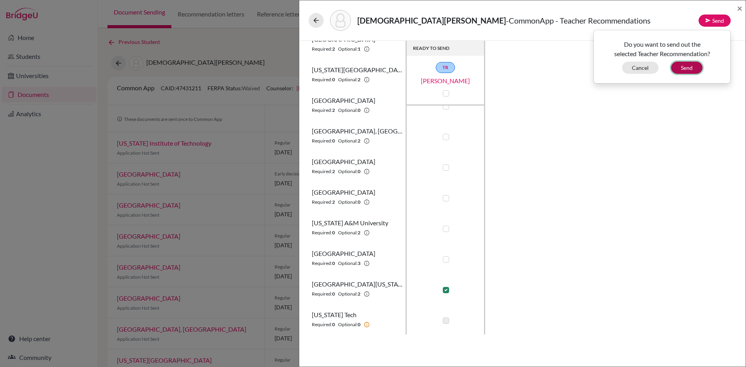
click at [684, 68] on button "Send" at bounding box center [686, 68] width 31 height 12
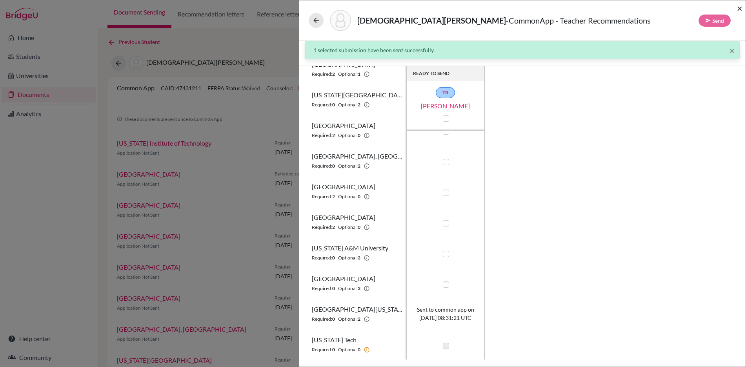
click at [740, 10] on span "×" at bounding box center [739, 7] width 5 height 11
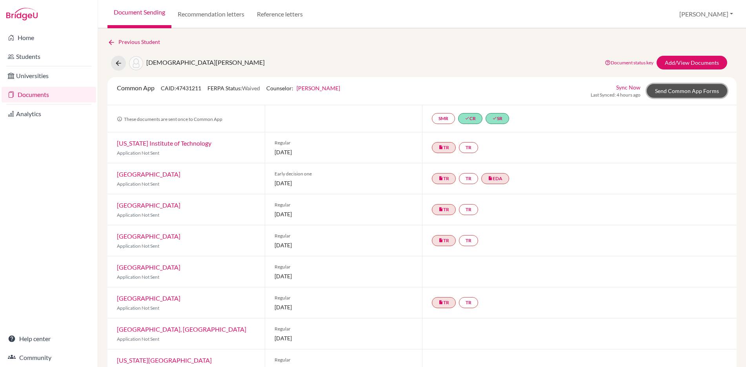
click at [674, 92] on link "Send Common App Forms" at bounding box center [687, 91] width 80 height 14
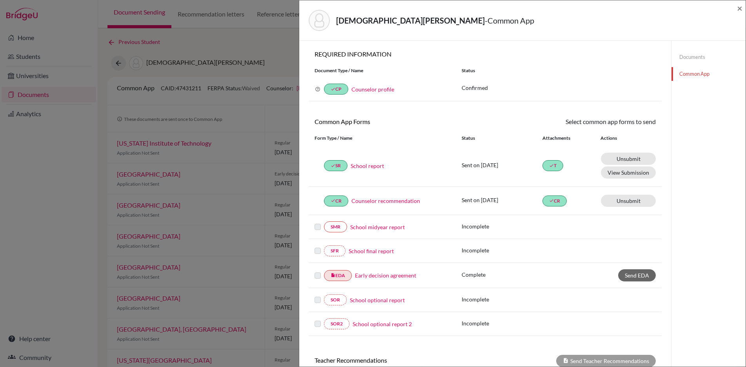
scroll to position [127, 0]
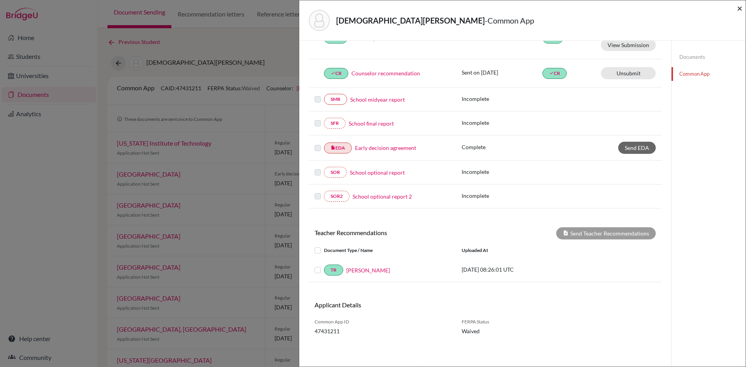
click at [738, 9] on span "×" at bounding box center [739, 7] width 5 height 11
